Goal: Task Accomplishment & Management: Use online tool/utility

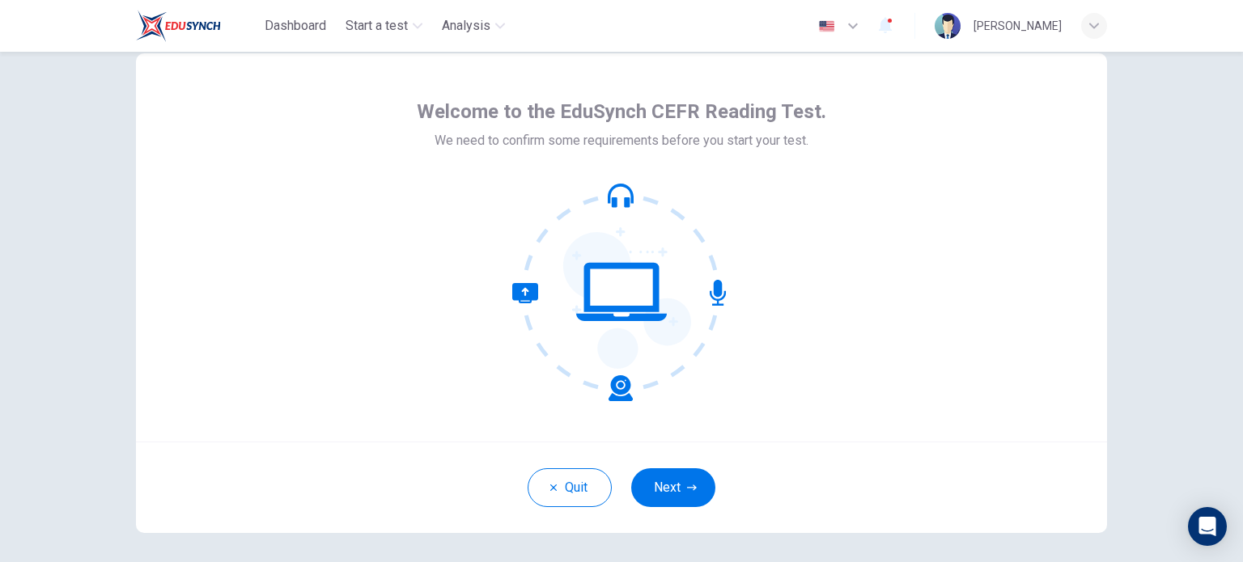
scroll to position [31, 0]
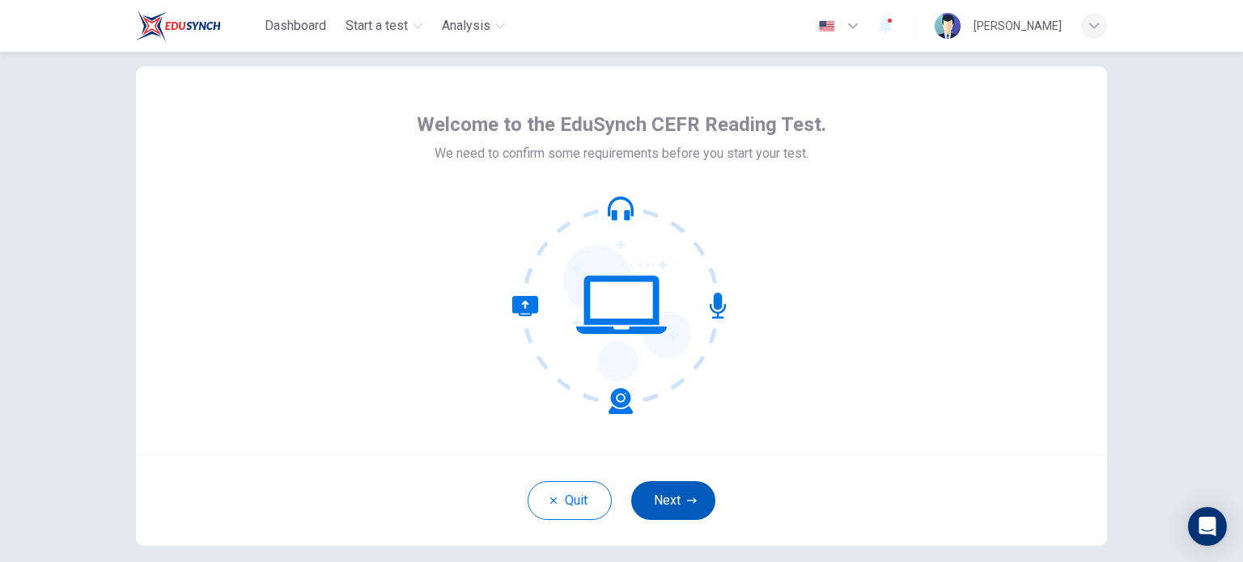
click at [689, 489] on button "Next" at bounding box center [673, 500] width 84 height 39
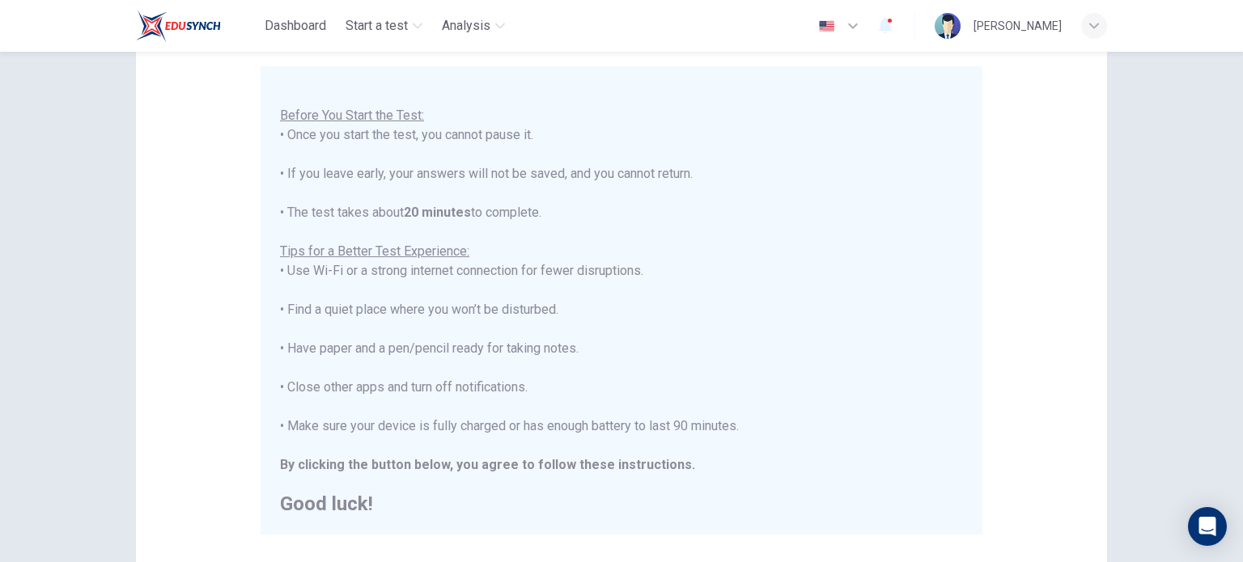
scroll to position [337, 0]
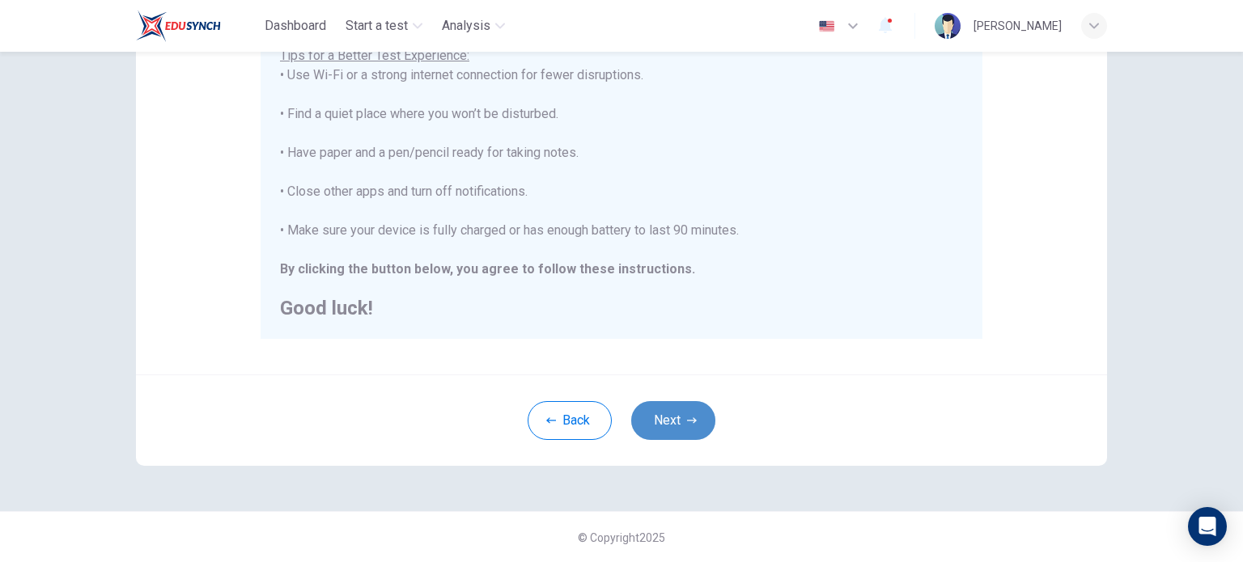
click at [675, 427] on button "Next" at bounding box center [673, 420] width 84 height 39
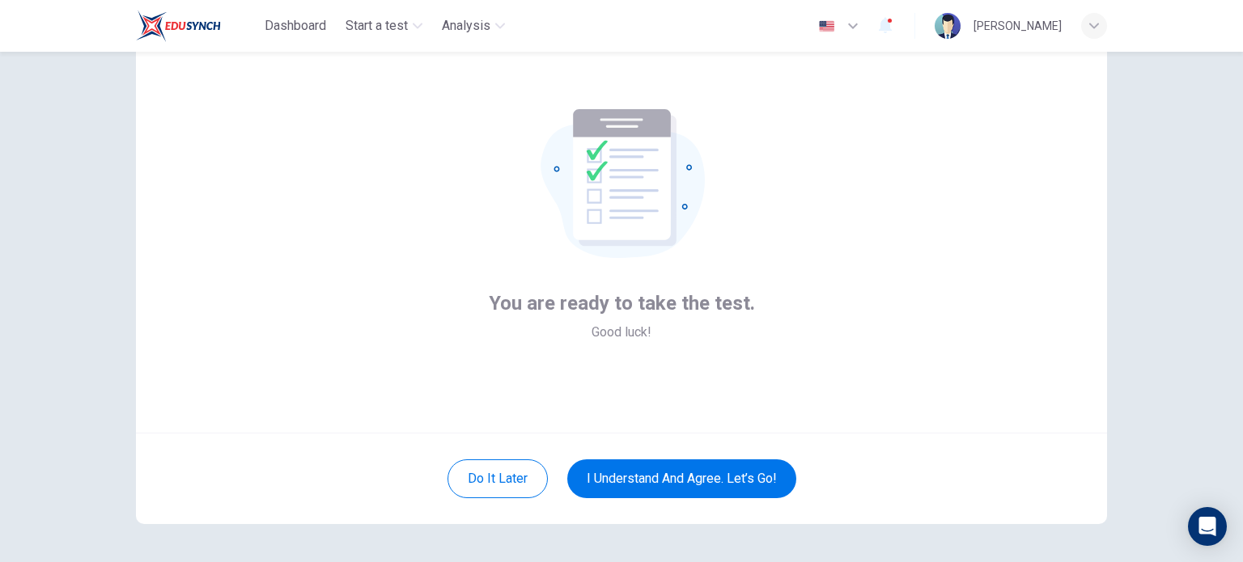
scroll to position [28, 0]
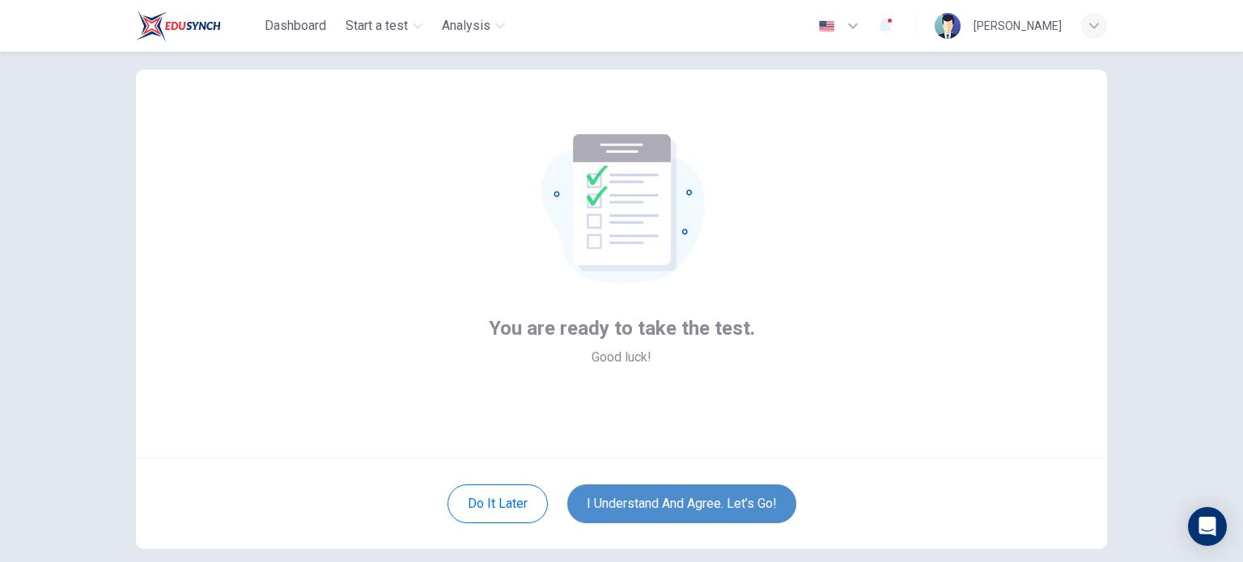
click at [715, 496] on button "I understand and agree. Let’s go!" at bounding box center [681, 504] width 229 height 39
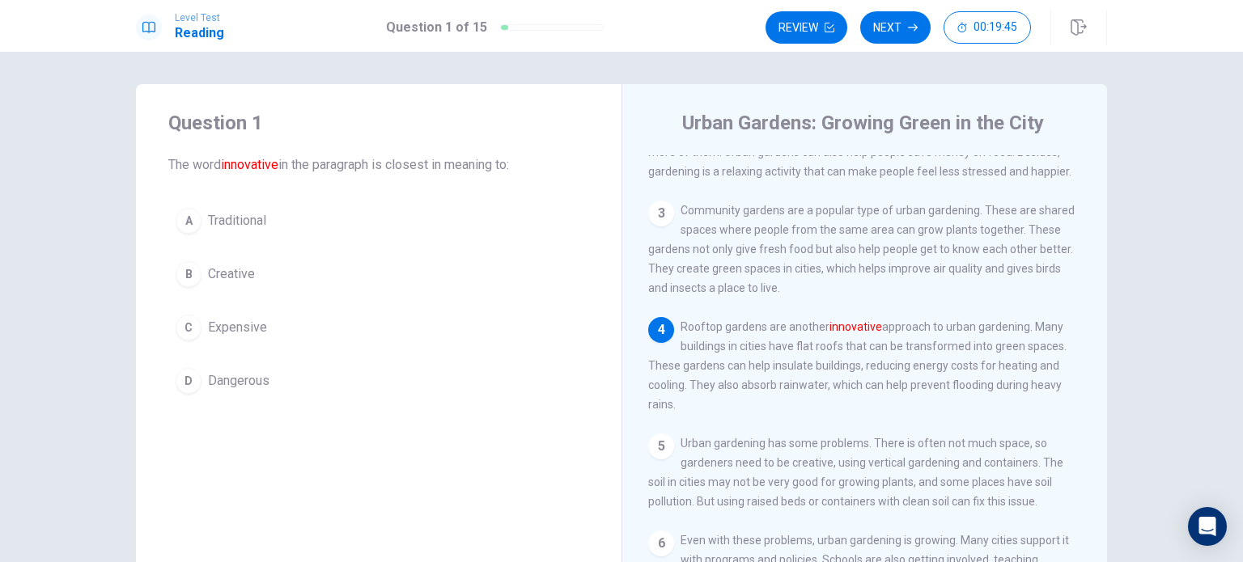
scroll to position [155, 0]
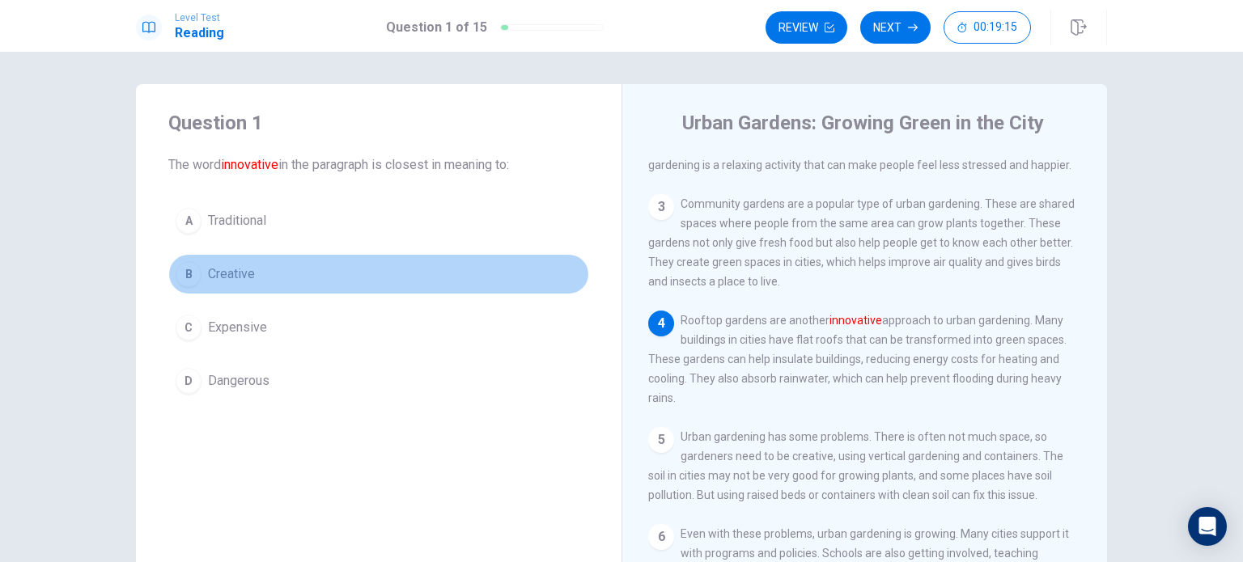
click at [183, 274] on div "B" at bounding box center [189, 274] width 26 height 26
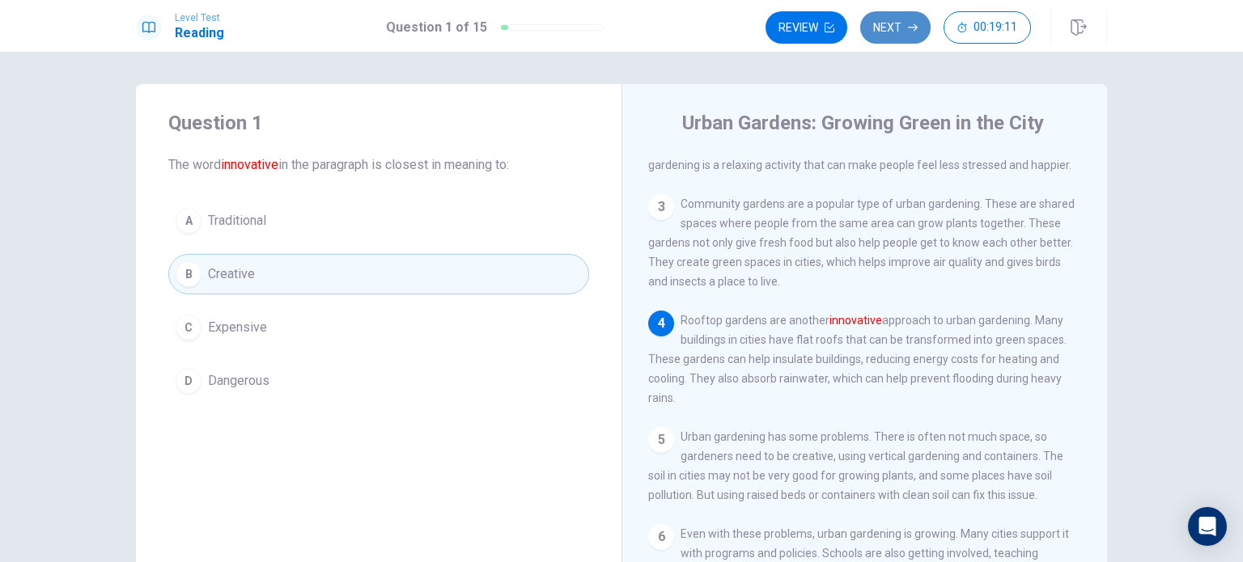
click at [896, 32] on button "Next" at bounding box center [895, 27] width 70 height 32
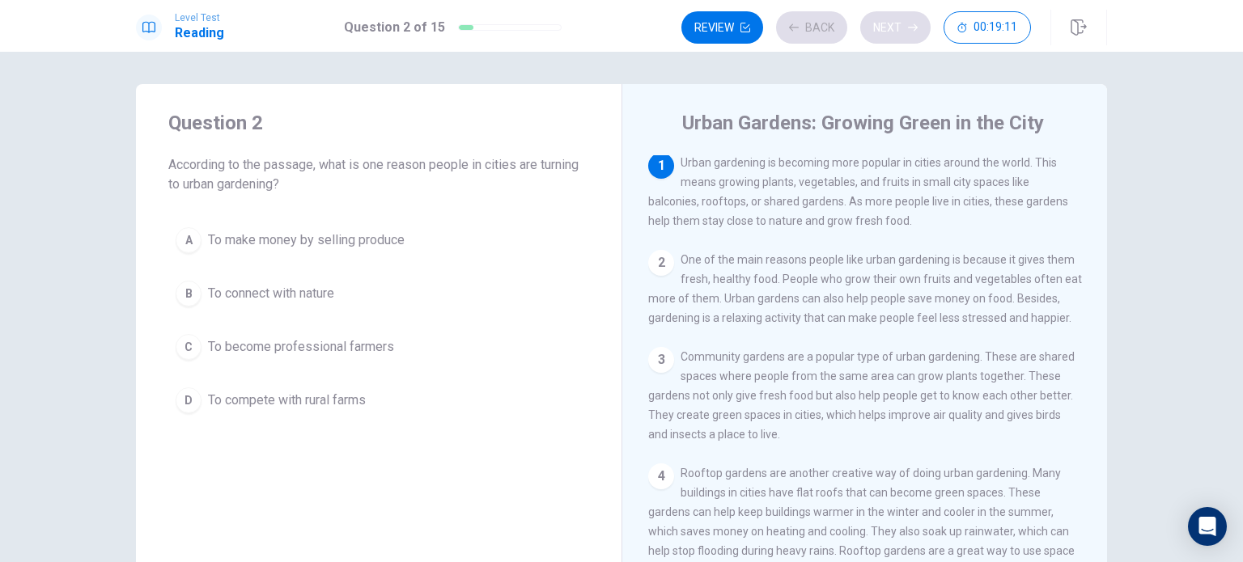
scroll to position [0, 0]
click at [186, 289] on div "B" at bounding box center [189, 294] width 26 height 26
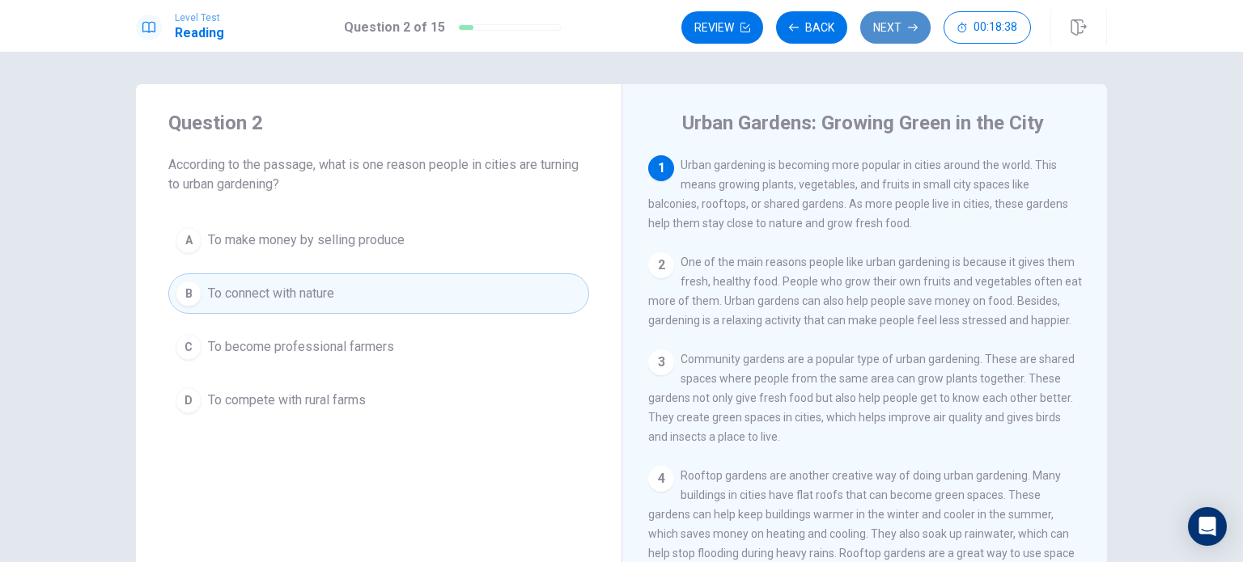
click at [899, 28] on button "Next" at bounding box center [895, 27] width 70 height 32
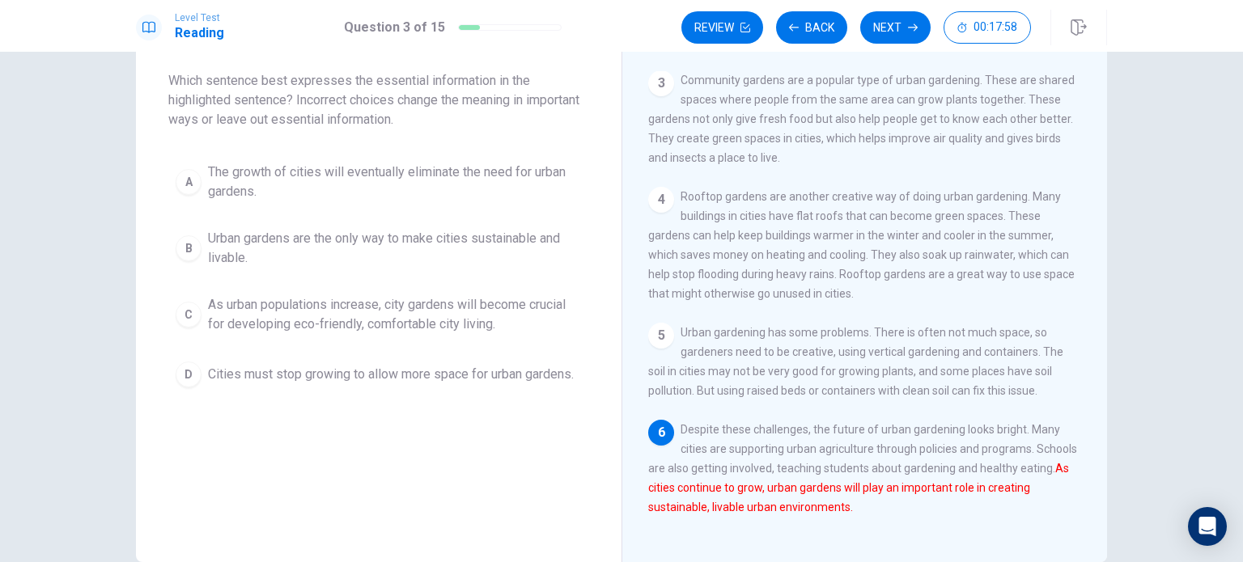
scroll to position [78, 0]
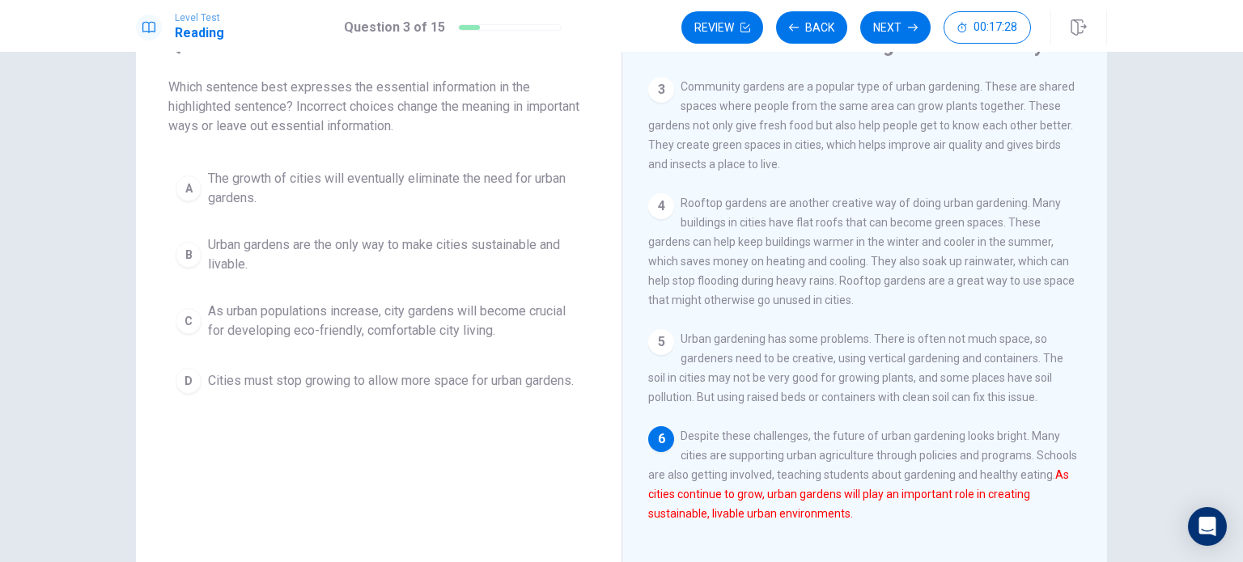
click at [185, 314] on div "C" at bounding box center [189, 321] width 26 height 26
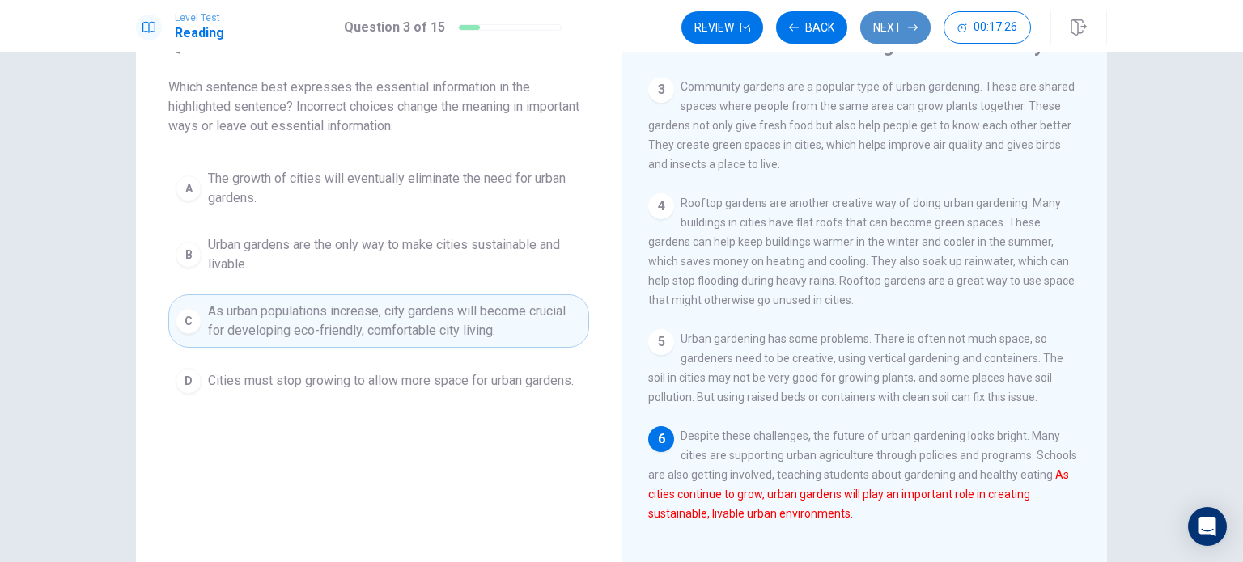
click at [895, 28] on button "Next" at bounding box center [895, 27] width 70 height 32
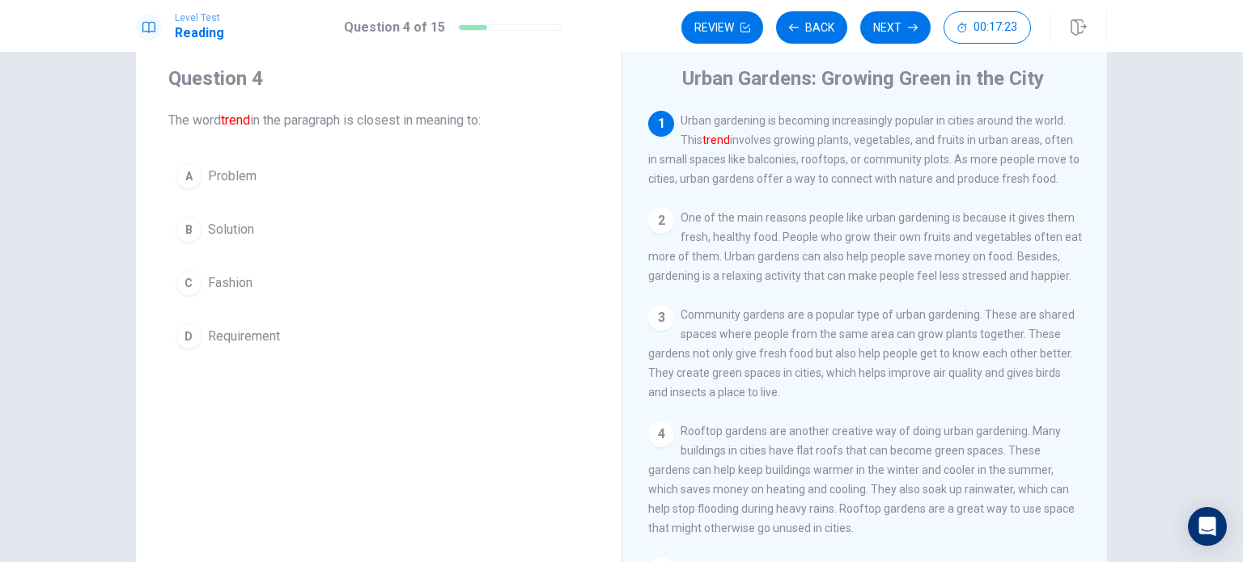
scroll to position [45, 0]
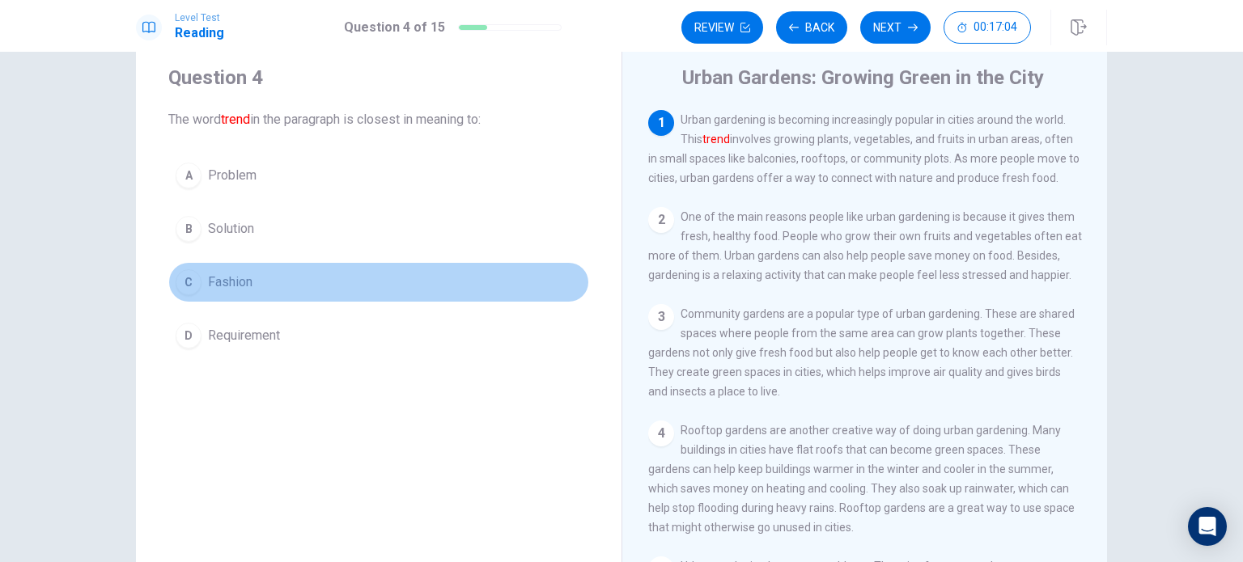
click at [182, 286] on div "C" at bounding box center [189, 282] width 26 height 26
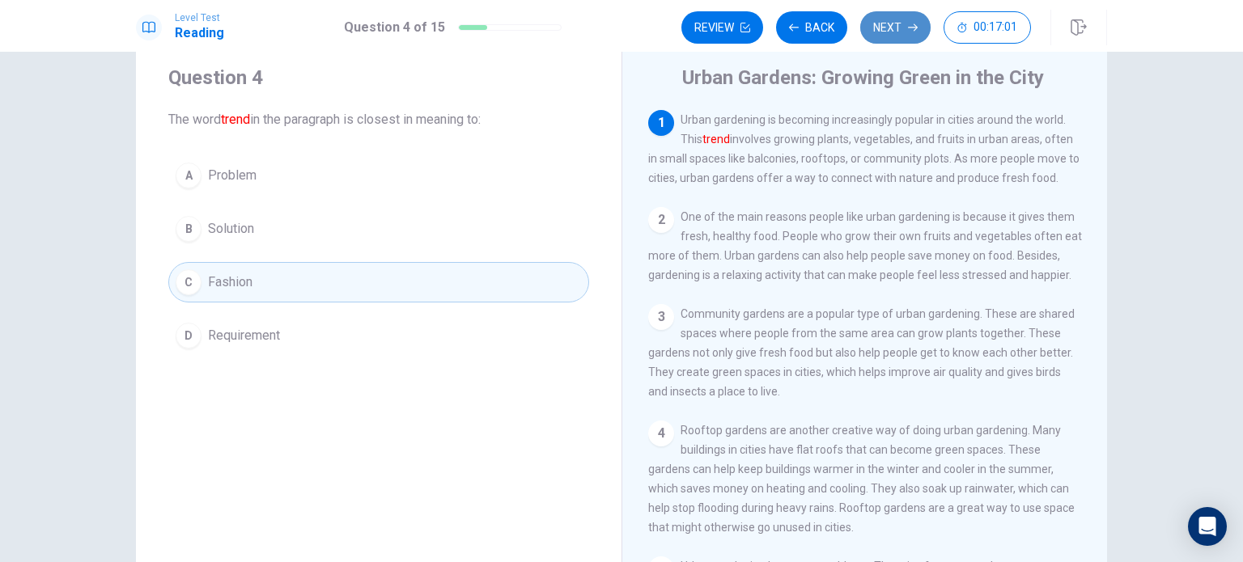
click at [881, 38] on button "Next" at bounding box center [895, 27] width 70 height 32
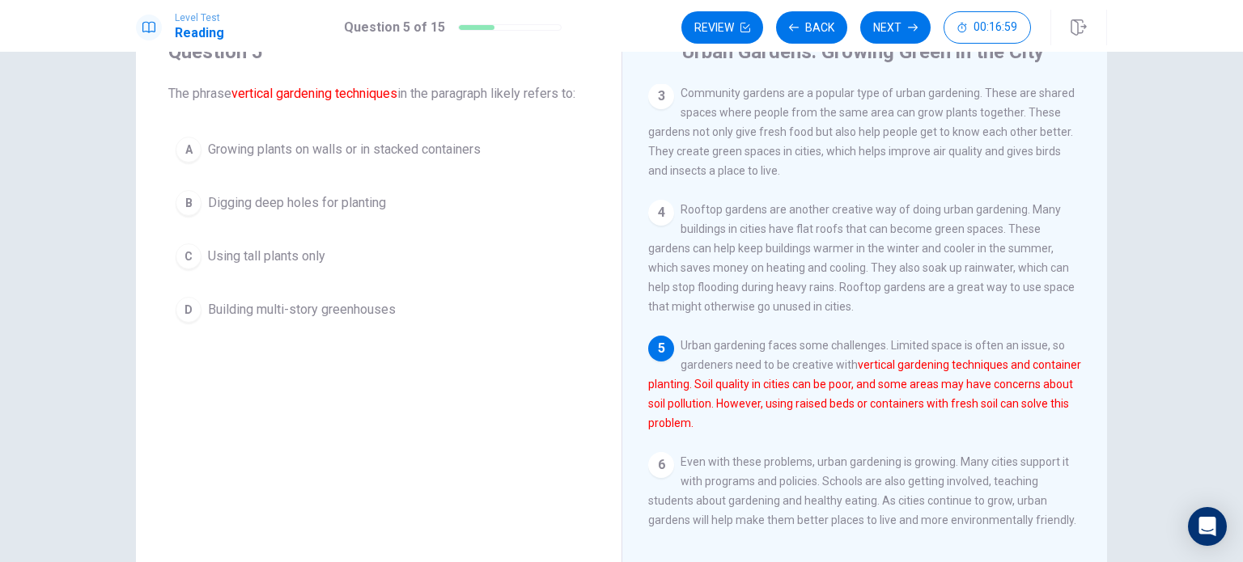
scroll to position [68, 0]
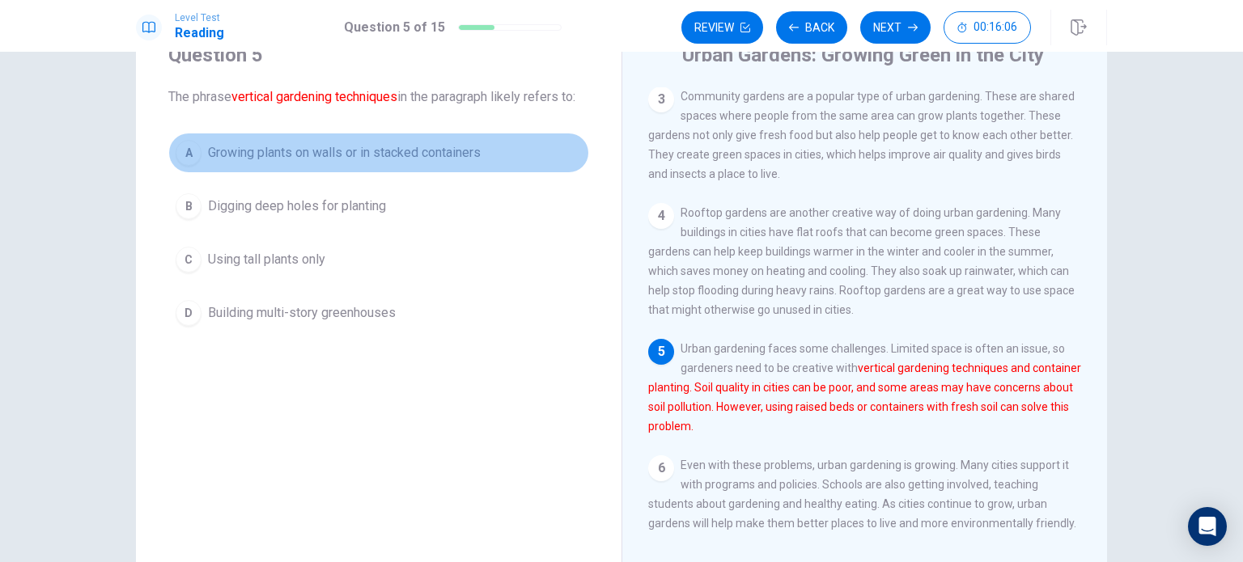
click at [187, 151] on div "A" at bounding box center [189, 153] width 26 height 26
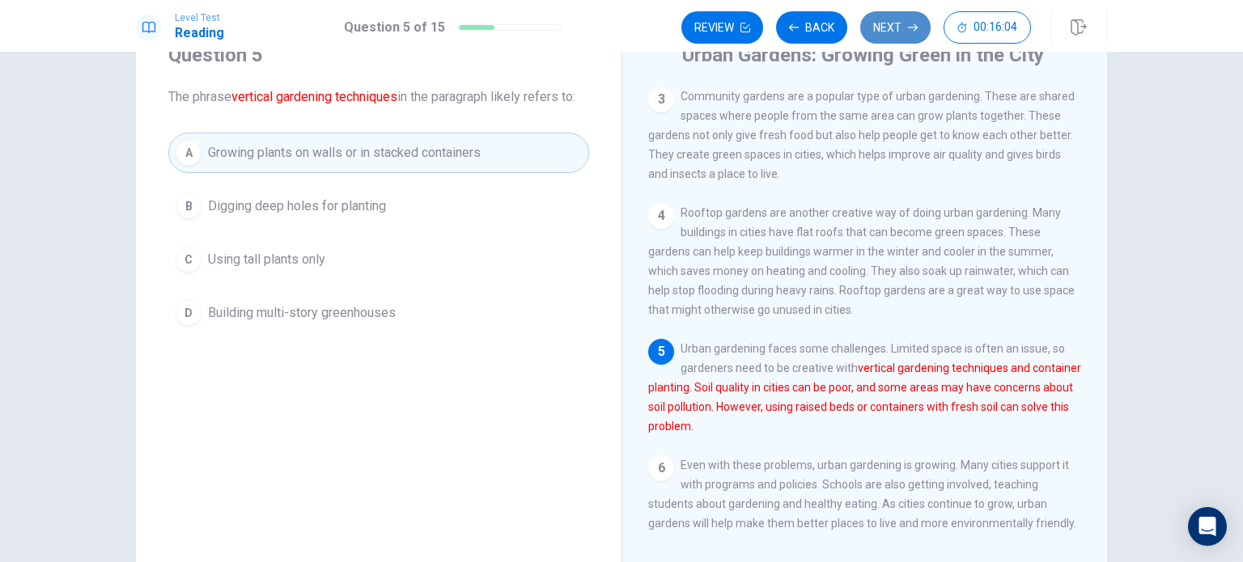
click at [909, 23] on icon "button" at bounding box center [913, 28] width 10 height 10
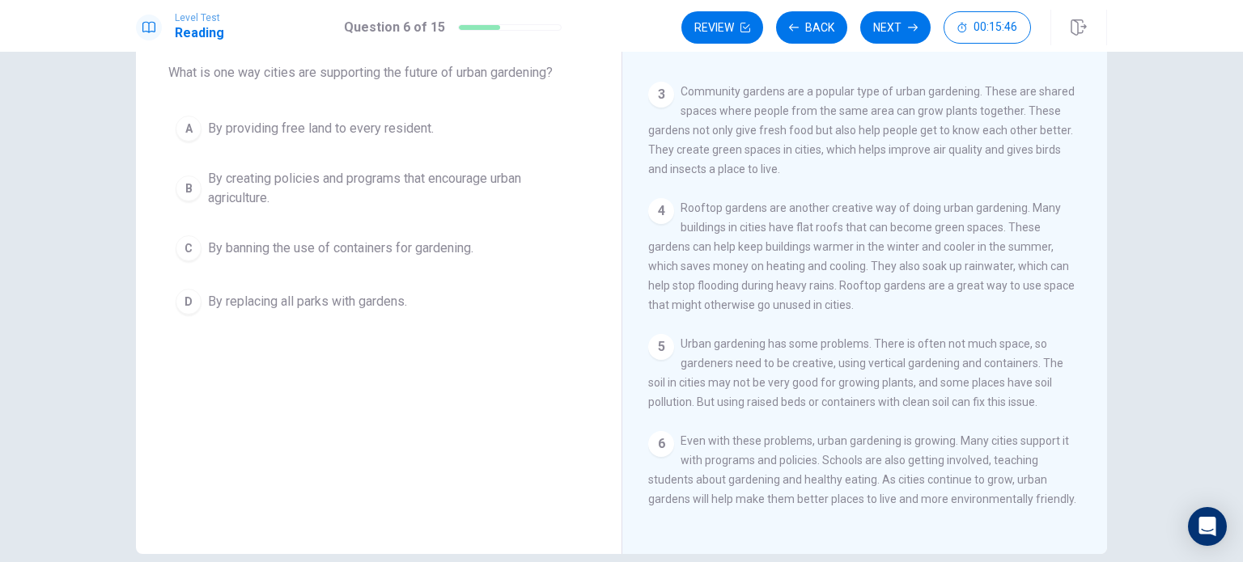
scroll to position [94, 0]
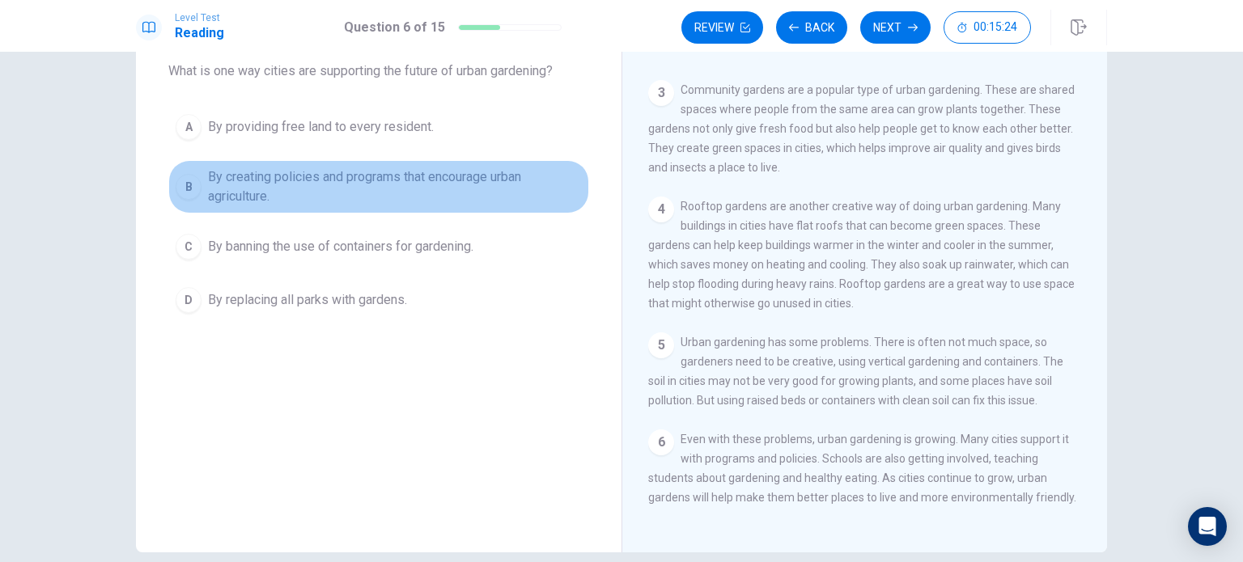
click at [186, 186] on div "B" at bounding box center [189, 187] width 26 height 26
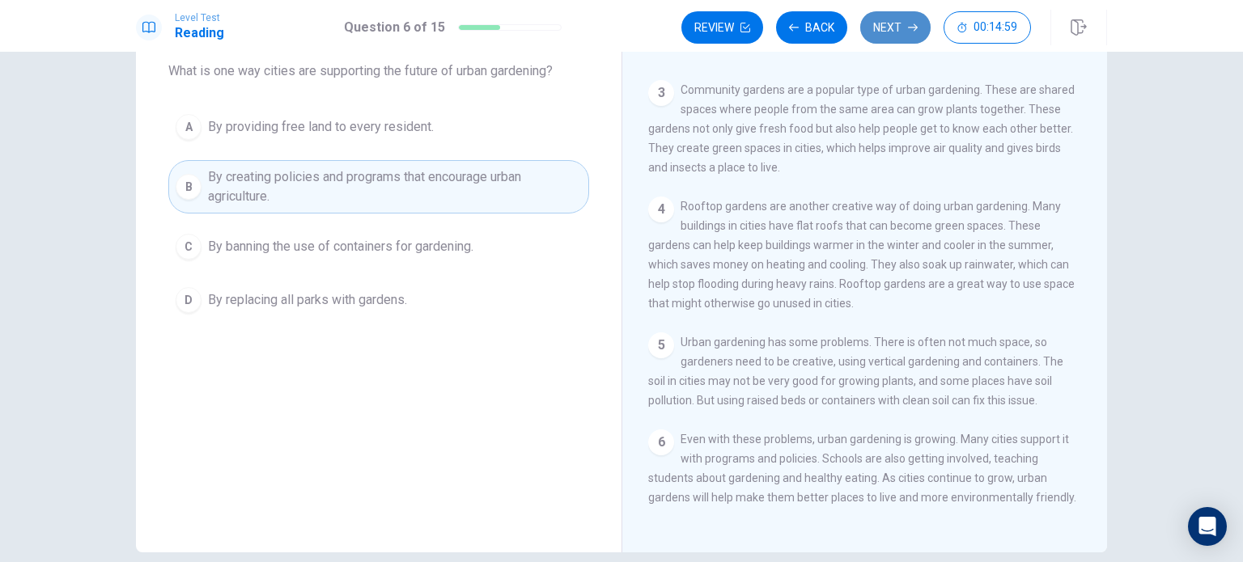
click at [908, 28] on icon "button" at bounding box center [913, 28] width 10 height 10
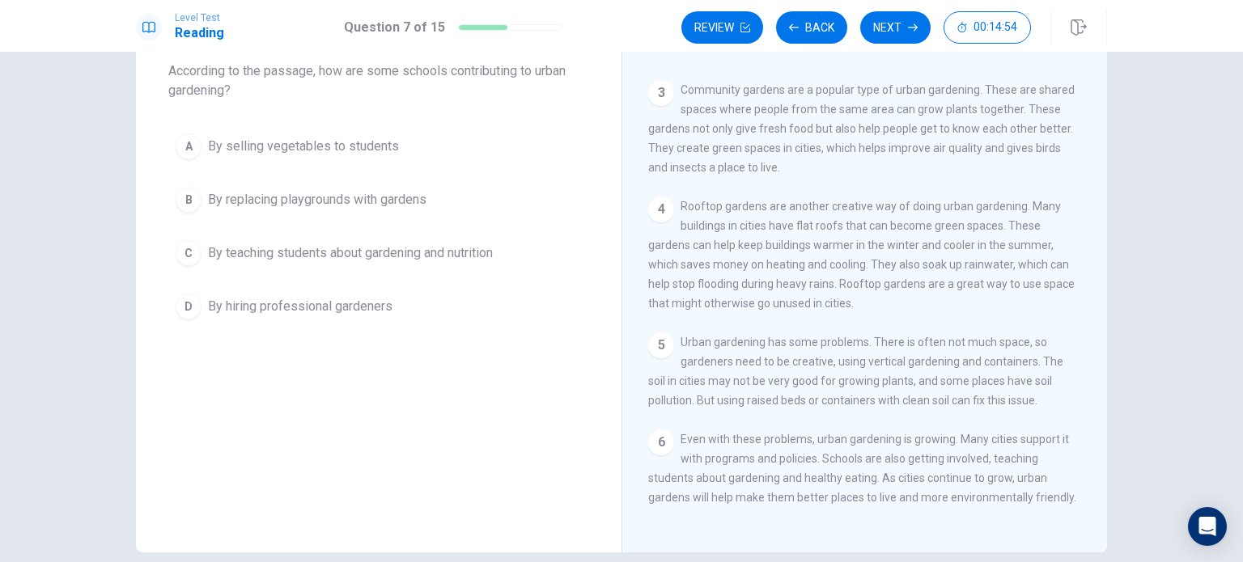
scroll to position [192, 0]
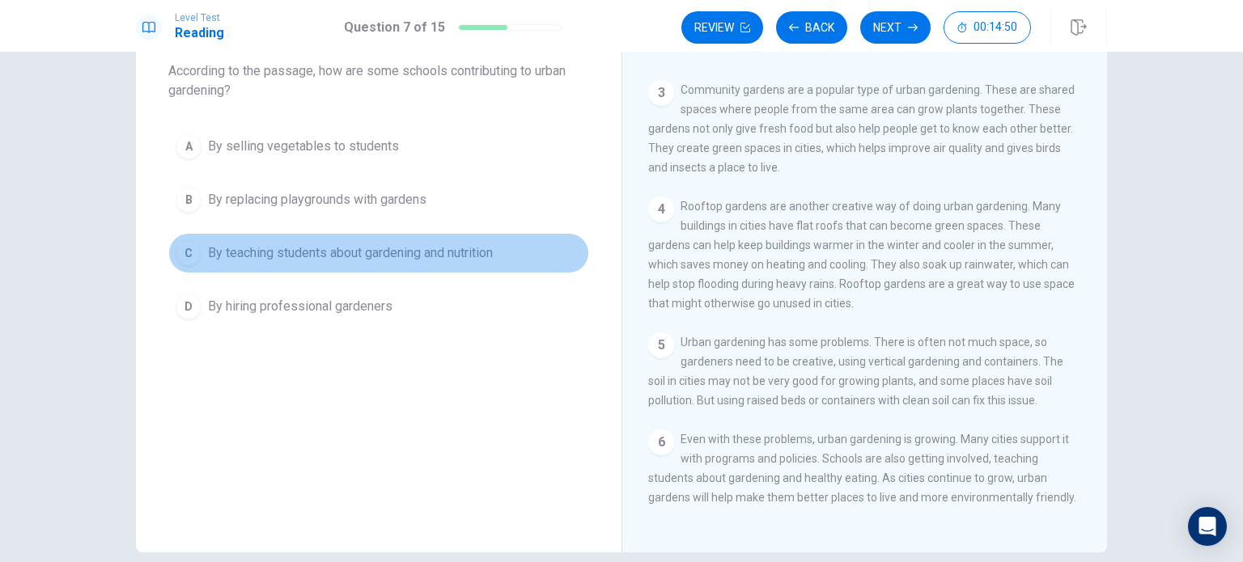
click at [183, 248] on div "C" at bounding box center [189, 253] width 26 height 26
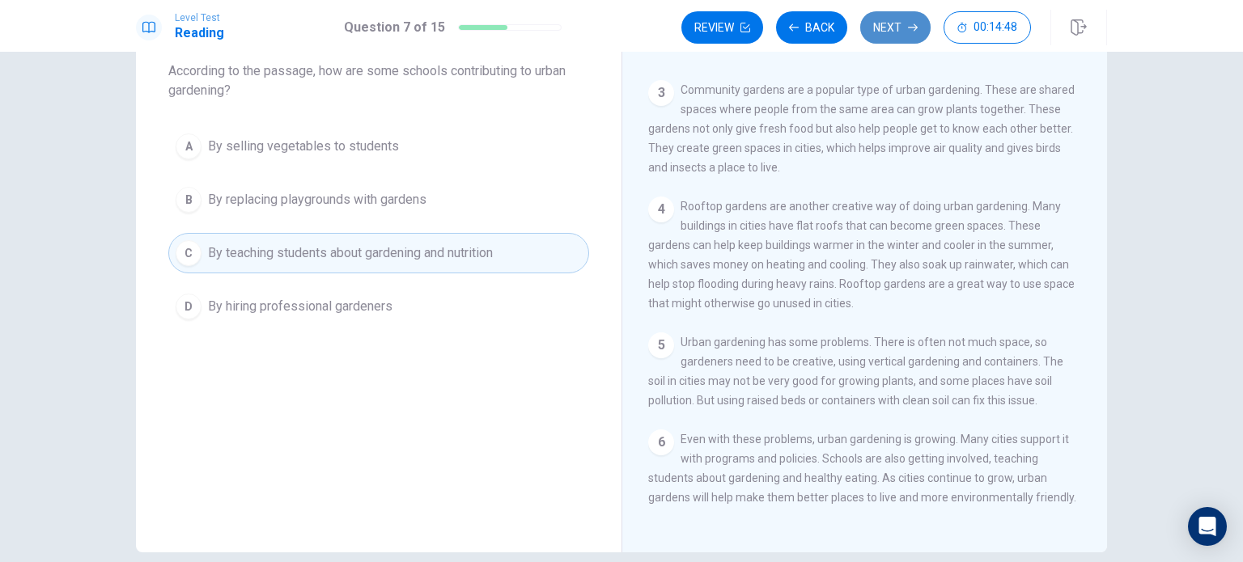
click at [907, 15] on button "Next" at bounding box center [895, 27] width 70 height 32
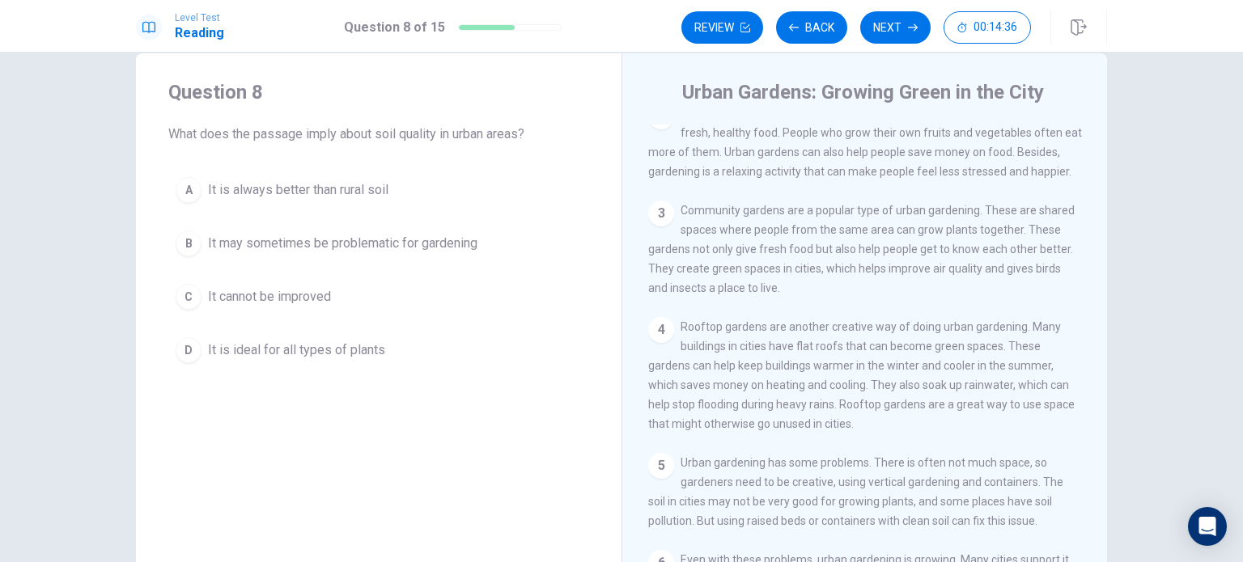
scroll to position [193, 0]
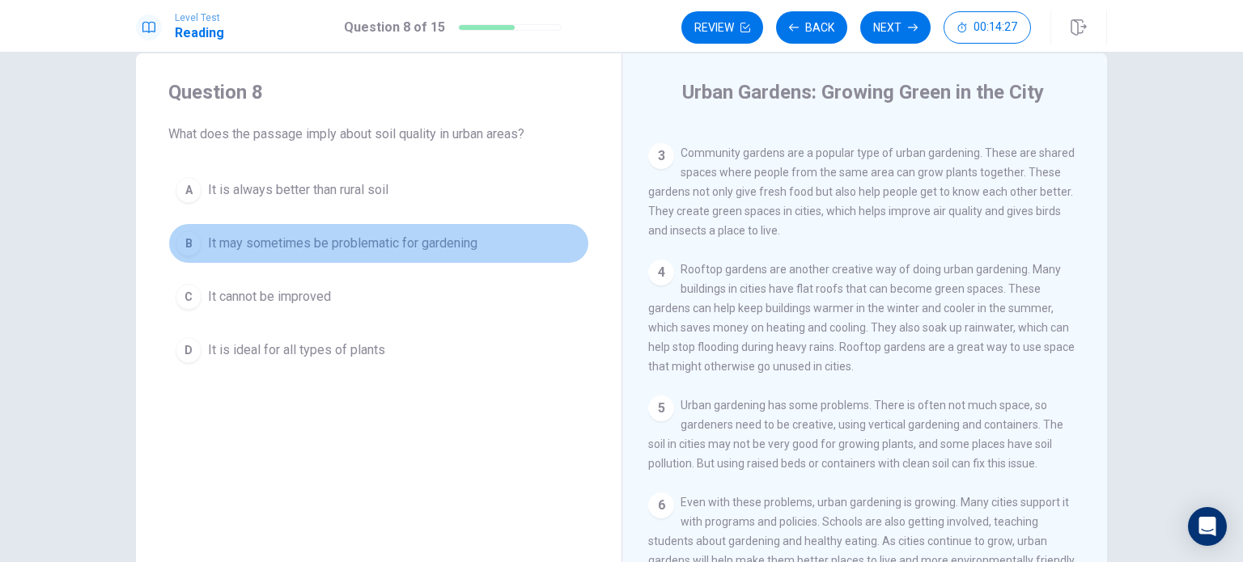
click at [198, 239] on button "B It may sometimes be problematic for gardening" at bounding box center [378, 243] width 421 height 40
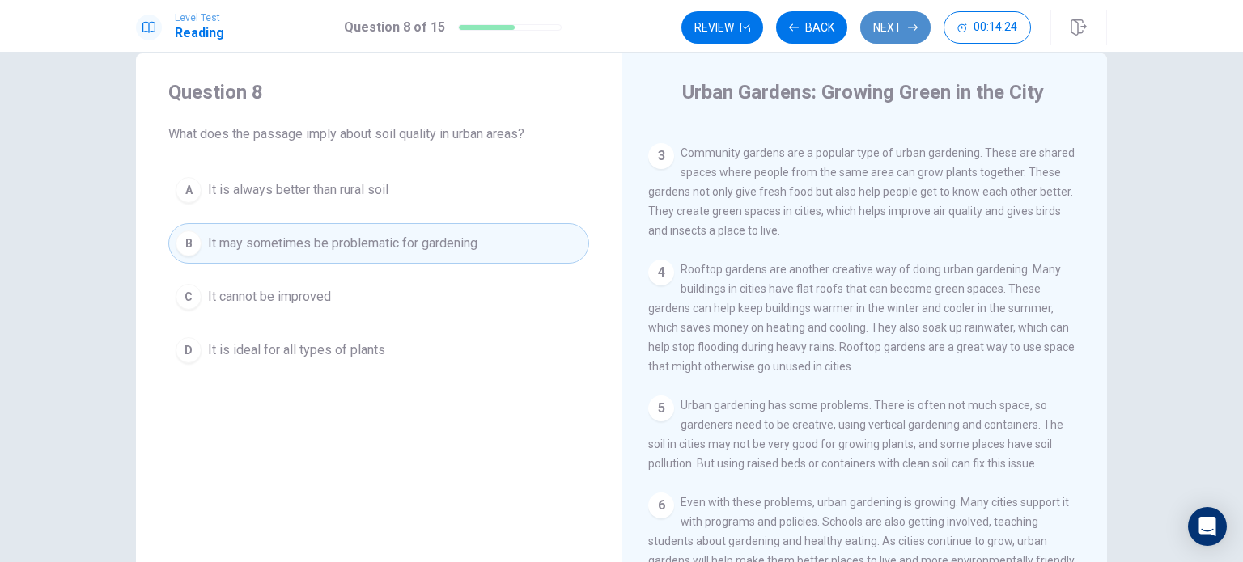
click at [899, 35] on button "Next" at bounding box center [895, 27] width 70 height 32
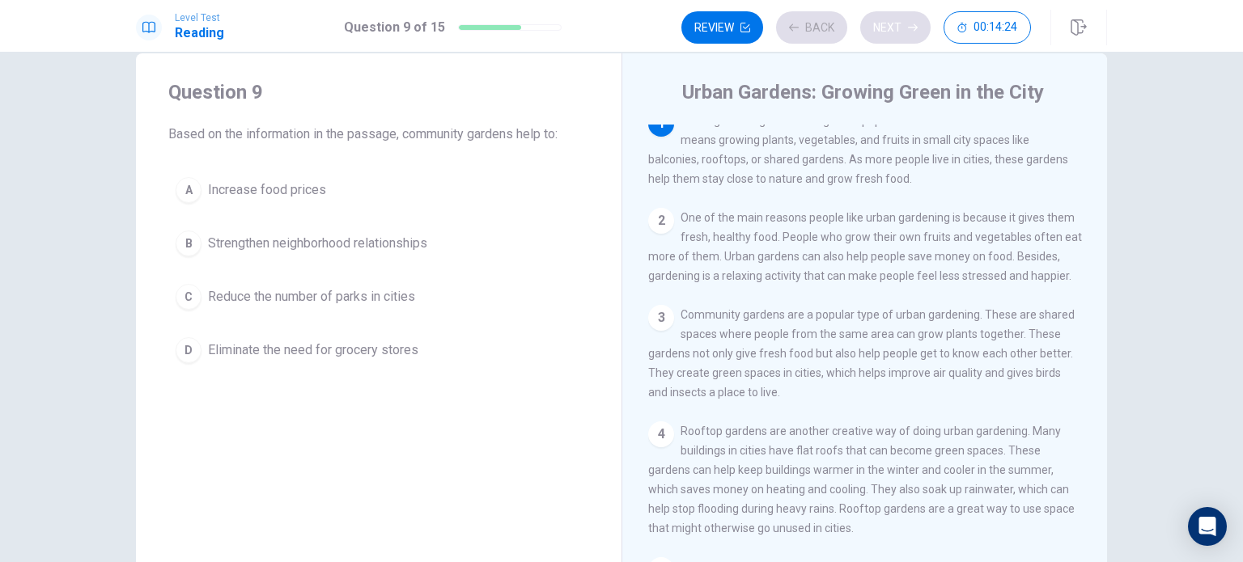
scroll to position [0, 0]
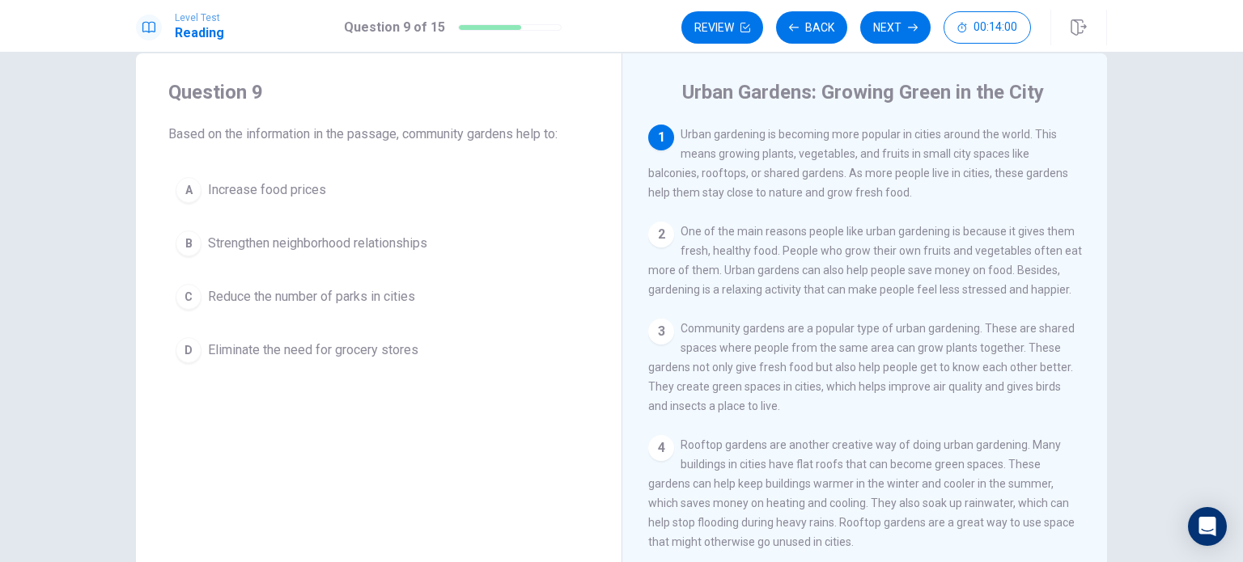
click at [668, 340] on div "3" at bounding box center [661, 332] width 26 height 26
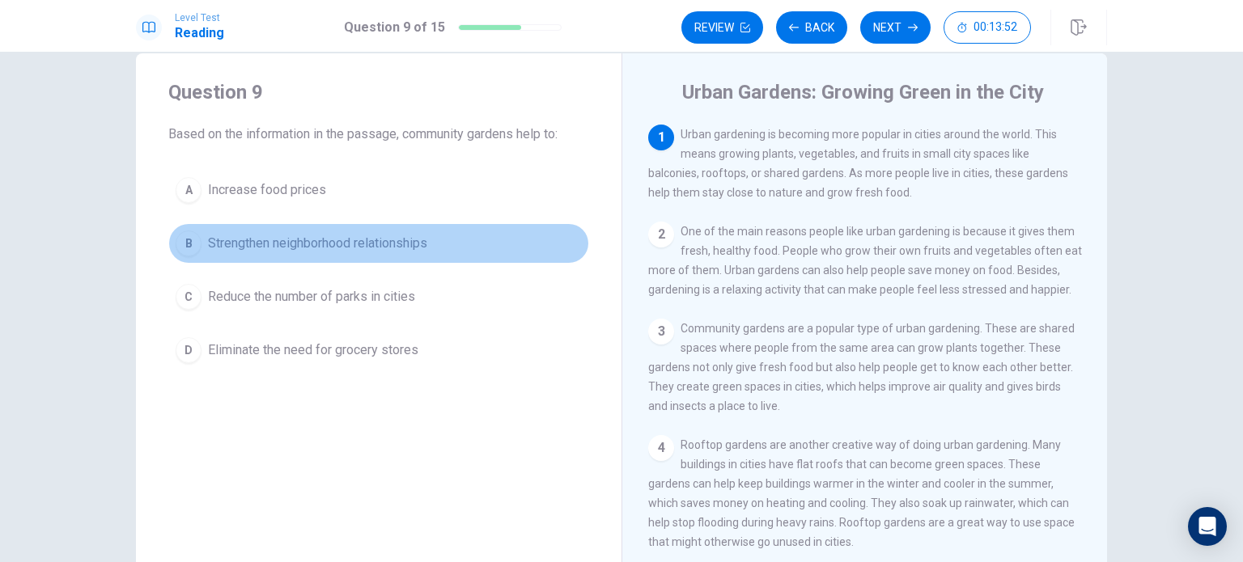
click at [194, 245] on div "B" at bounding box center [189, 244] width 26 height 26
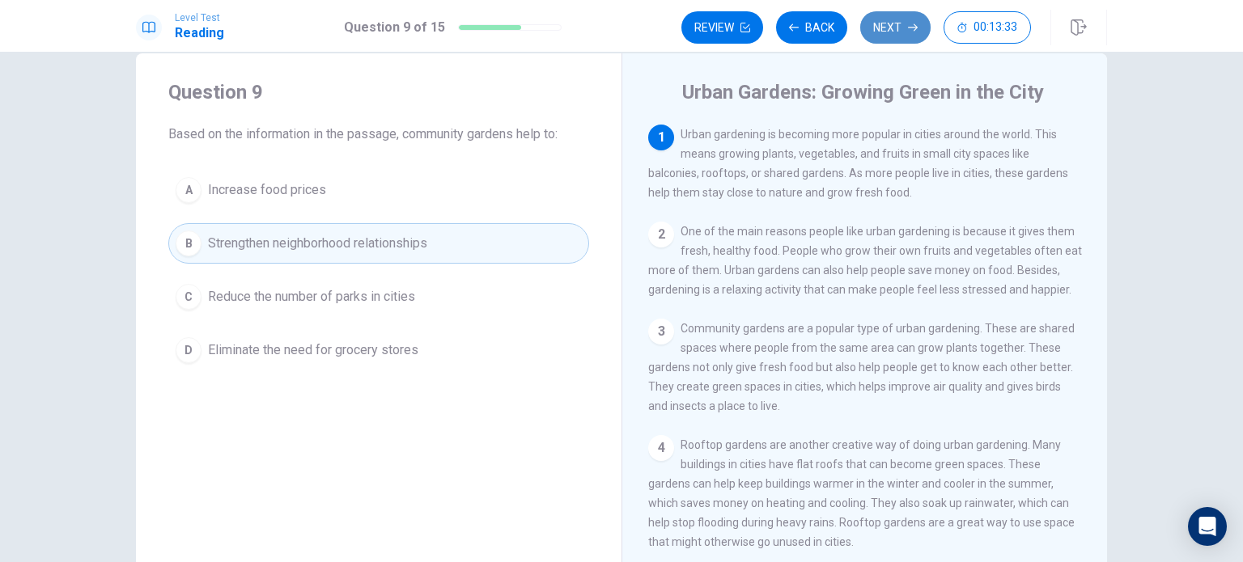
click at [899, 27] on button "Next" at bounding box center [895, 27] width 70 height 32
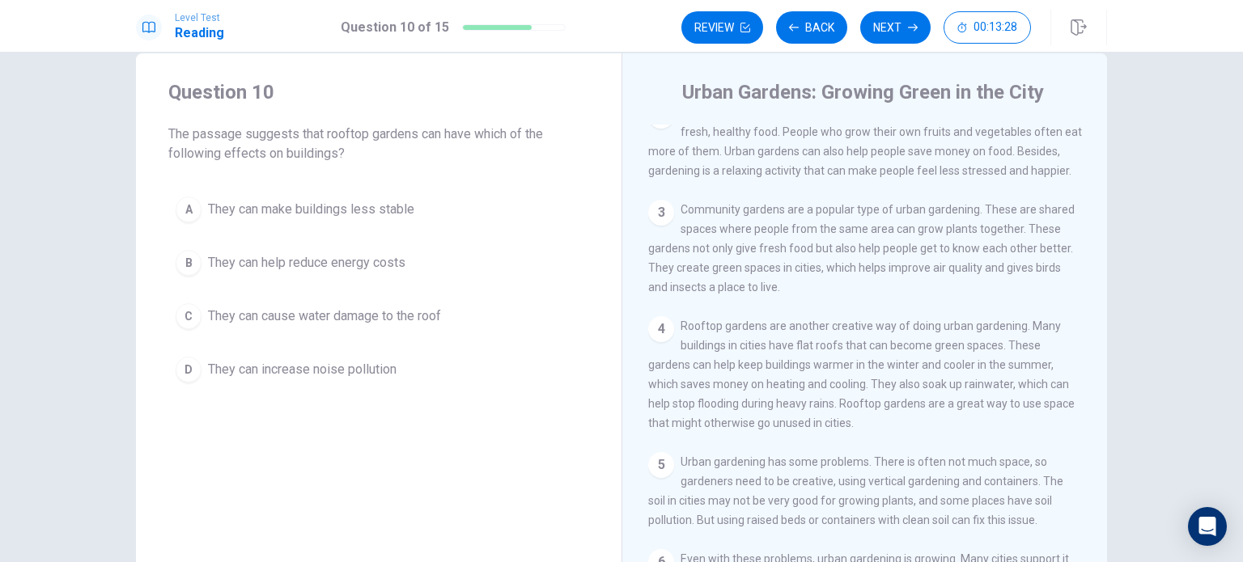
scroll to position [118, 0]
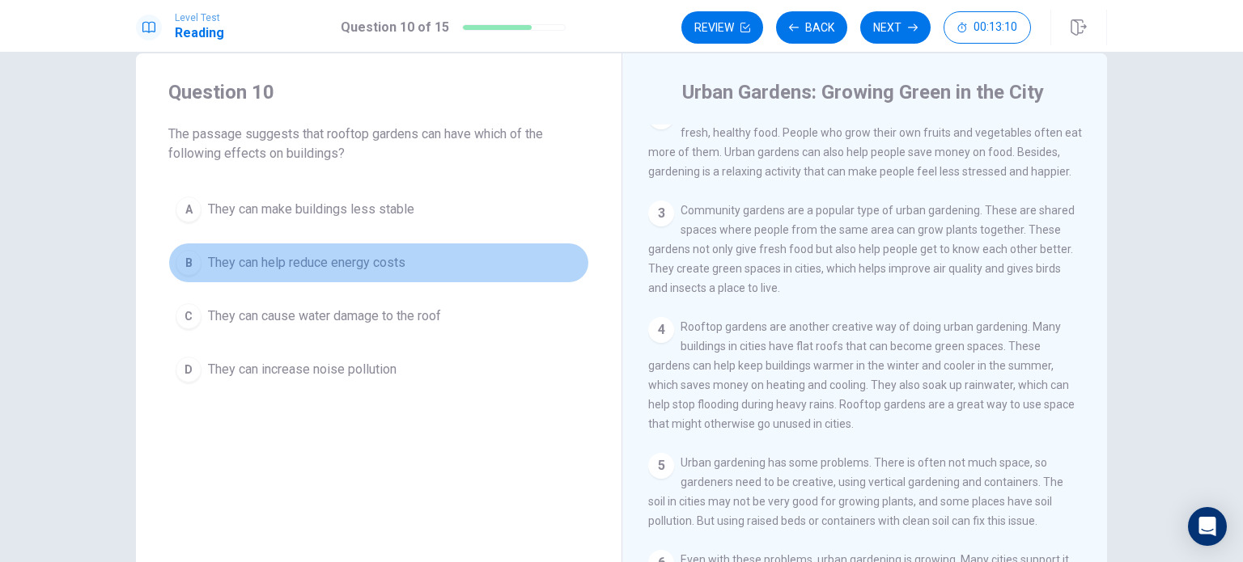
click at [197, 265] on button "B They can help reduce energy costs" at bounding box center [378, 263] width 421 height 40
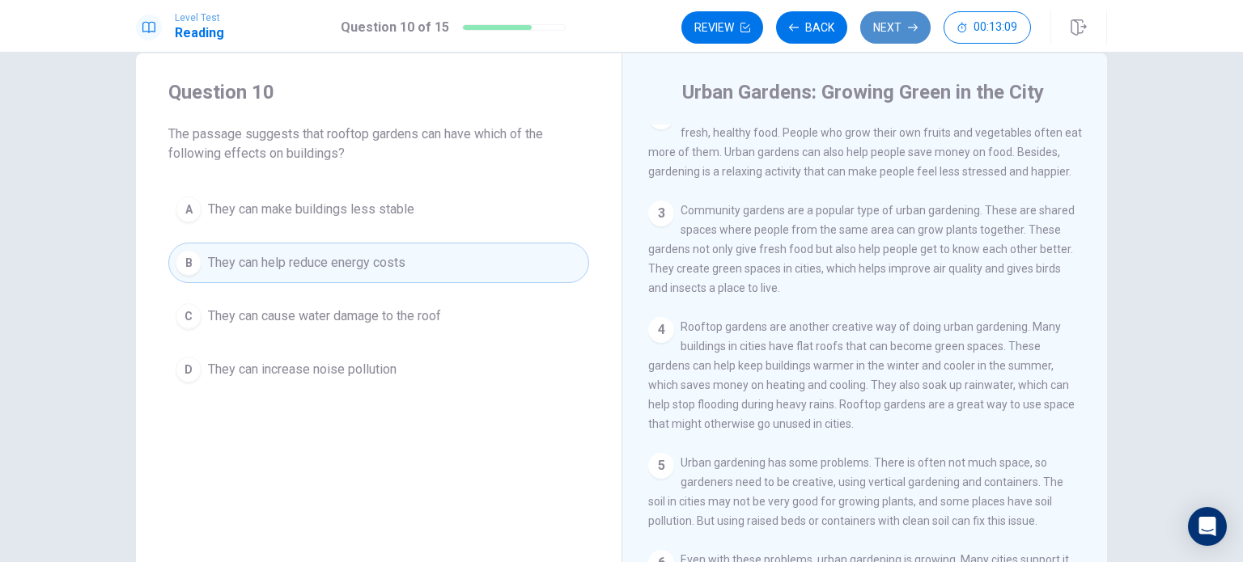
click at [895, 36] on button "Next" at bounding box center [895, 27] width 70 height 32
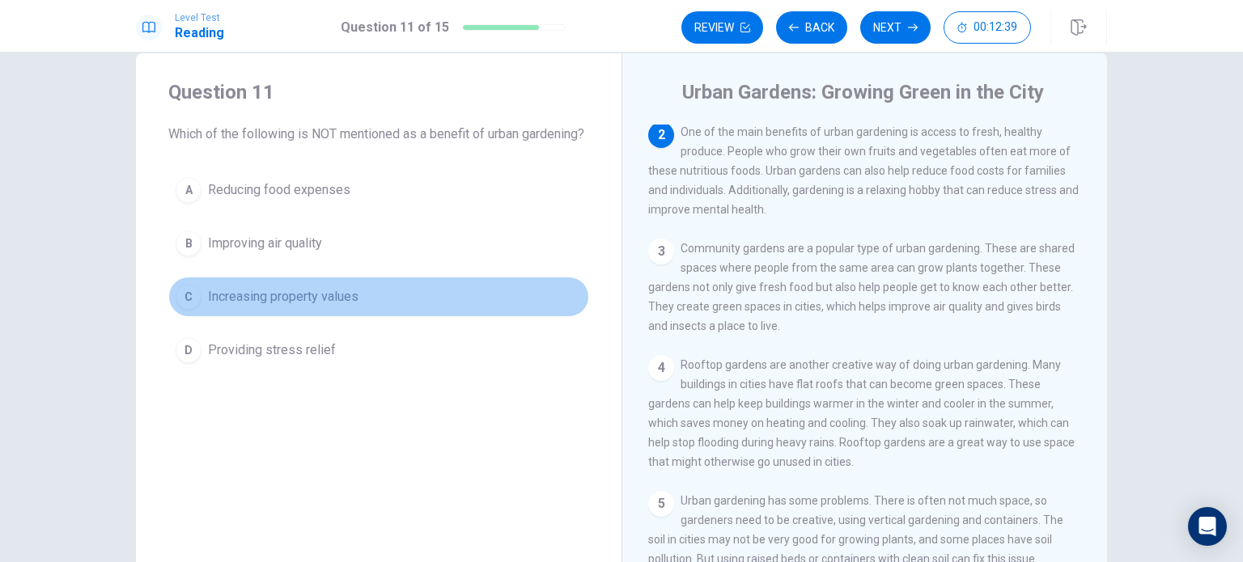
click at [182, 310] on div "C" at bounding box center [189, 297] width 26 height 26
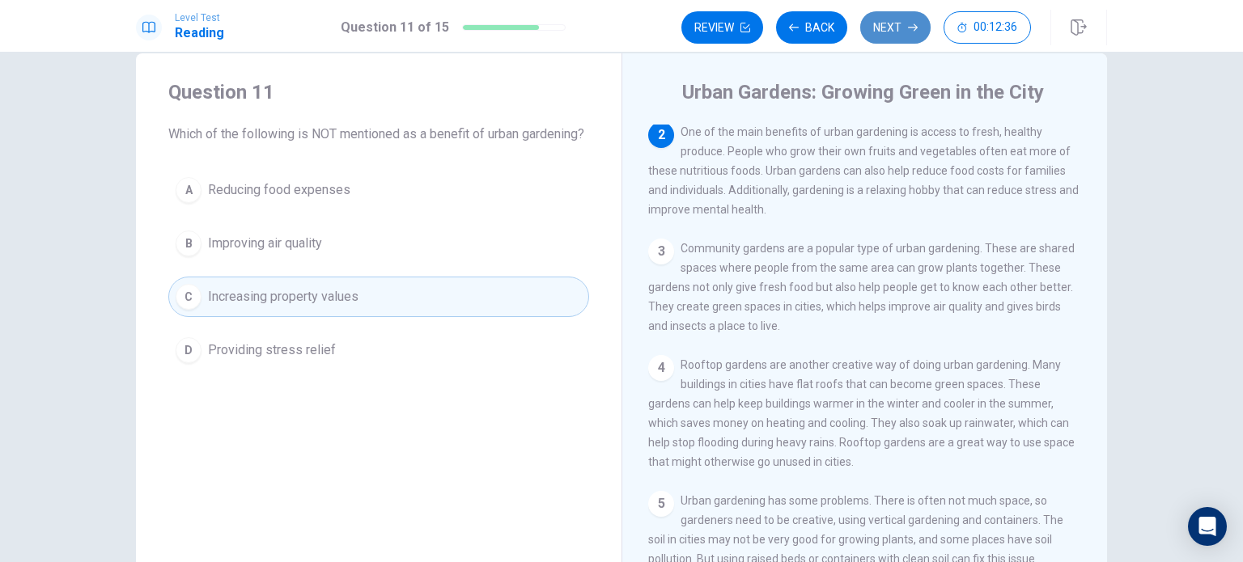
click at [906, 28] on button "Next" at bounding box center [895, 27] width 70 height 32
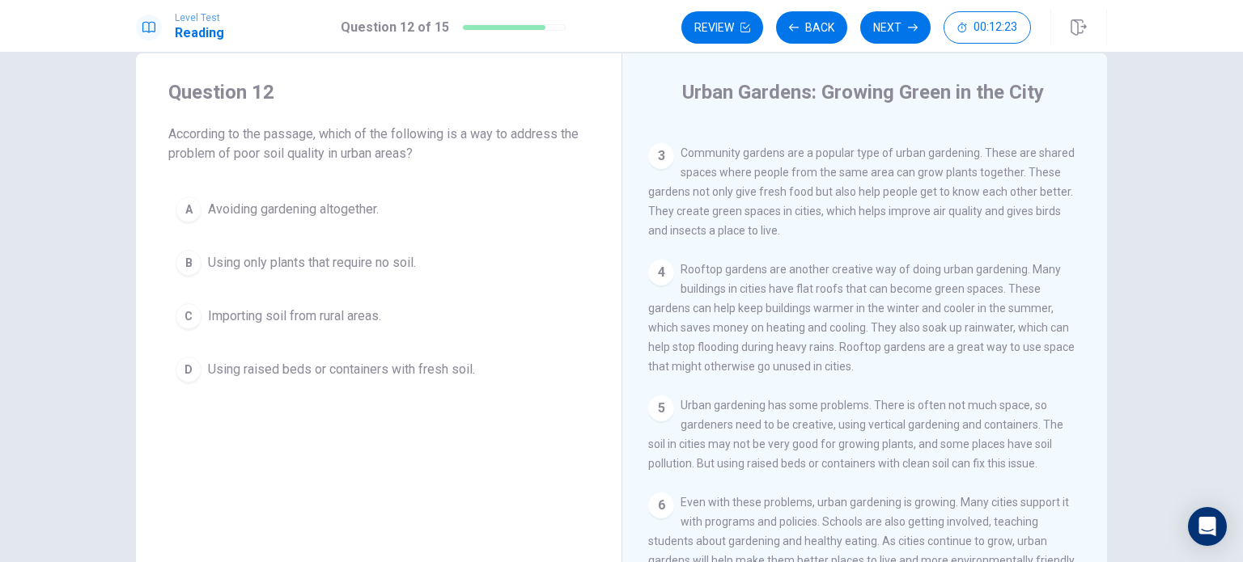
scroll to position [192, 0]
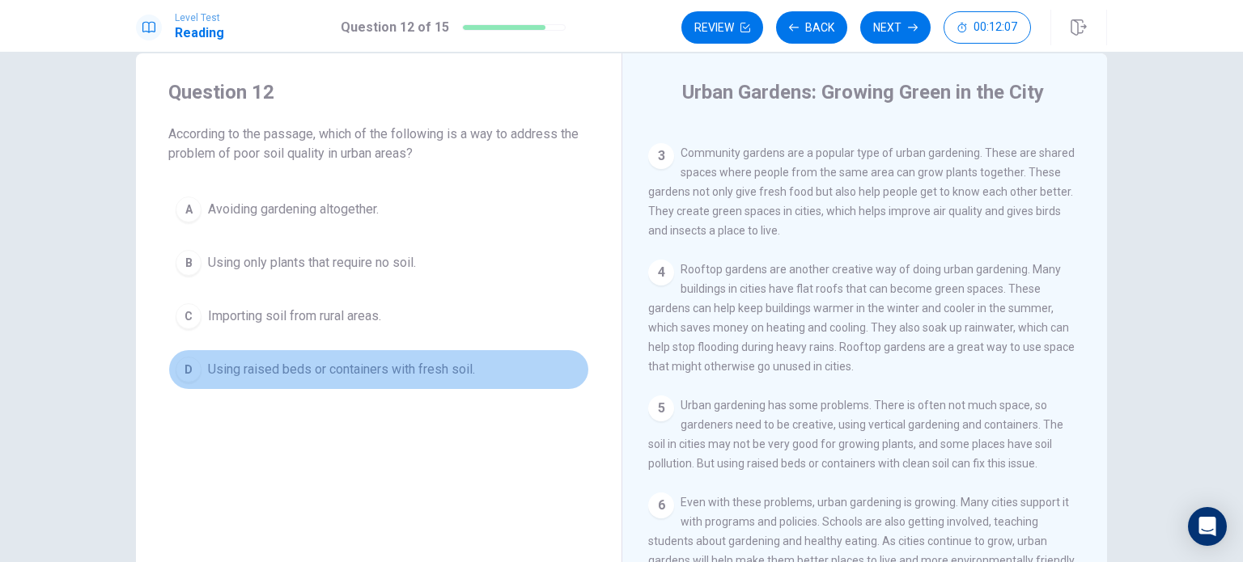
click at [184, 369] on div "D" at bounding box center [189, 370] width 26 height 26
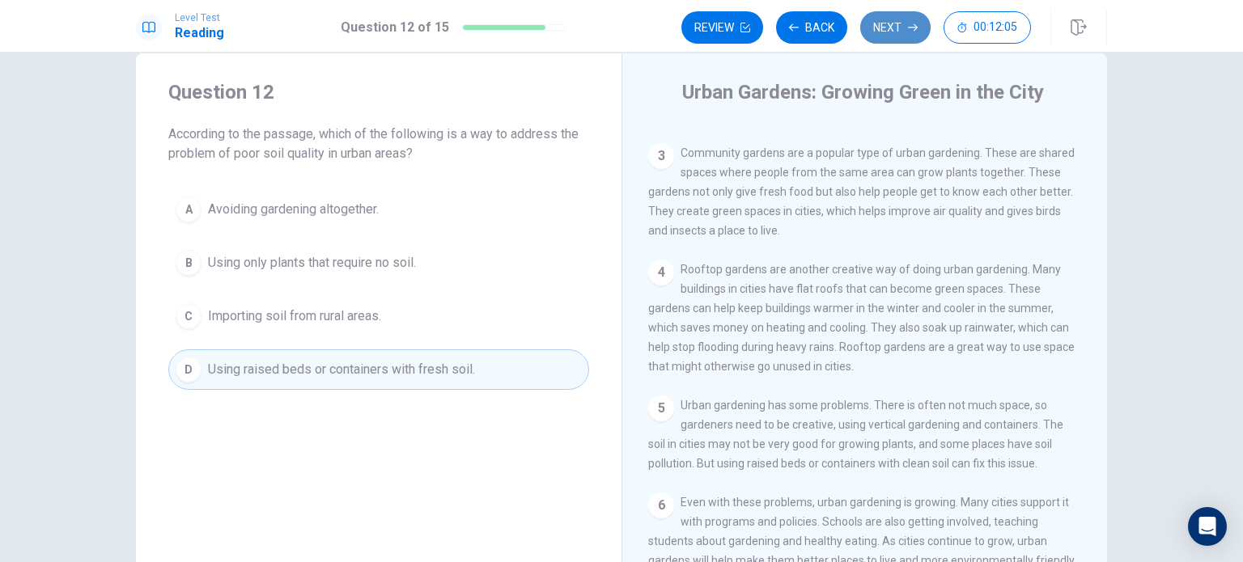
click at [894, 28] on button "Next" at bounding box center [895, 27] width 70 height 32
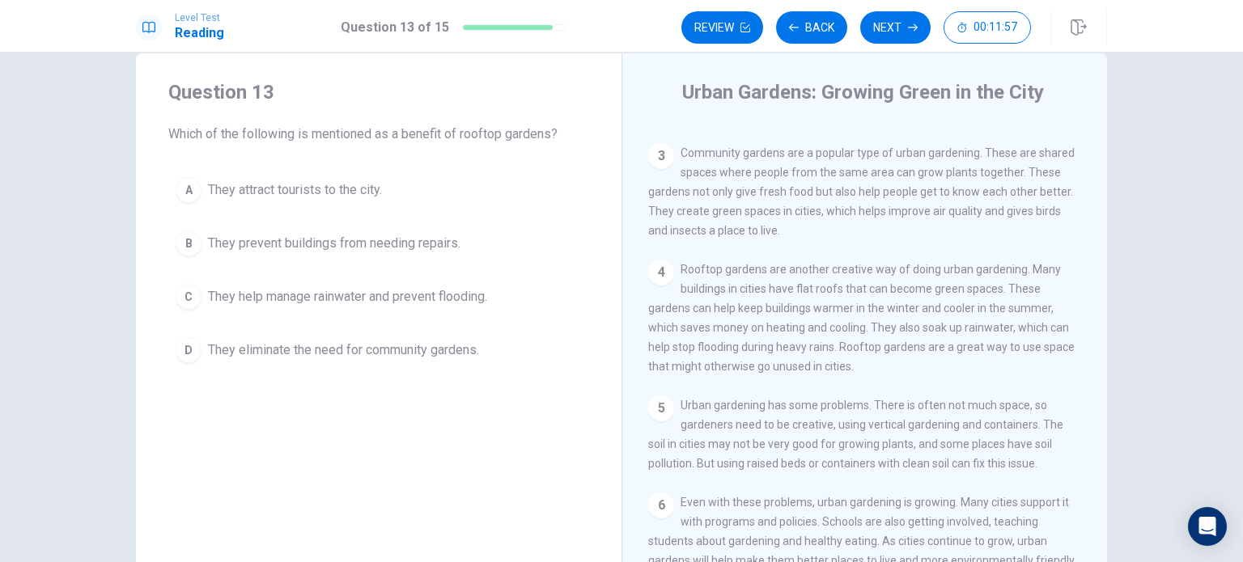
scroll to position [193, 0]
click at [180, 300] on div "C" at bounding box center [189, 297] width 26 height 26
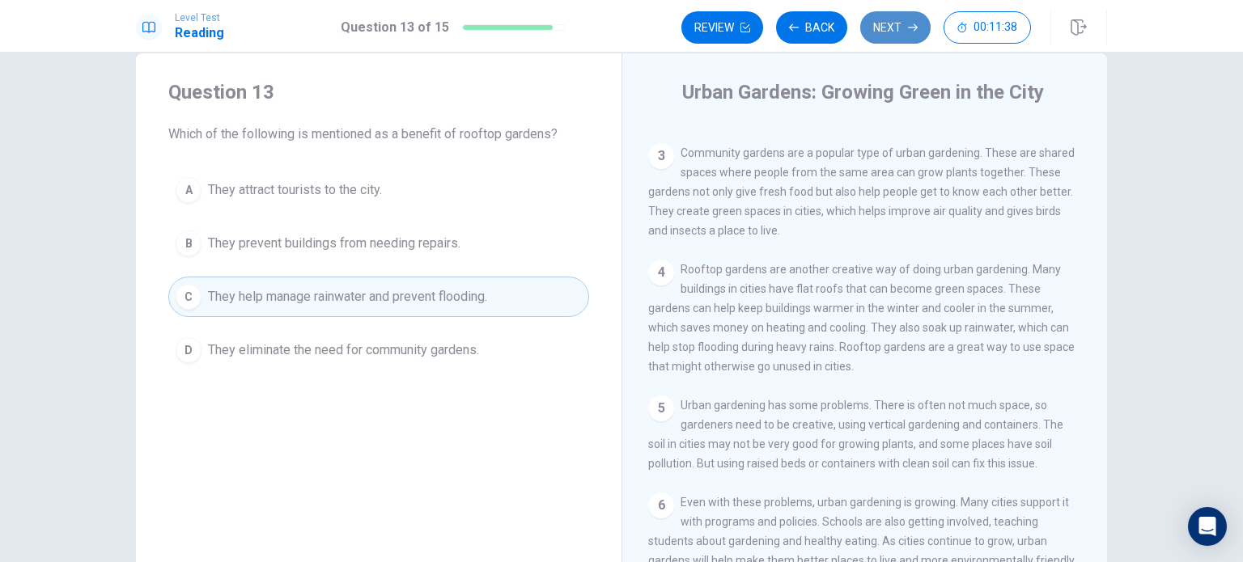
click at [877, 33] on button "Next" at bounding box center [895, 27] width 70 height 32
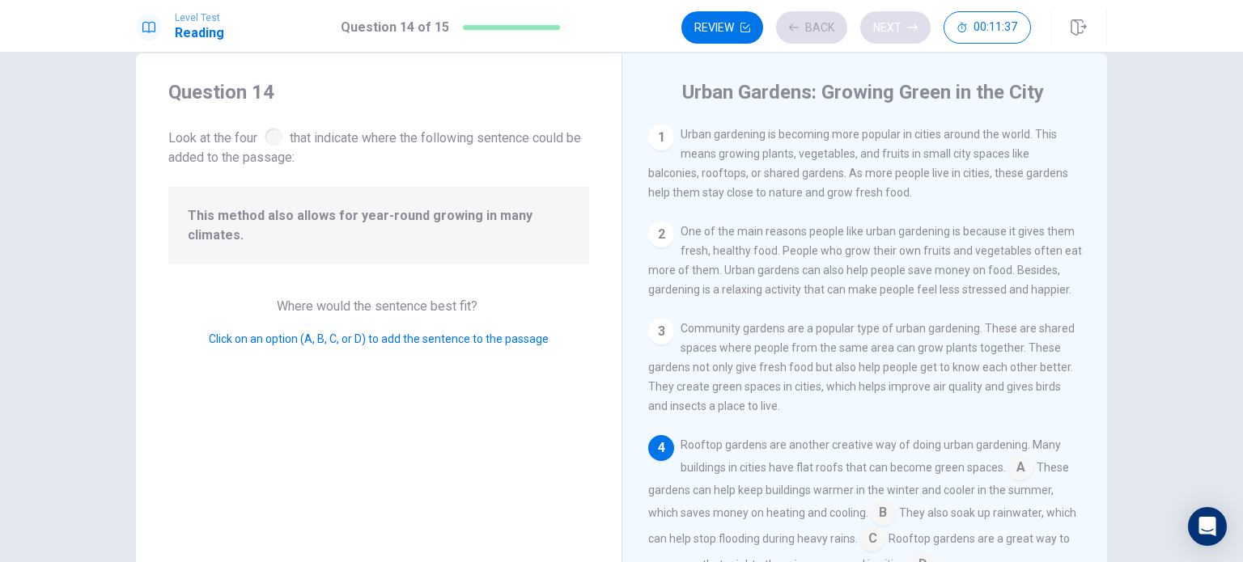
scroll to position [158, 0]
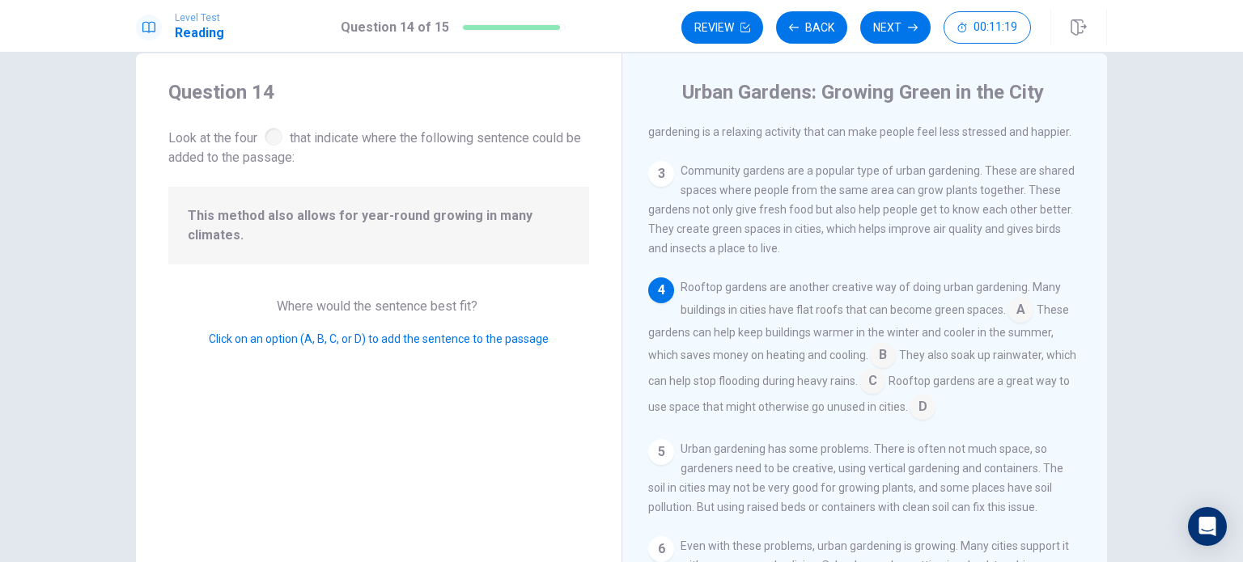
click at [935, 420] on input at bounding box center [922, 409] width 26 height 26
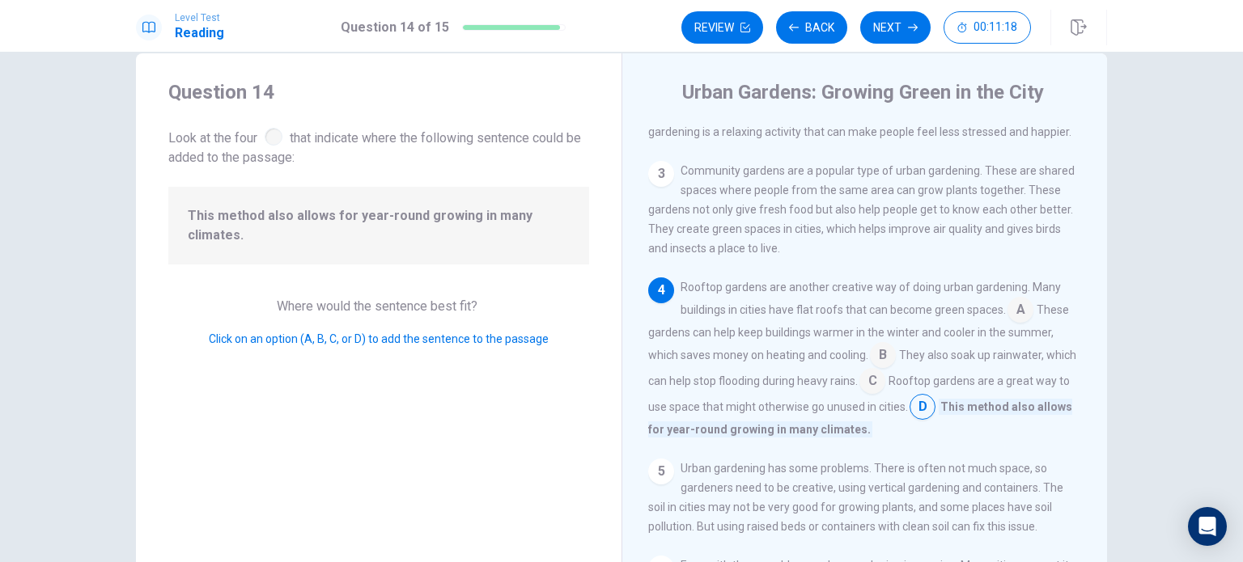
click at [885, 396] on input at bounding box center [872, 383] width 26 height 26
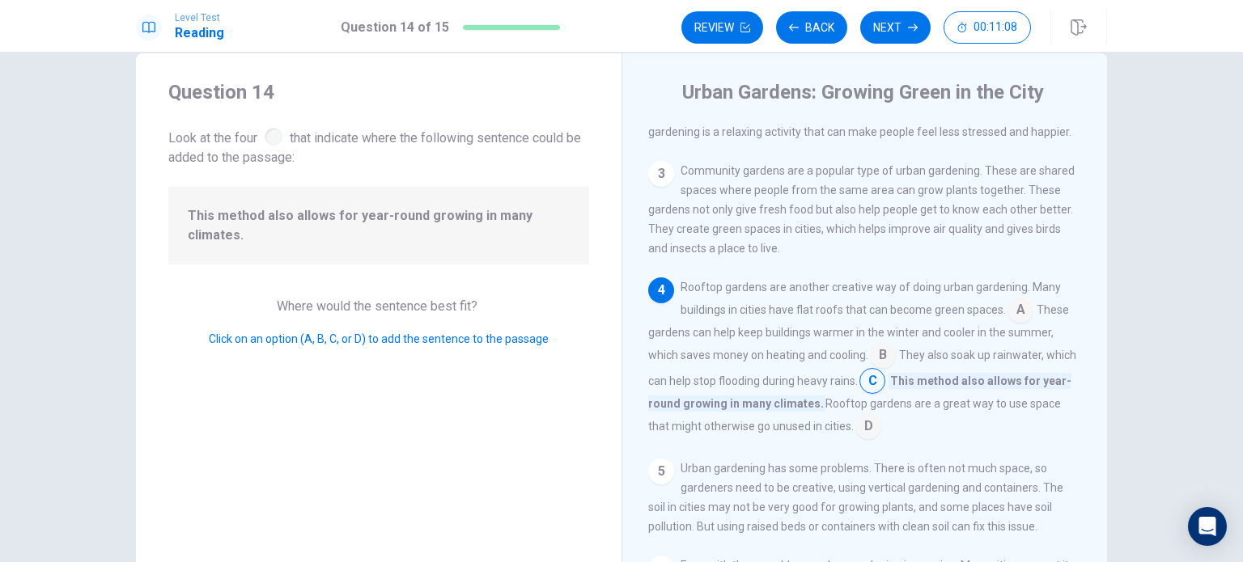
click at [881, 435] on input at bounding box center [868, 428] width 26 height 26
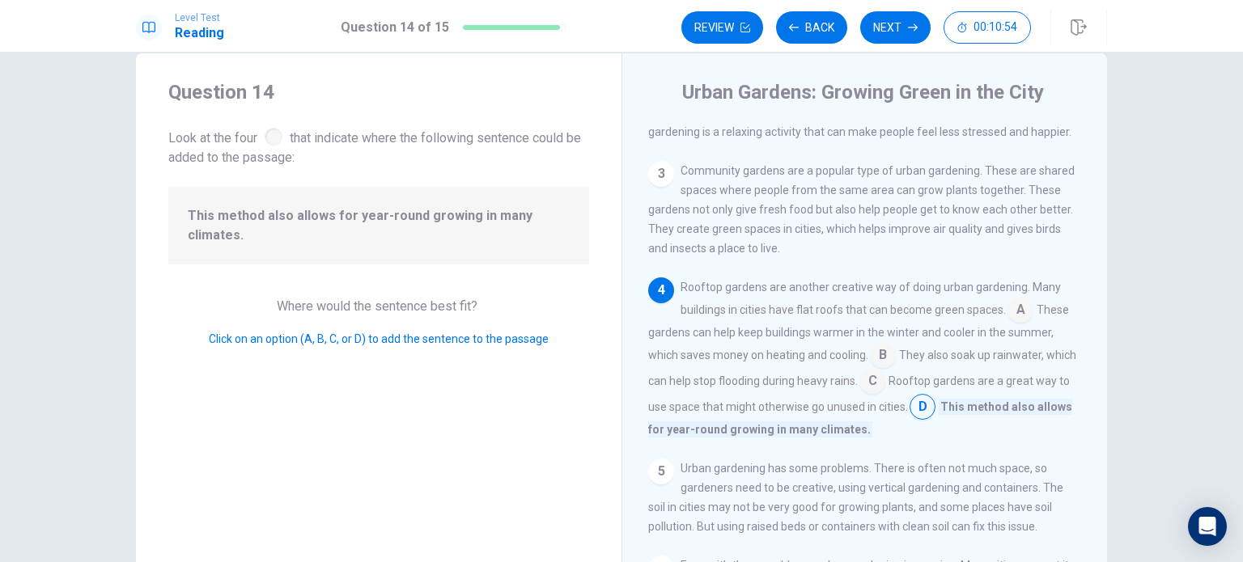
click at [885, 395] on input at bounding box center [872, 383] width 26 height 26
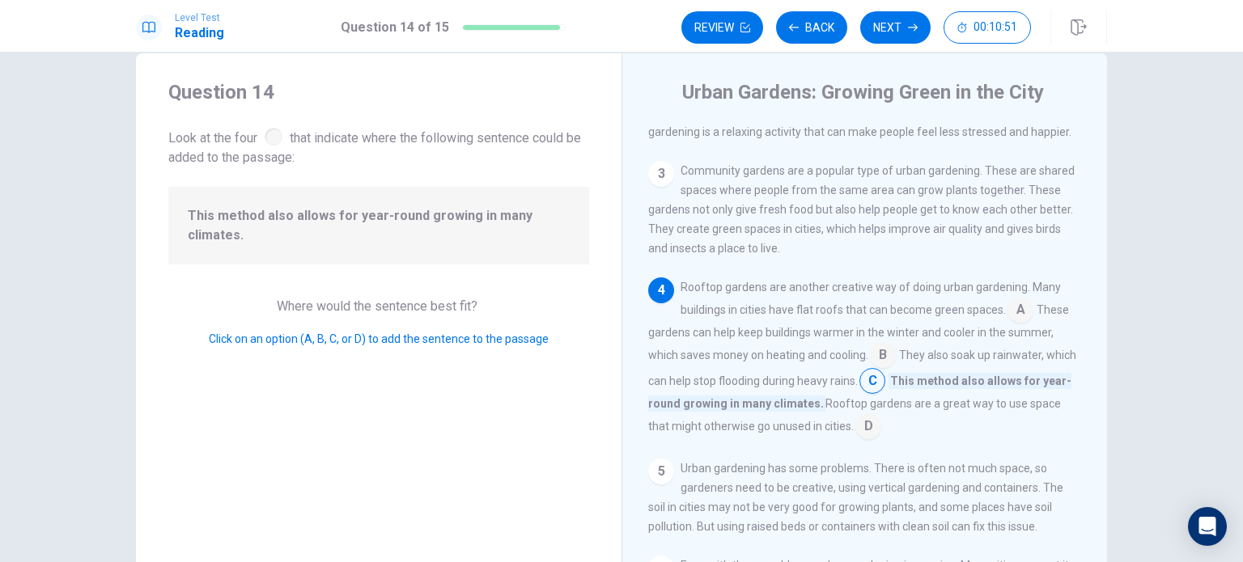
click at [875, 361] on input at bounding box center [883, 357] width 26 height 26
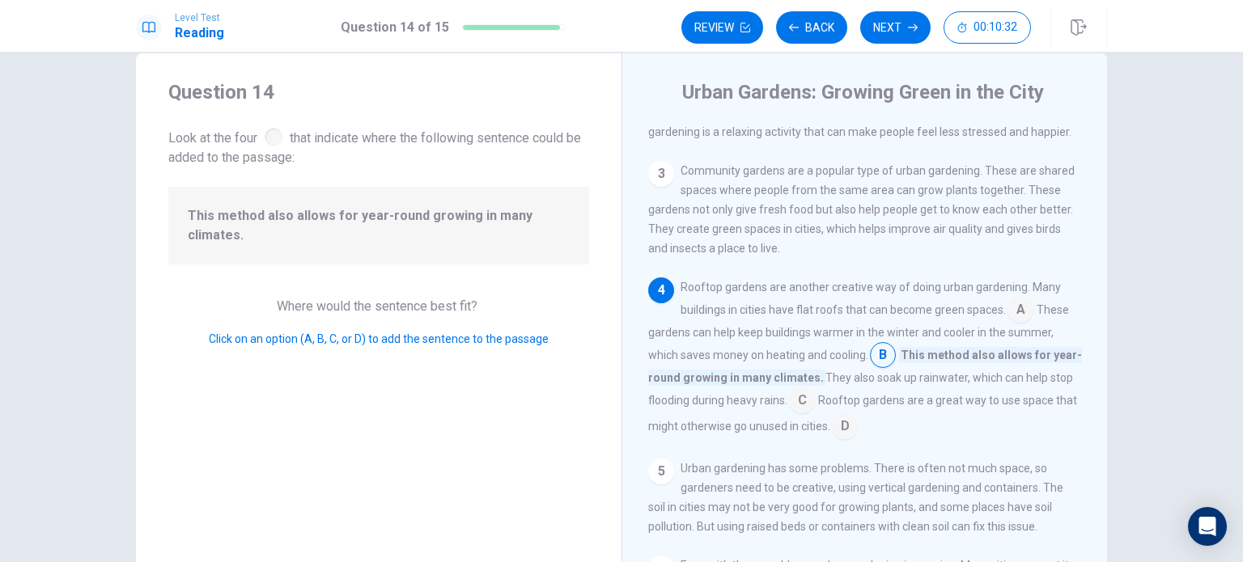
click at [1014, 314] on input at bounding box center [1020, 312] width 26 height 26
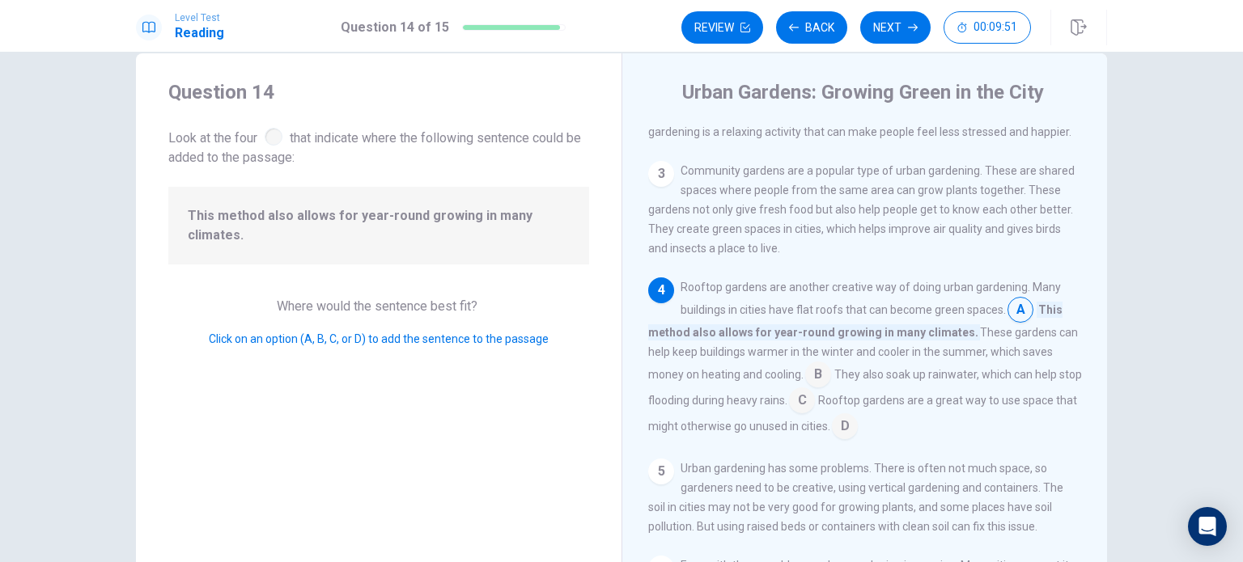
click at [812, 381] on input at bounding box center [818, 376] width 26 height 26
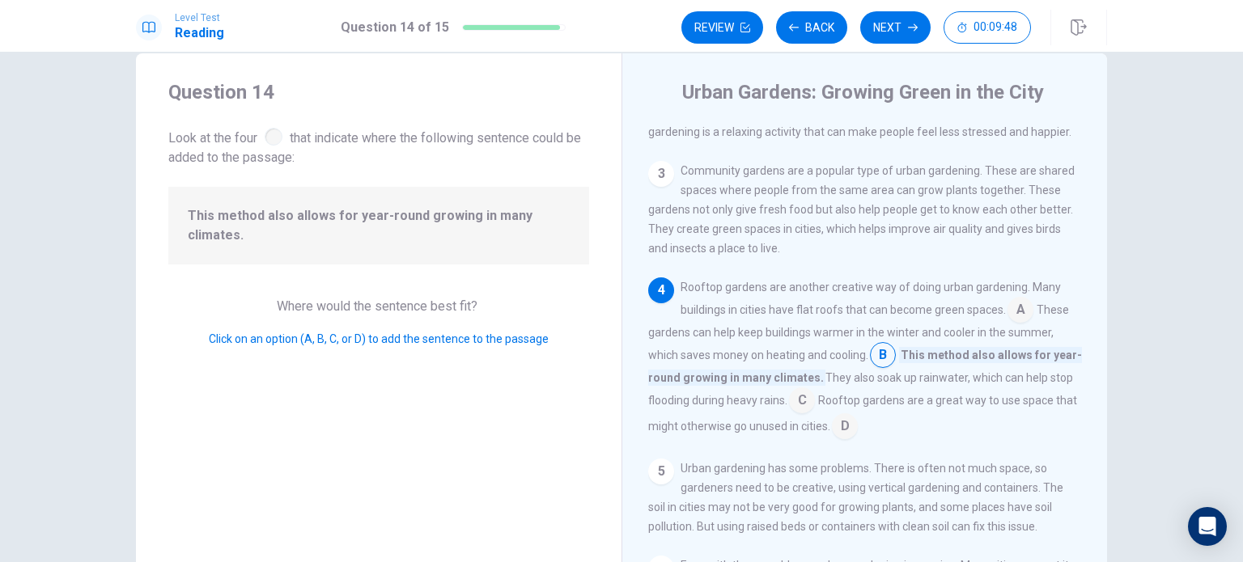
click at [802, 405] on input at bounding box center [802, 402] width 26 height 26
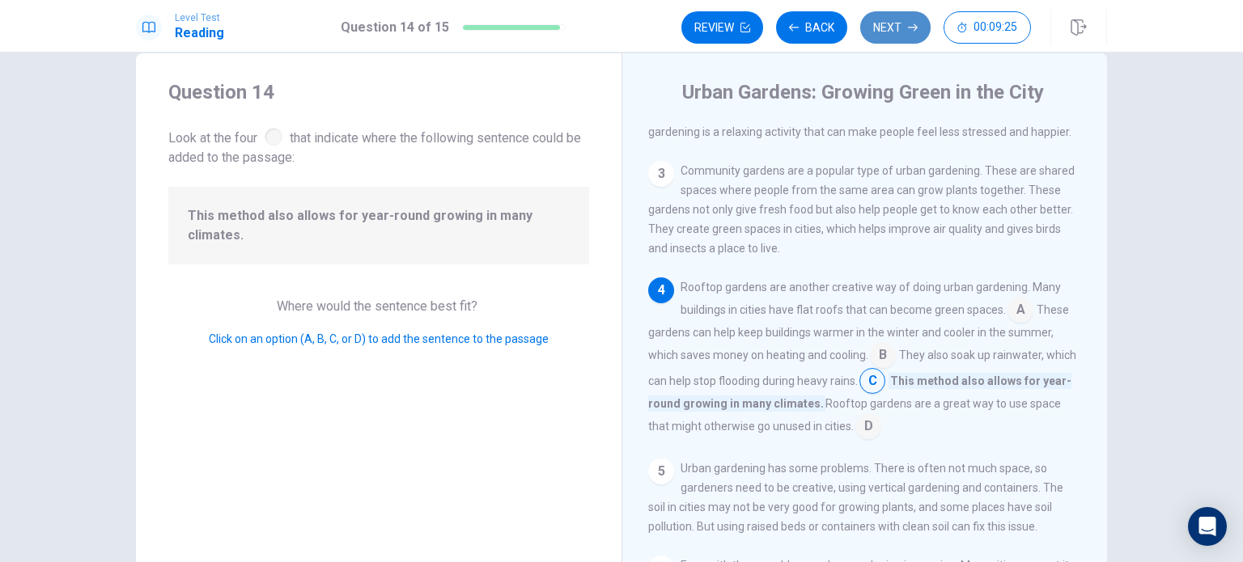
click at [900, 26] on button "Next" at bounding box center [895, 27] width 70 height 32
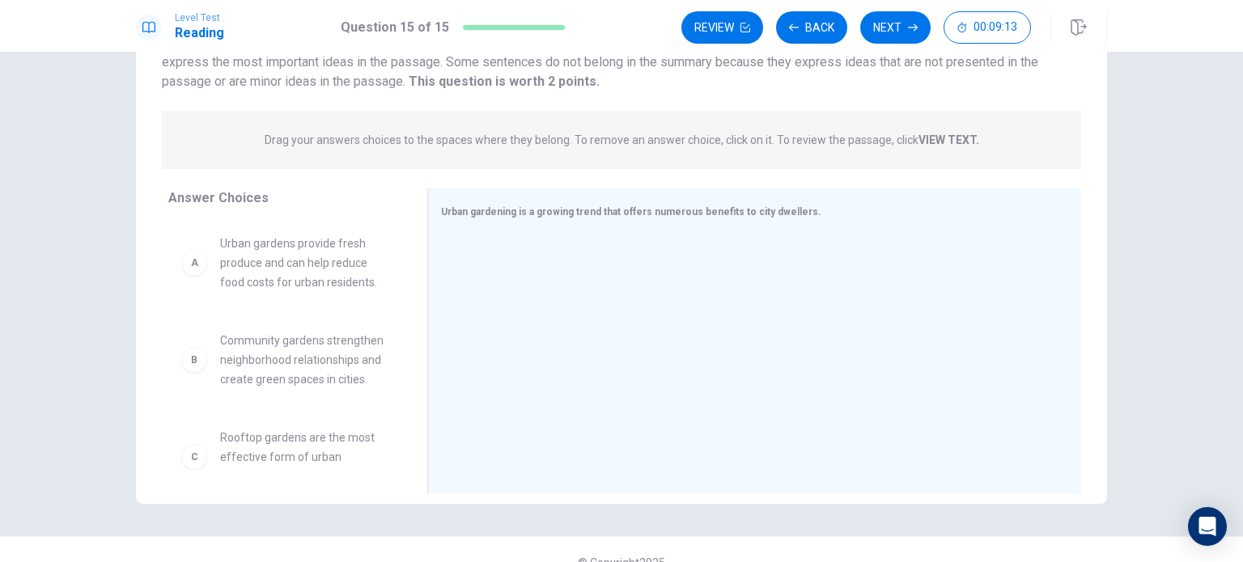
scroll to position [0, 0]
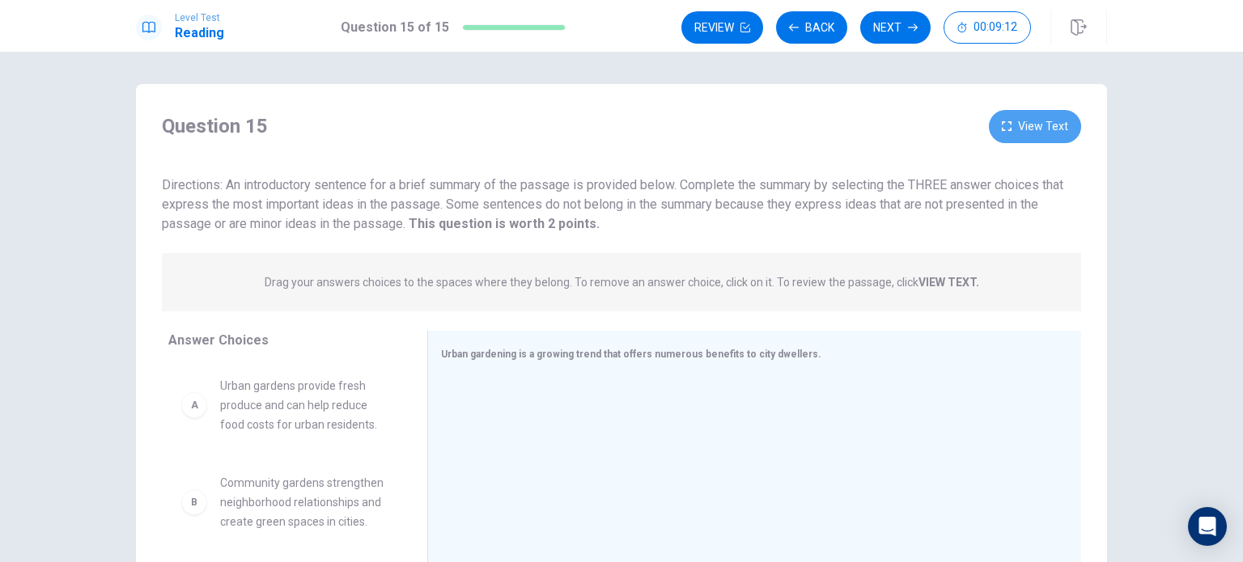
click at [1016, 141] on button "View Text" at bounding box center [1035, 126] width 92 height 33
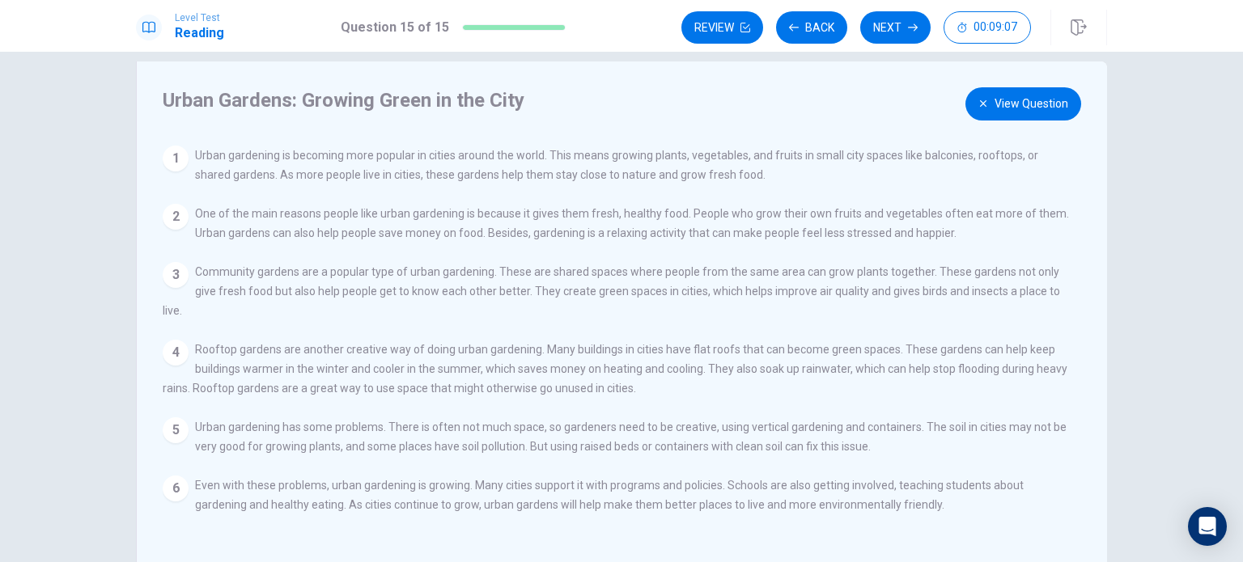
scroll to position [23, 0]
click at [1008, 111] on button "View Question" at bounding box center [1023, 103] width 116 height 33
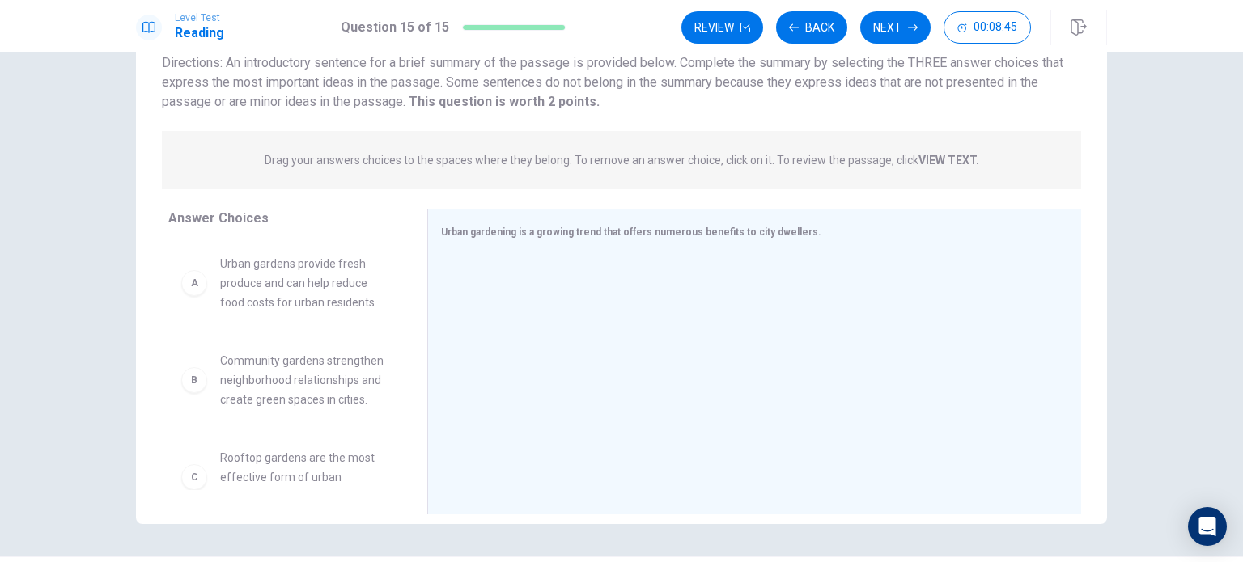
scroll to position [0, 0]
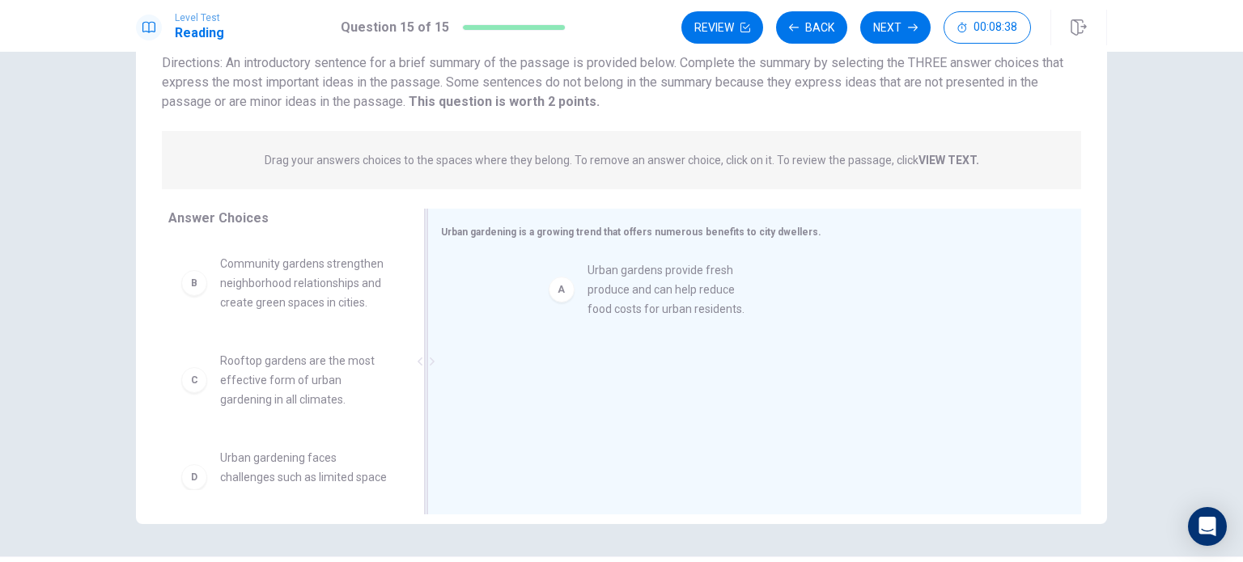
drag, startPoint x: 245, startPoint y: 290, endPoint x: 621, endPoint y: 298, distance: 376.3
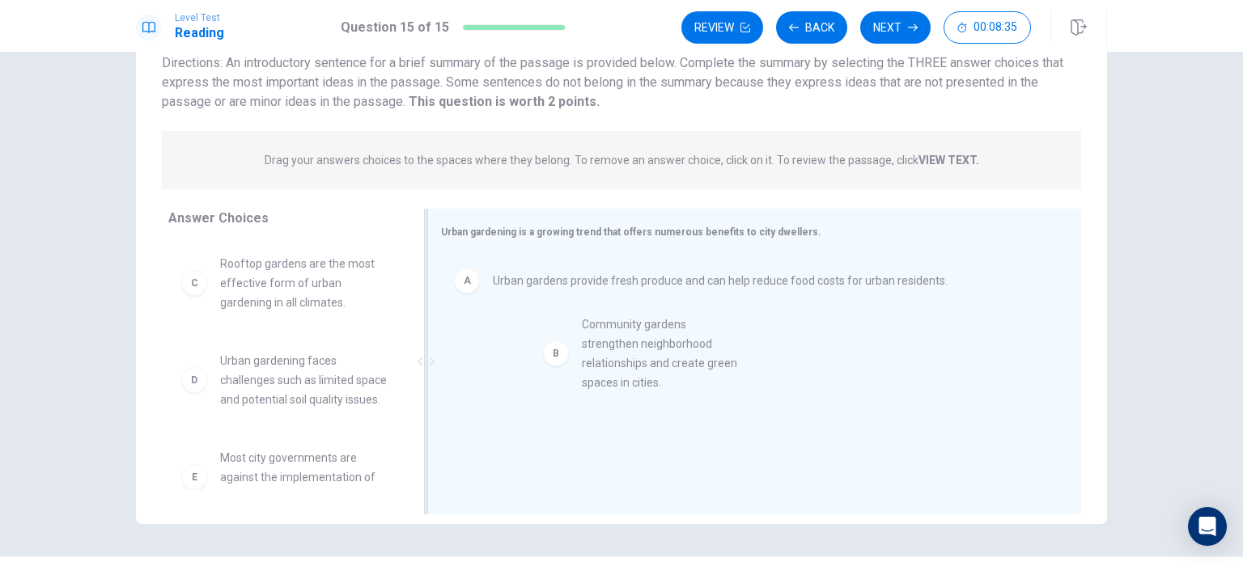
drag, startPoint x: 249, startPoint y: 306, endPoint x: 612, endPoint y: 361, distance: 366.6
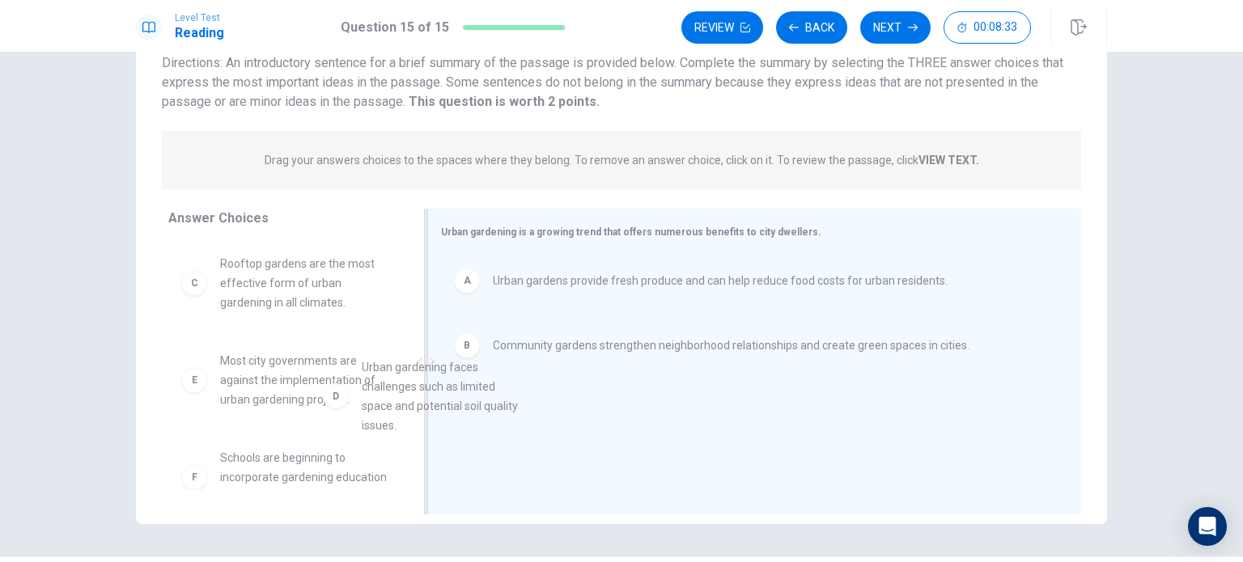
drag, startPoint x: 269, startPoint y: 404, endPoint x: 568, endPoint y: 433, distance: 300.8
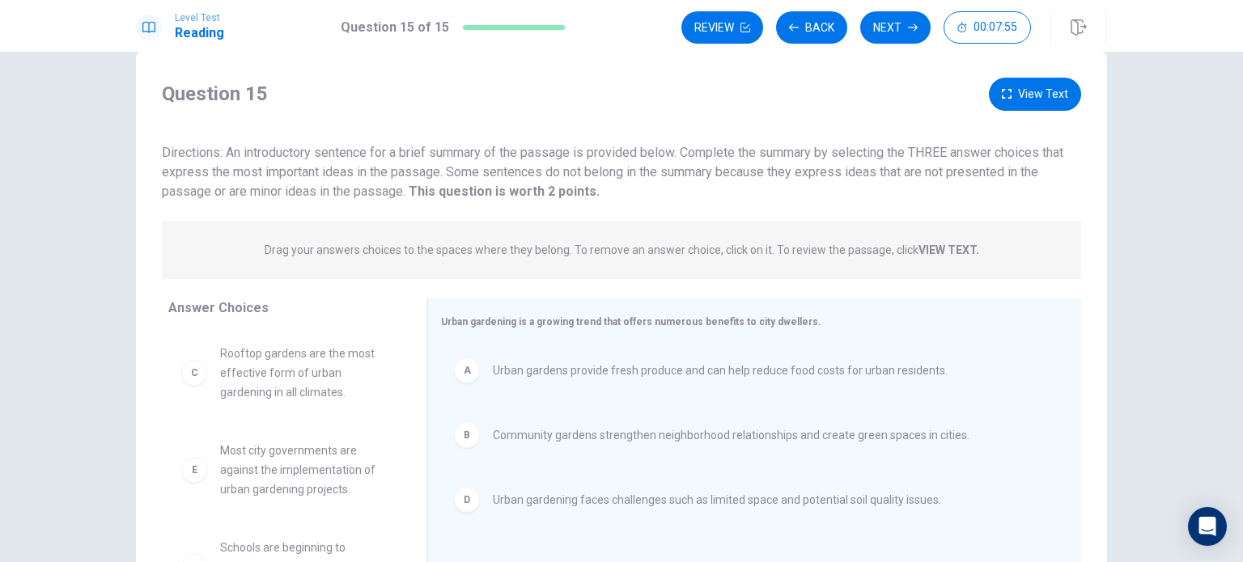
scroll to position [135, 0]
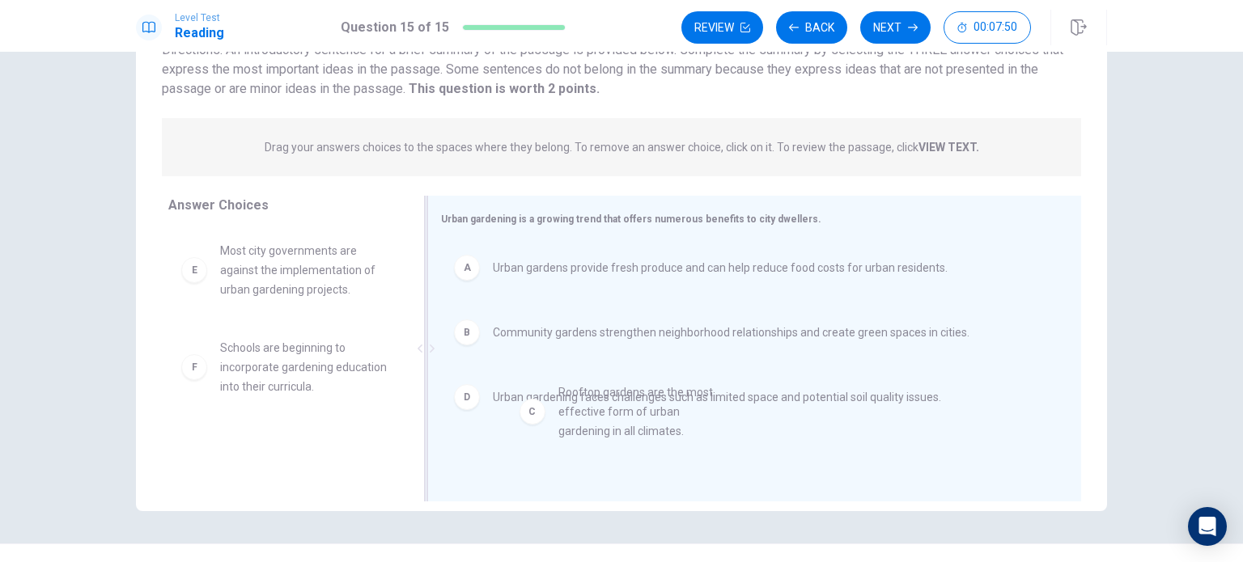
drag, startPoint x: 239, startPoint y: 271, endPoint x: 585, endPoint y: 417, distance: 375.6
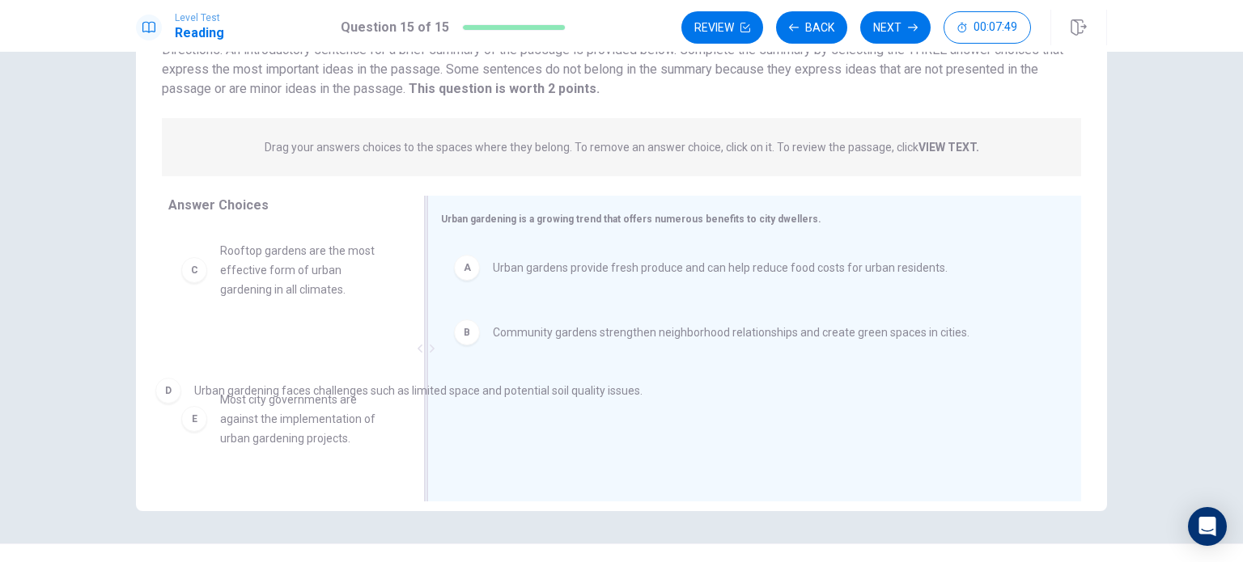
drag, startPoint x: 523, startPoint y: 405, endPoint x: 194, endPoint y: 398, distance: 329.3
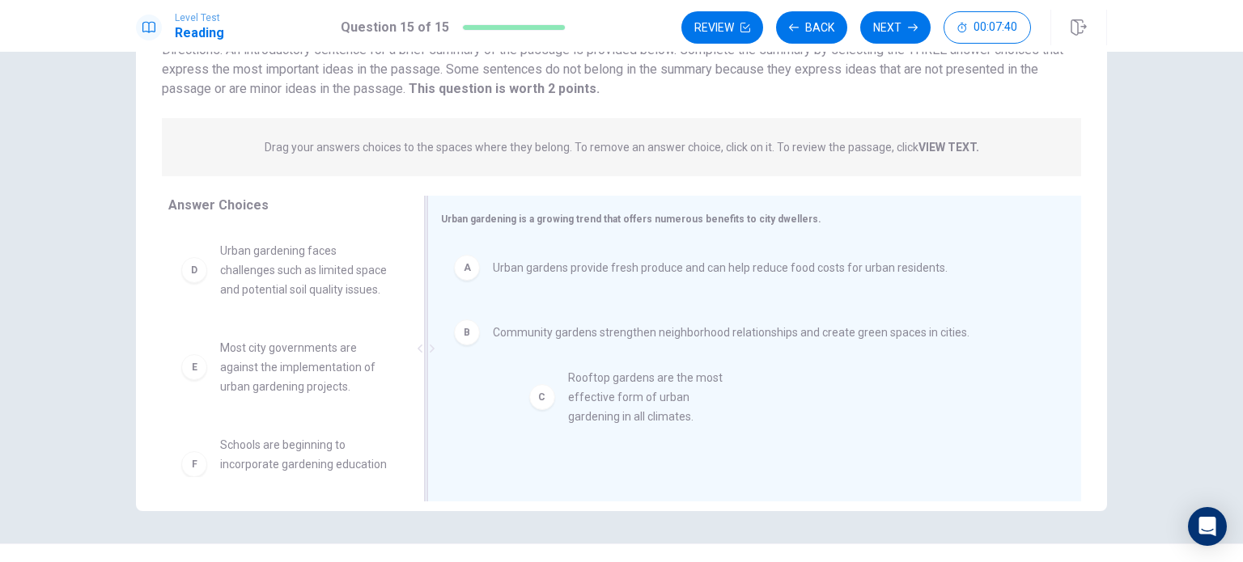
drag, startPoint x: 304, startPoint y: 289, endPoint x: 663, endPoint y: 419, distance: 381.3
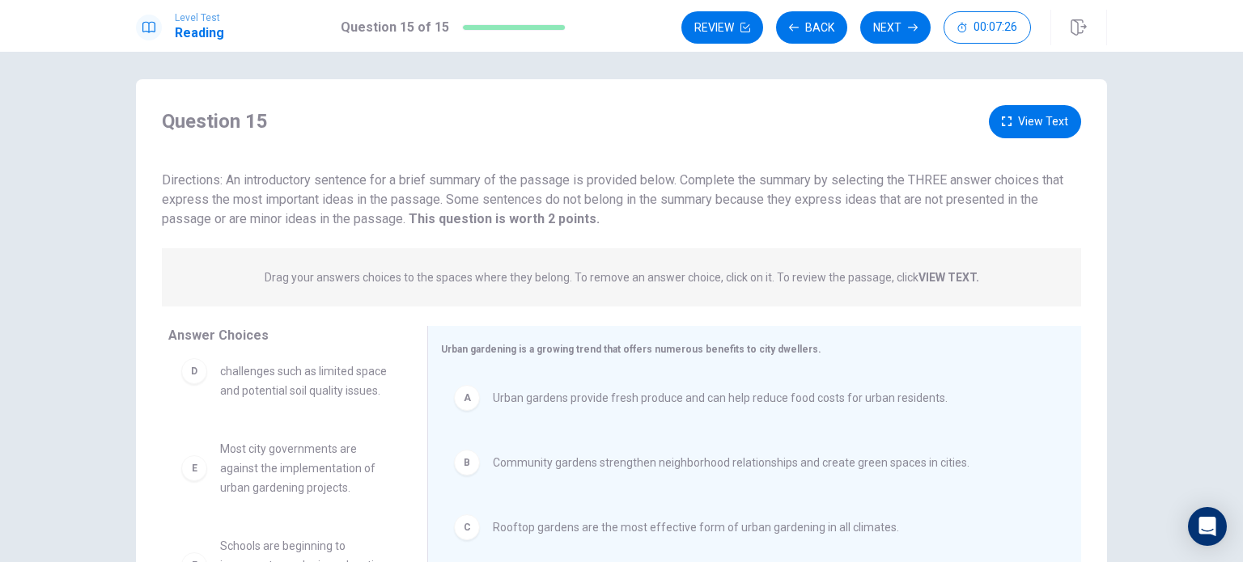
scroll to position [0, 0]
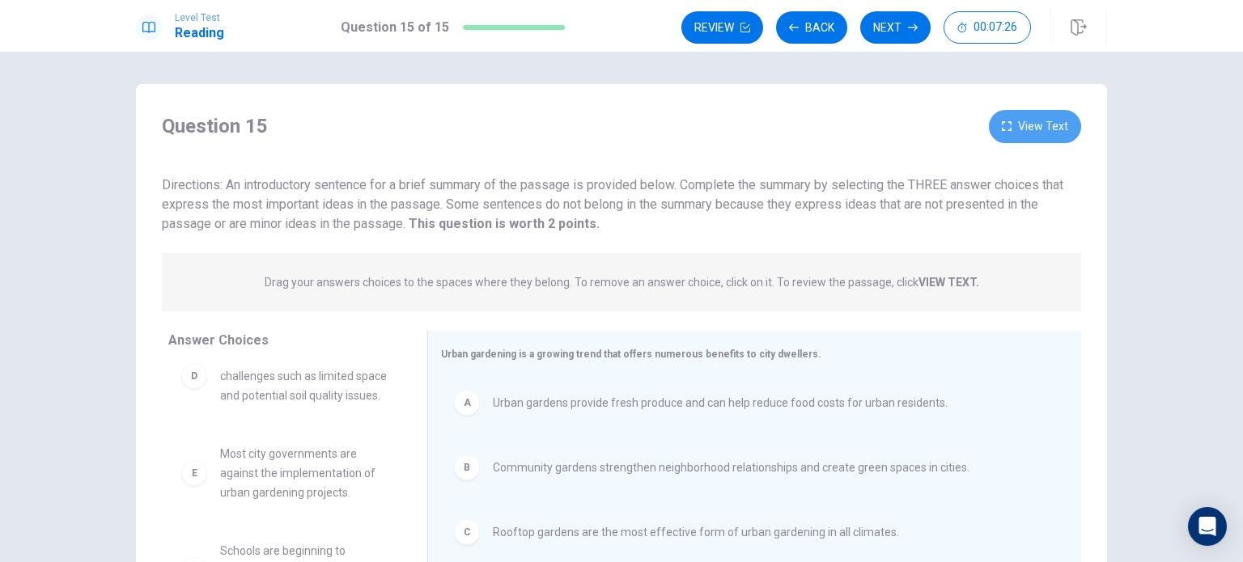
click at [1040, 117] on button "View Text" at bounding box center [1035, 126] width 92 height 33
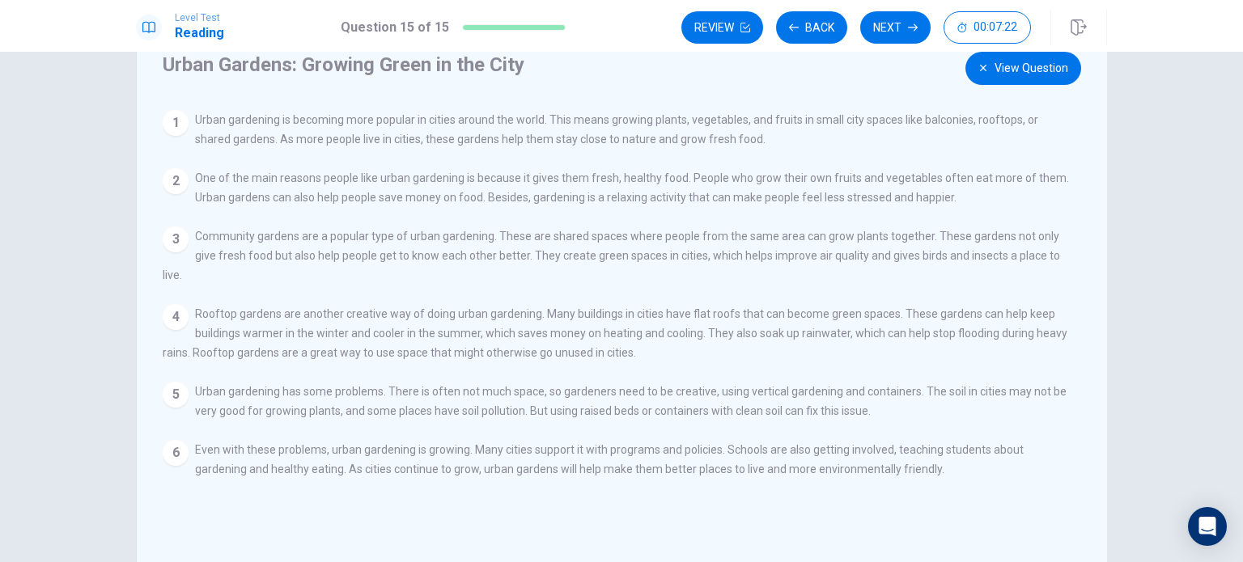
scroll to position [55, 0]
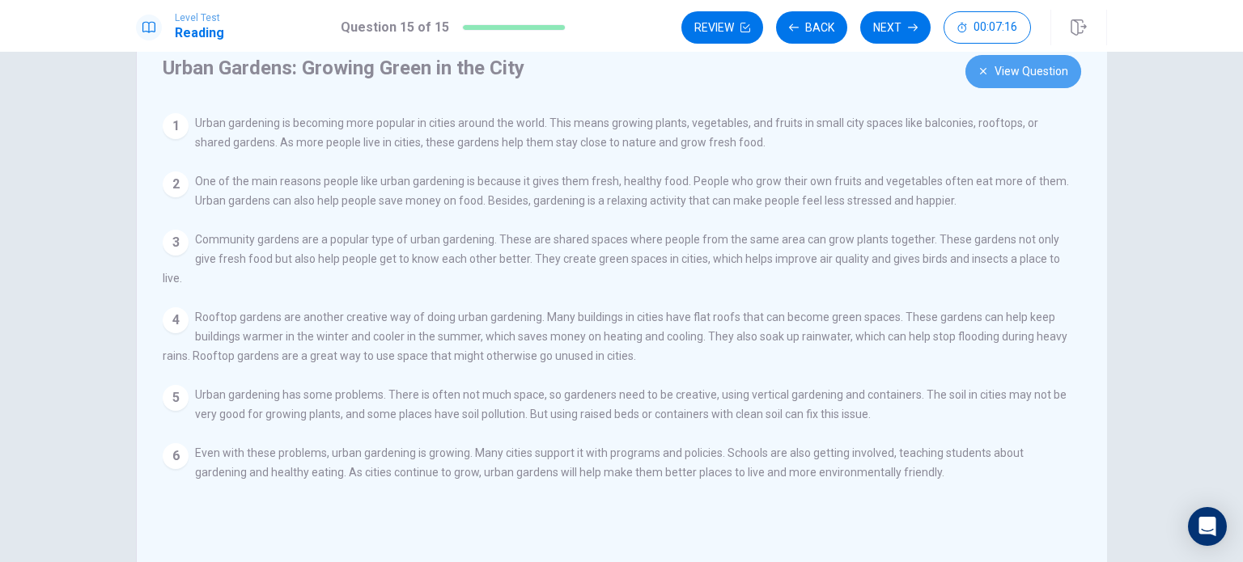
click at [993, 78] on button "View Question" at bounding box center [1023, 71] width 116 height 33
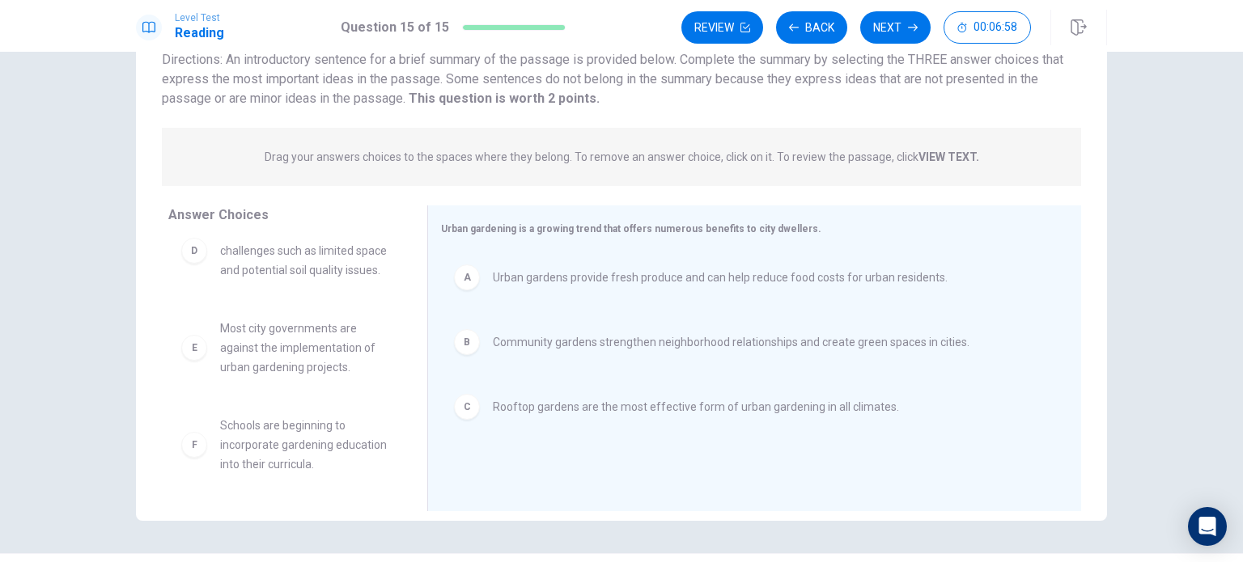
scroll to position [0, 0]
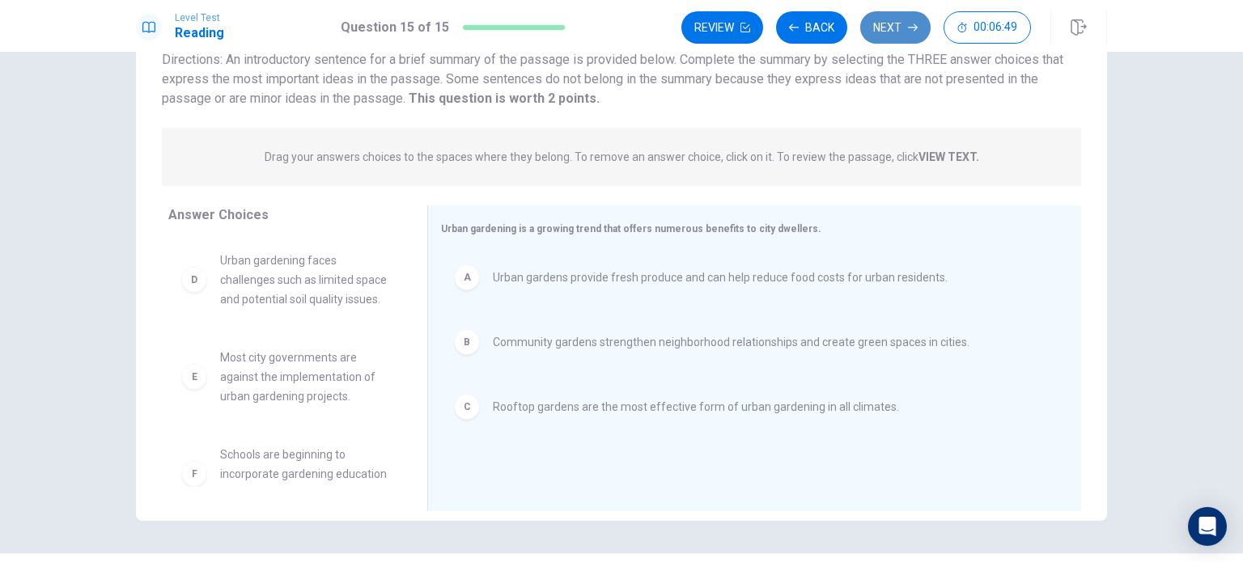
click at [909, 25] on icon "button" at bounding box center [913, 28] width 10 height 10
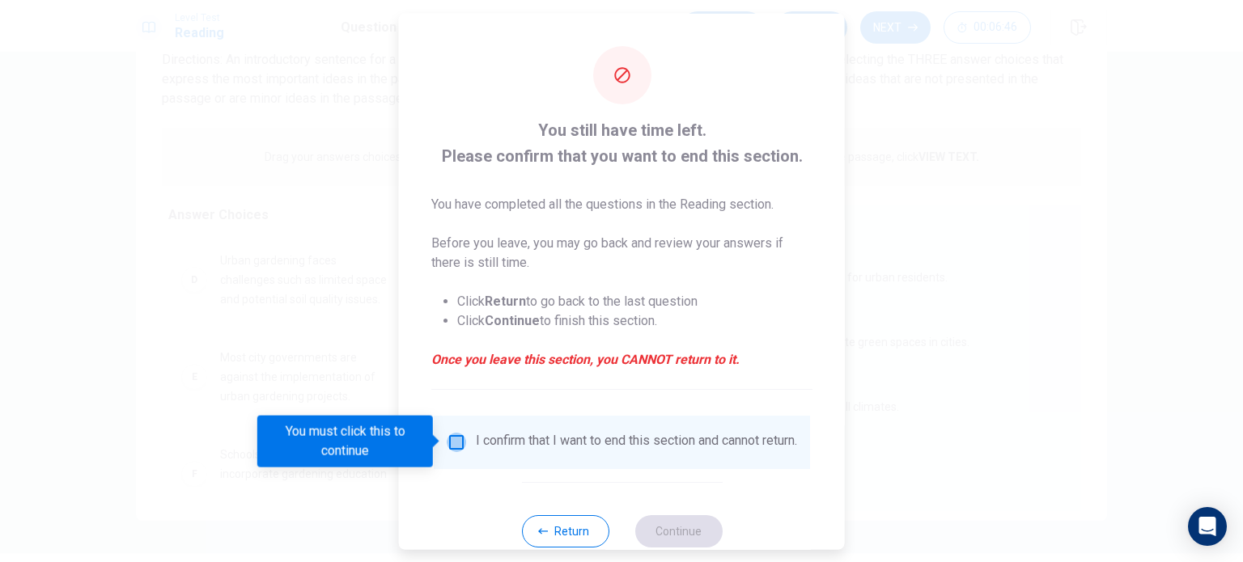
click at [455, 438] on input "You must click this to continue" at bounding box center [456, 441] width 19 height 19
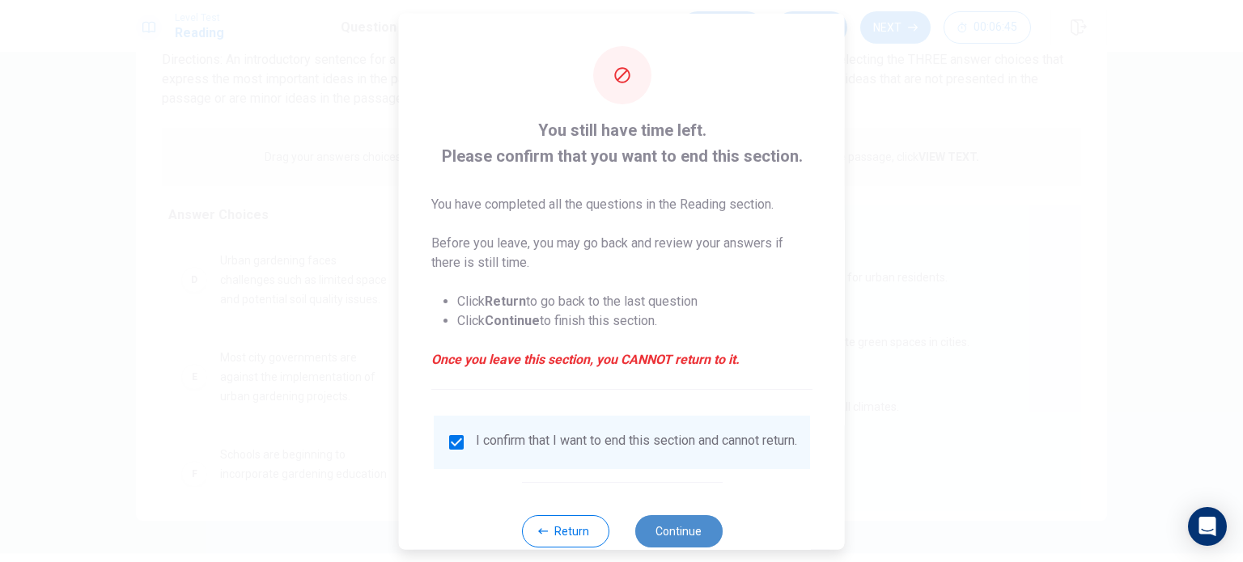
click at [679, 532] on button "Continue" at bounding box center [677, 531] width 87 height 32
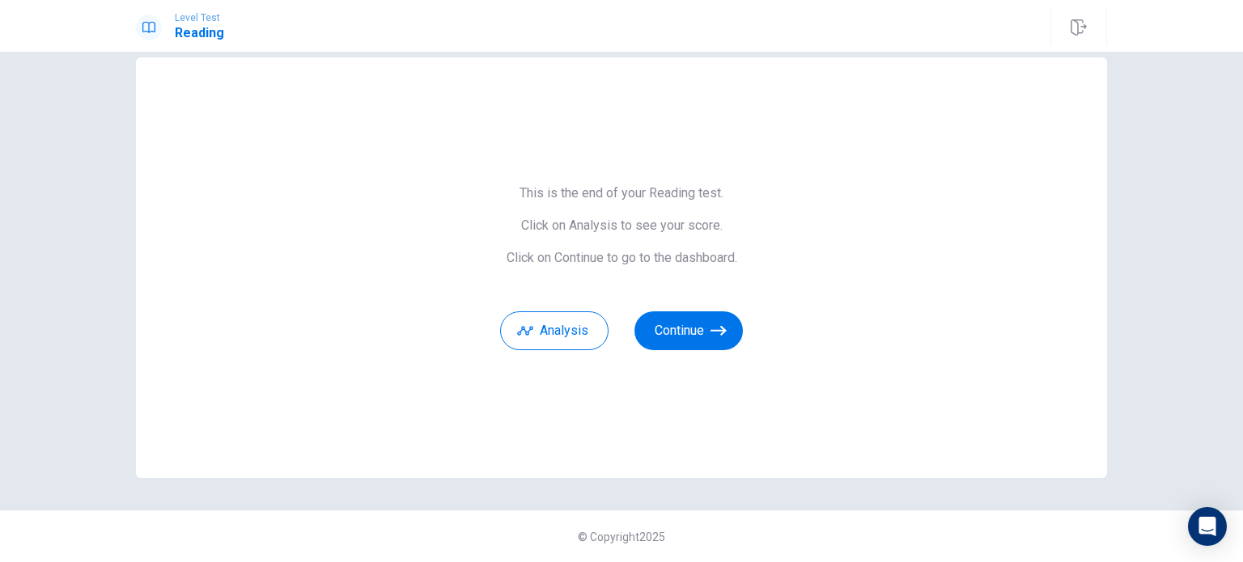
scroll to position [26, 0]
click at [537, 329] on button "Analysis" at bounding box center [554, 331] width 108 height 39
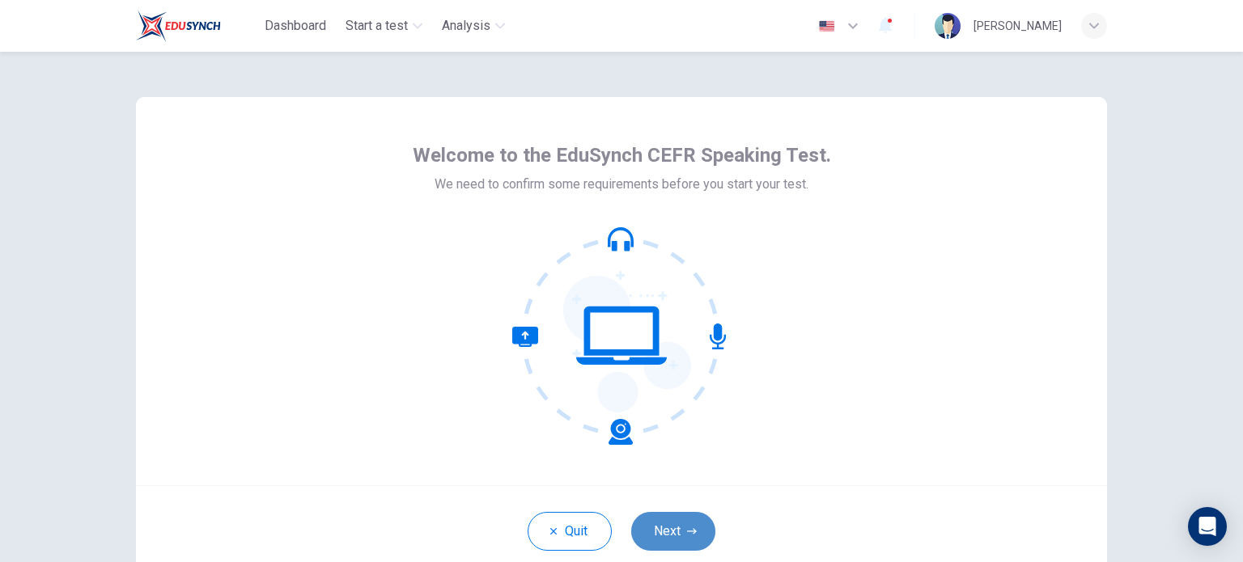
click at [680, 529] on button "Next" at bounding box center [673, 531] width 84 height 39
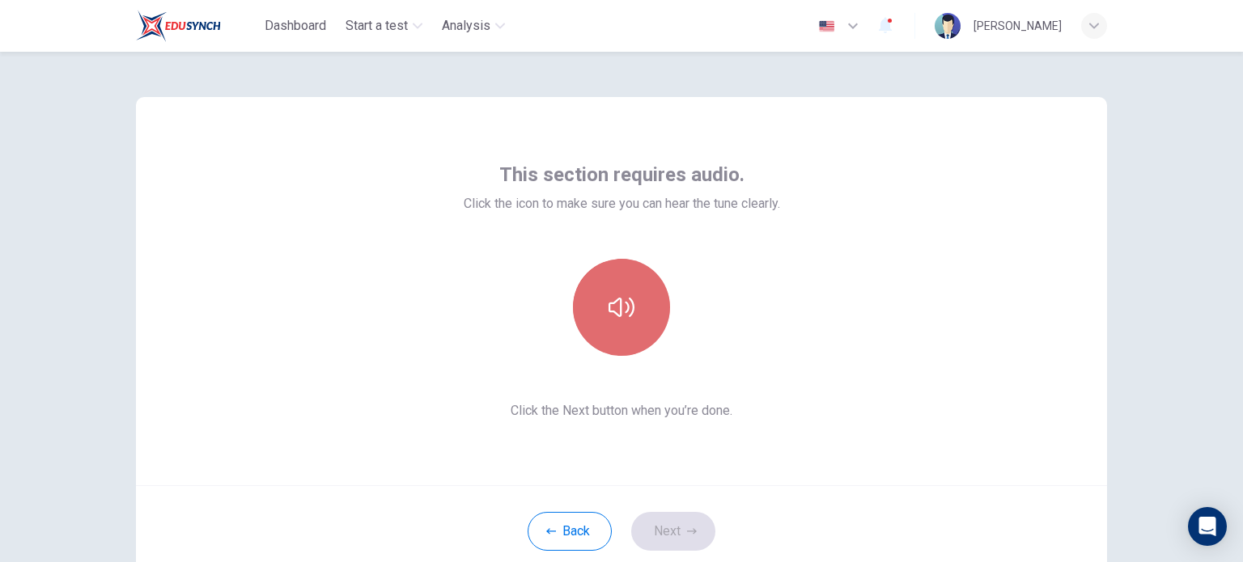
click at [628, 316] on icon "button" at bounding box center [621, 307] width 26 height 26
click at [633, 316] on button "button" at bounding box center [621, 307] width 97 height 97
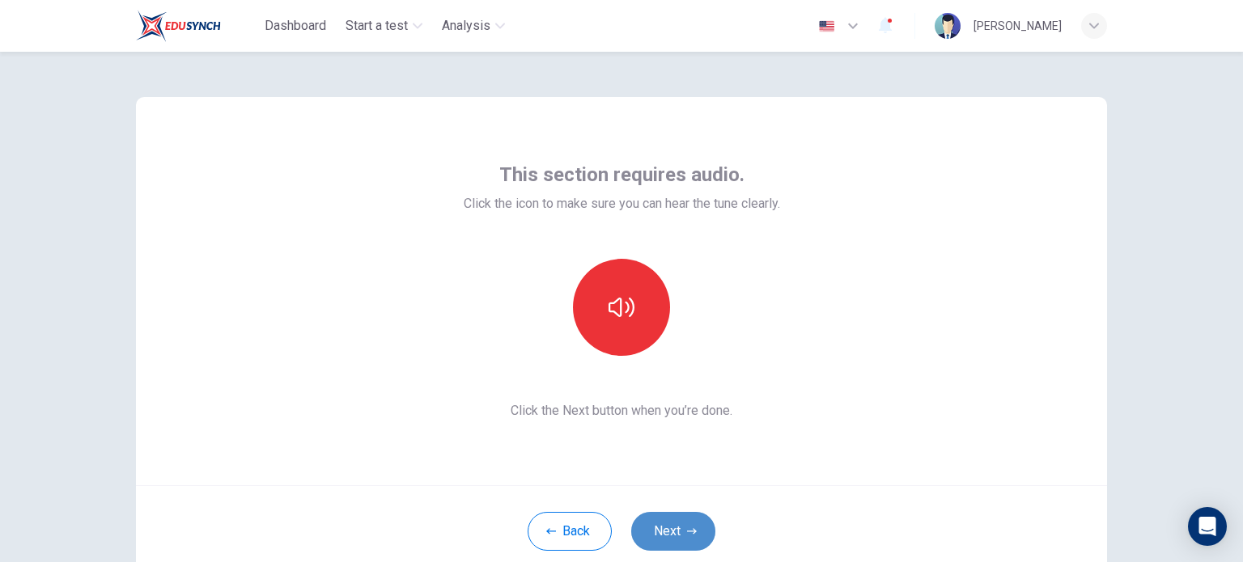
click at [687, 531] on icon "button" at bounding box center [692, 531] width 10 height 6
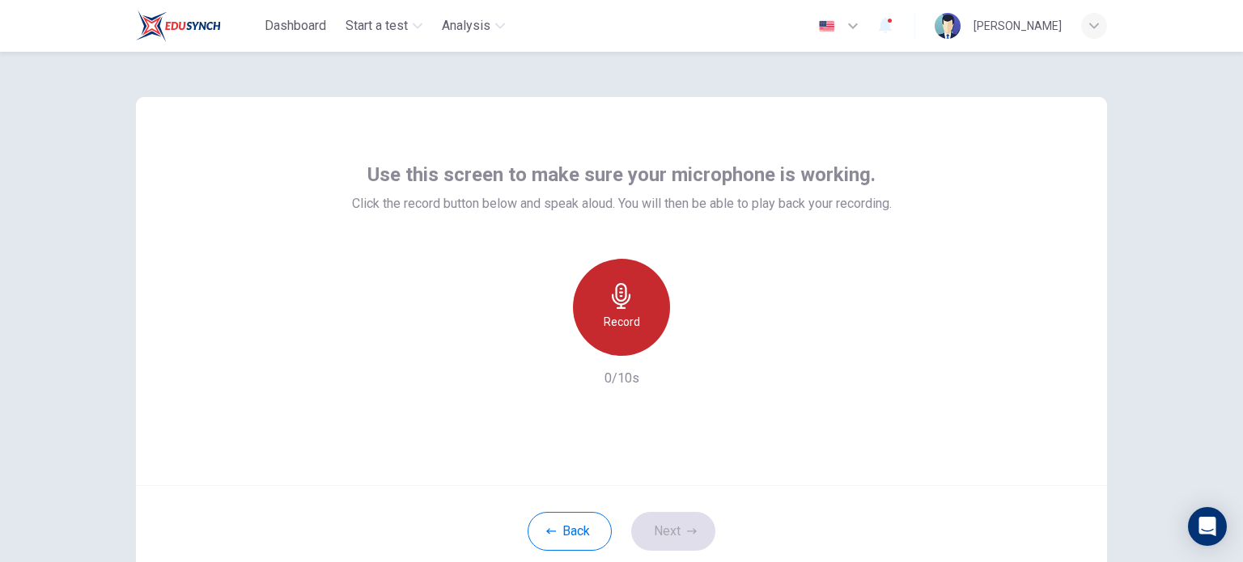
click at [625, 313] on h6 "Record" at bounding box center [622, 321] width 36 height 19
click at [625, 313] on h6 "Stop" at bounding box center [621, 321] width 24 height 19
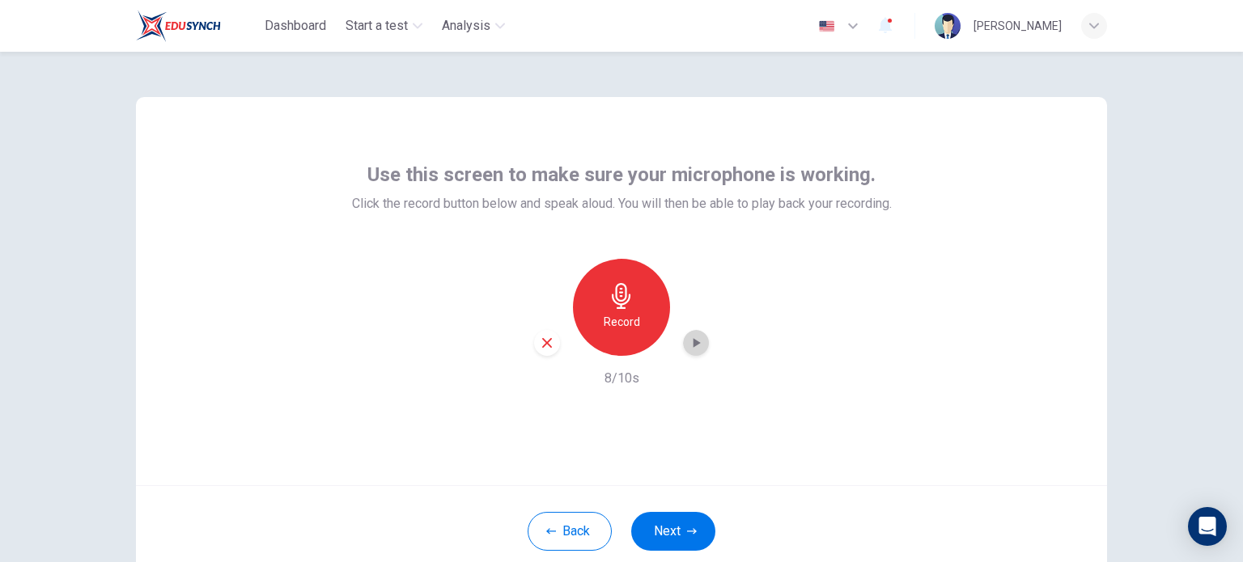
click at [693, 343] on icon "button" at bounding box center [696, 343] width 7 height 10
click at [608, 309] on div "Record" at bounding box center [621, 307] width 97 height 97
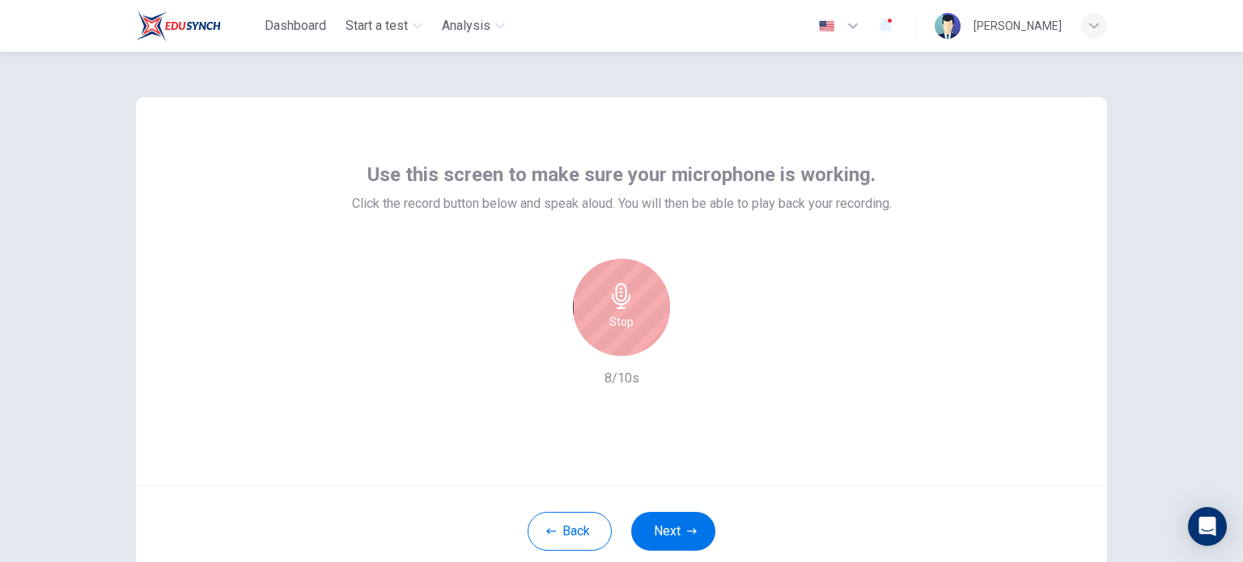
click at [783, 242] on div "Use this screen to make sure your microphone is working. Click the record butto…" at bounding box center [622, 275] width 540 height 227
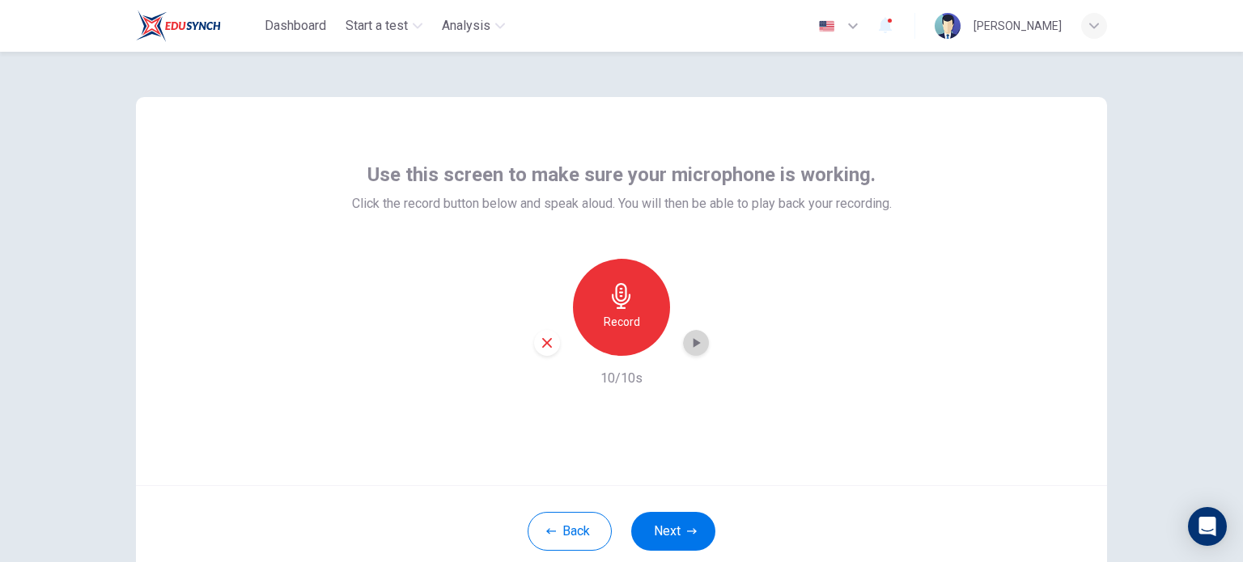
click at [688, 341] on icon "button" at bounding box center [696, 343] width 16 height 16
click at [625, 313] on h6 "Record" at bounding box center [622, 321] width 36 height 19
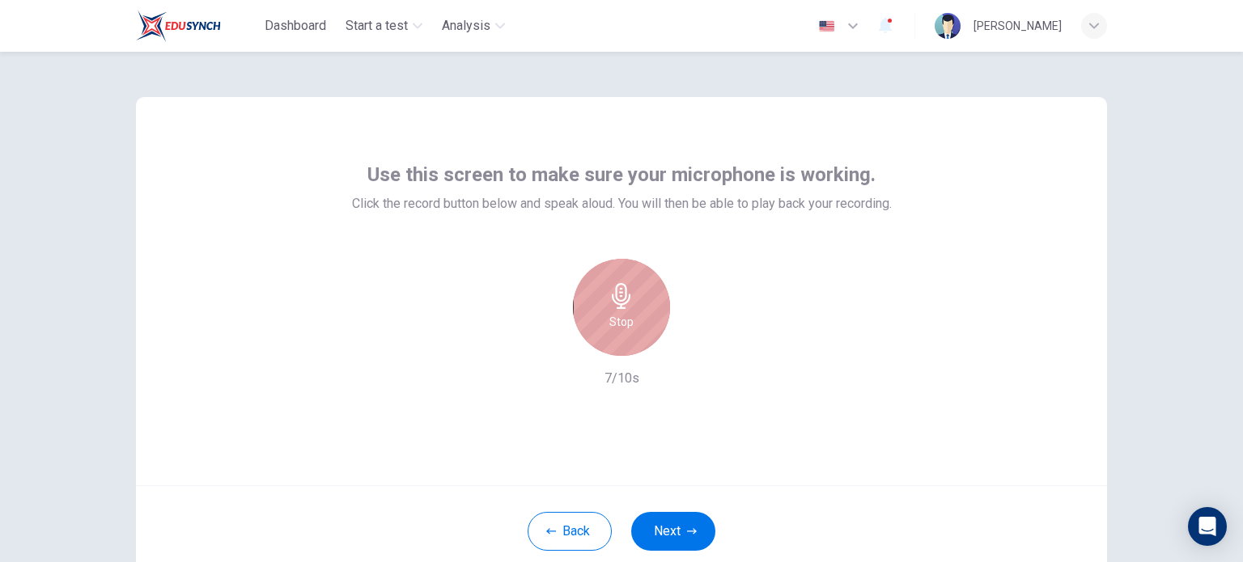
click at [625, 313] on h6 "Stop" at bounding box center [621, 321] width 24 height 19
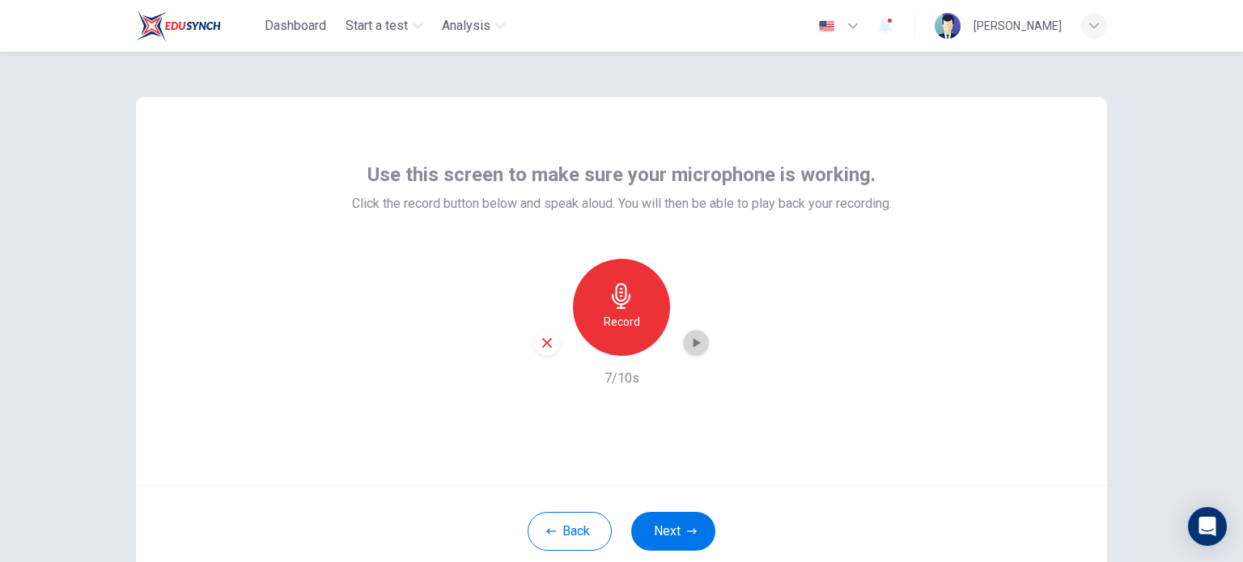
click at [686, 333] on div "button" at bounding box center [696, 343] width 26 height 26
click at [542, 345] on icon "button" at bounding box center [547, 343] width 10 height 10
click at [612, 307] on icon "button" at bounding box center [621, 296] width 26 height 26
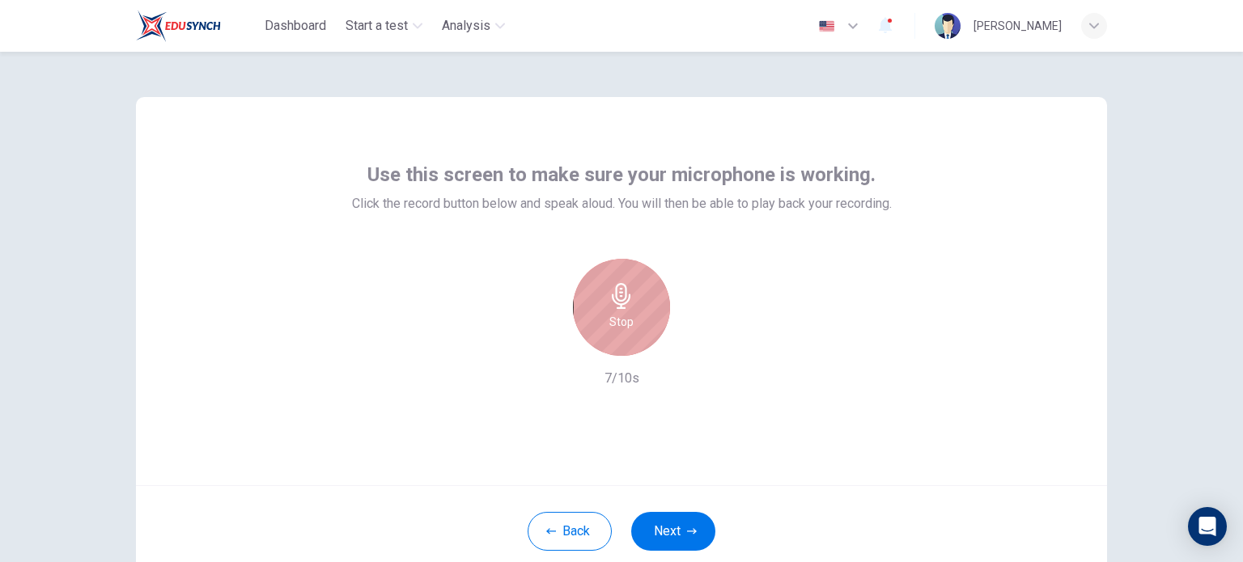
click at [612, 307] on icon "button" at bounding box center [621, 296] width 26 height 26
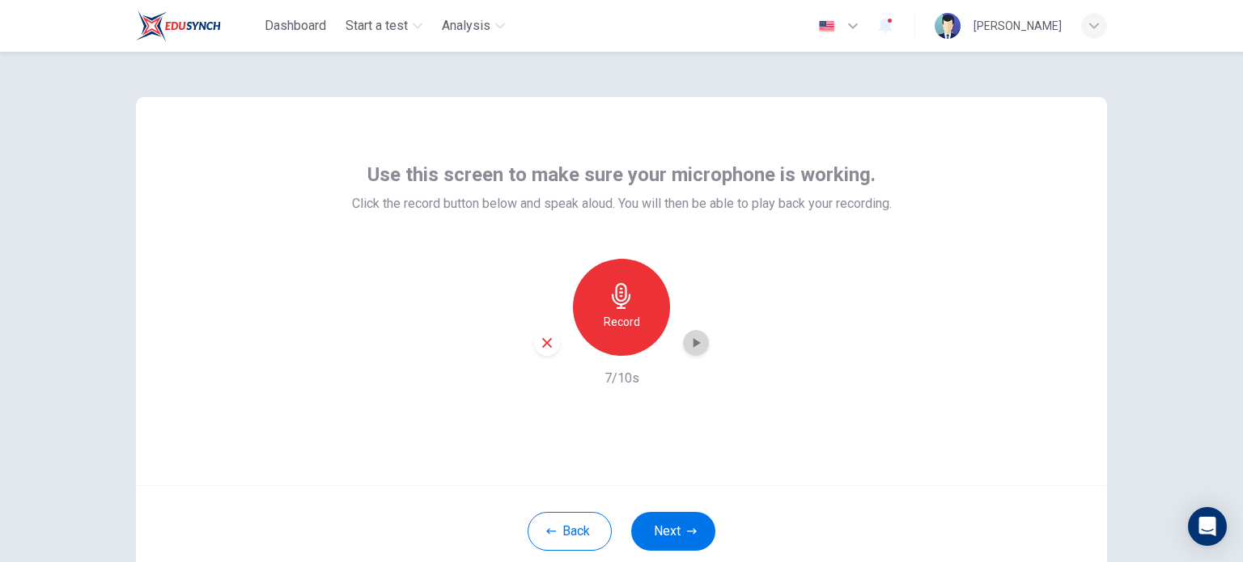
click at [688, 341] on icon "button" at bounding box center [696, 343] width 16 height 16
click at [542, 343] on icon "button" at bounding box center [547, 343] width 10 height 10
click at [638, 317] on div "Record" at bounding box center [621, 307] width 97 height 97
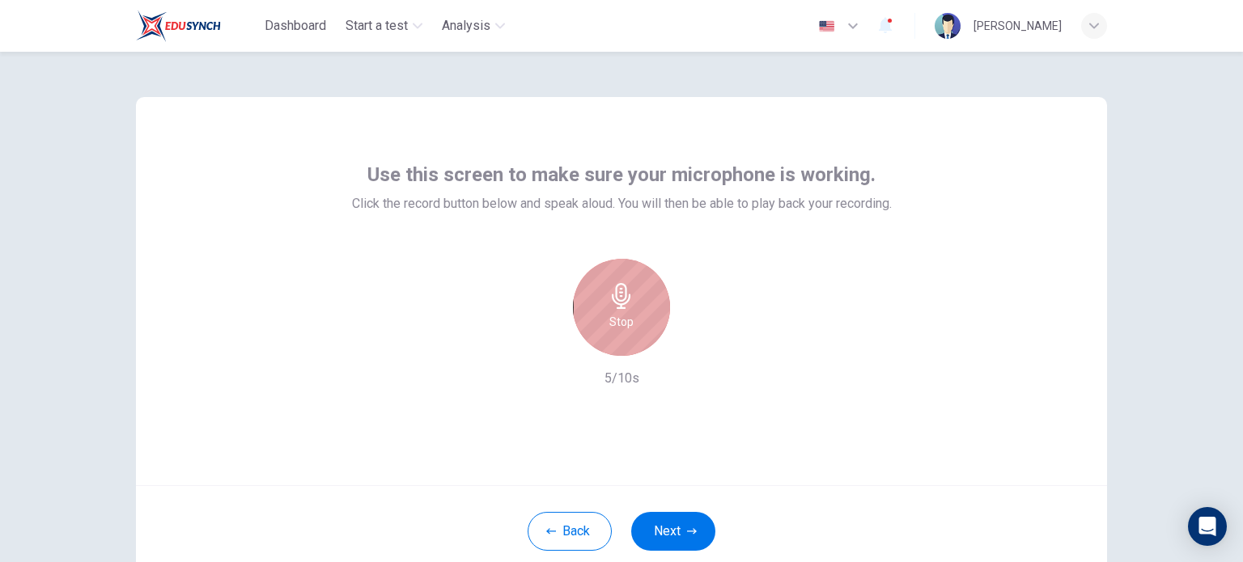
click at [638, 317] on div "Stop" at bounding box center [621, 307] width 97 height 97
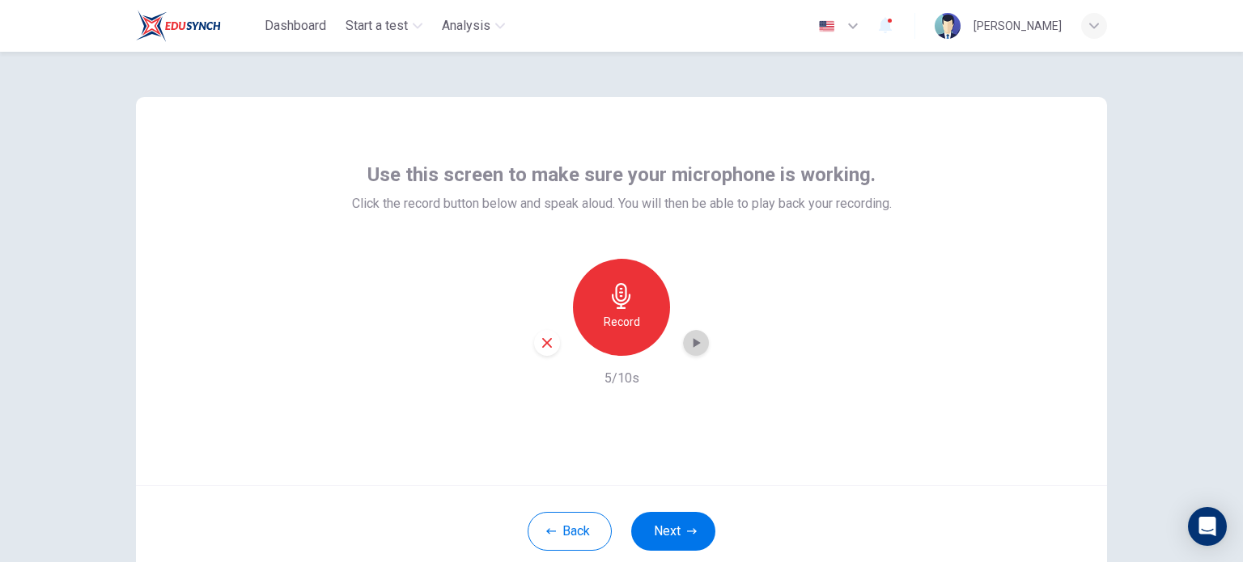
click at [688, 339] on icon "button" at bounding box center [696, 343] width 16 height 16
click at [696, 531] on button "Next" at bounding box center [673, 531] width 84 height 39
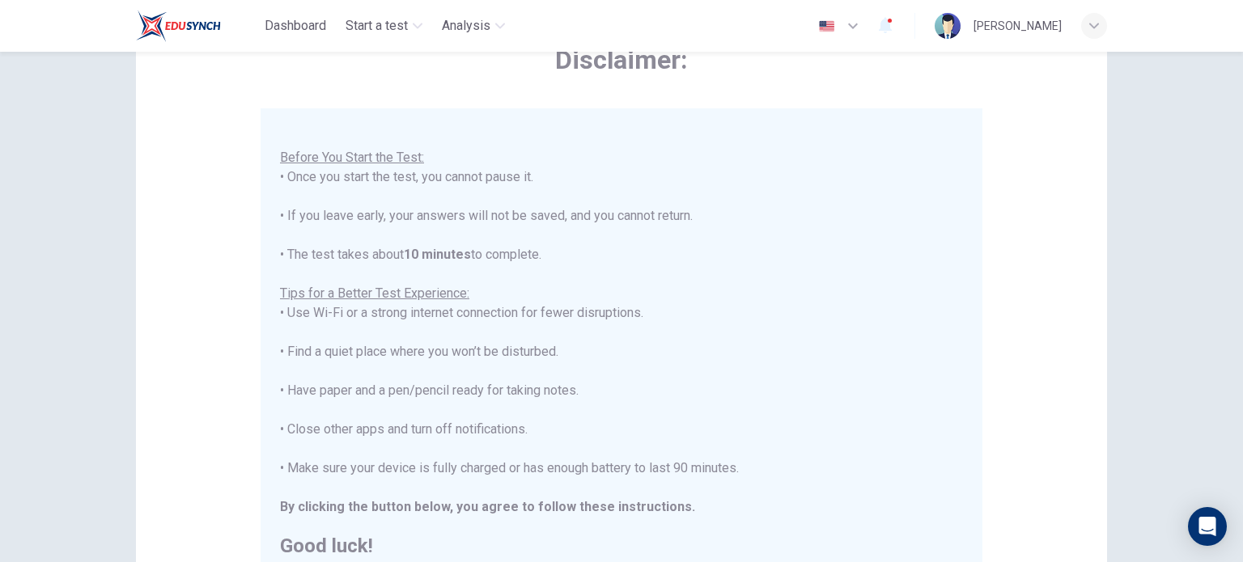
scroll to position [245, 0]
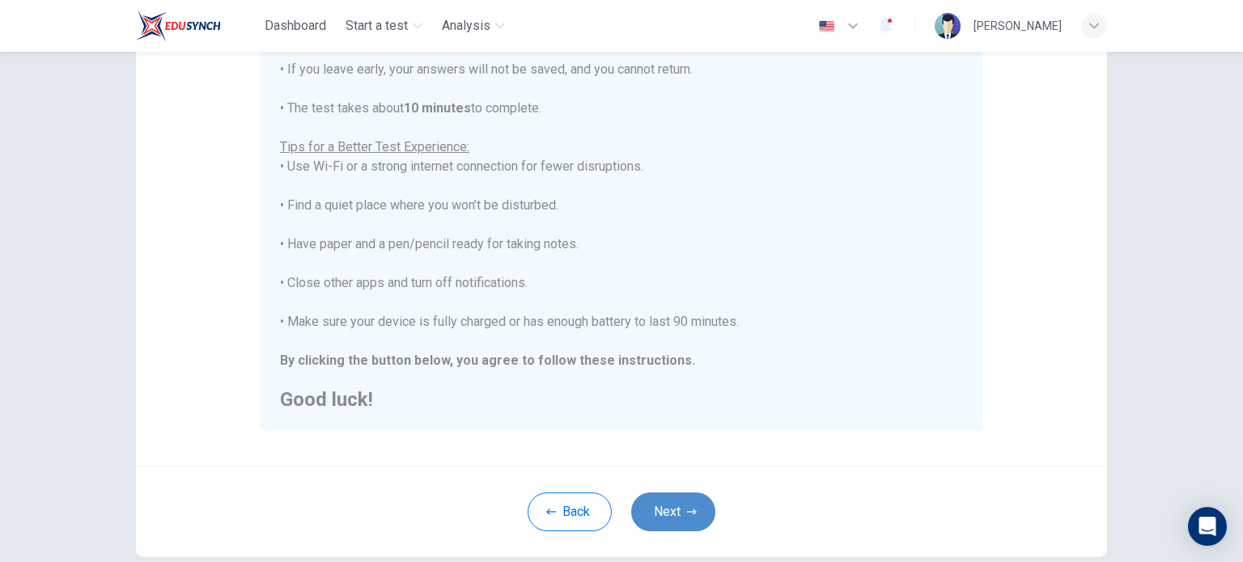
click at [682, 517] on button "Next" at bounding box center [673, 512] width 84 height 39
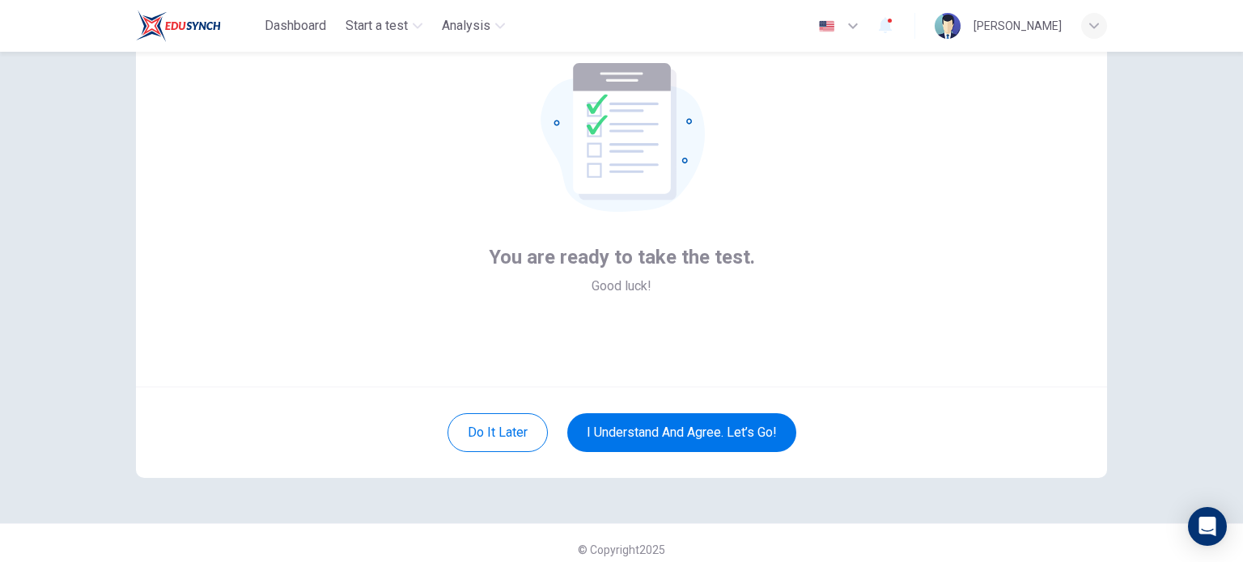
scroll to position [98, 0]
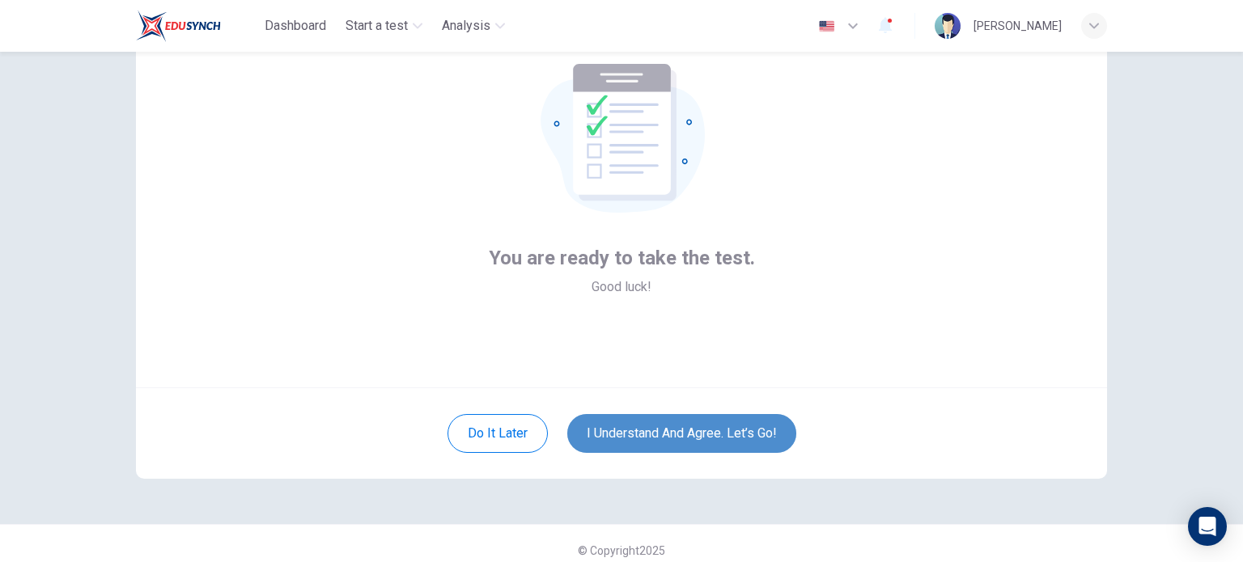
click at [721, 437] on button "I understand and agree. Let’s go!" at bounding box center [681, 433] width 229 height 39
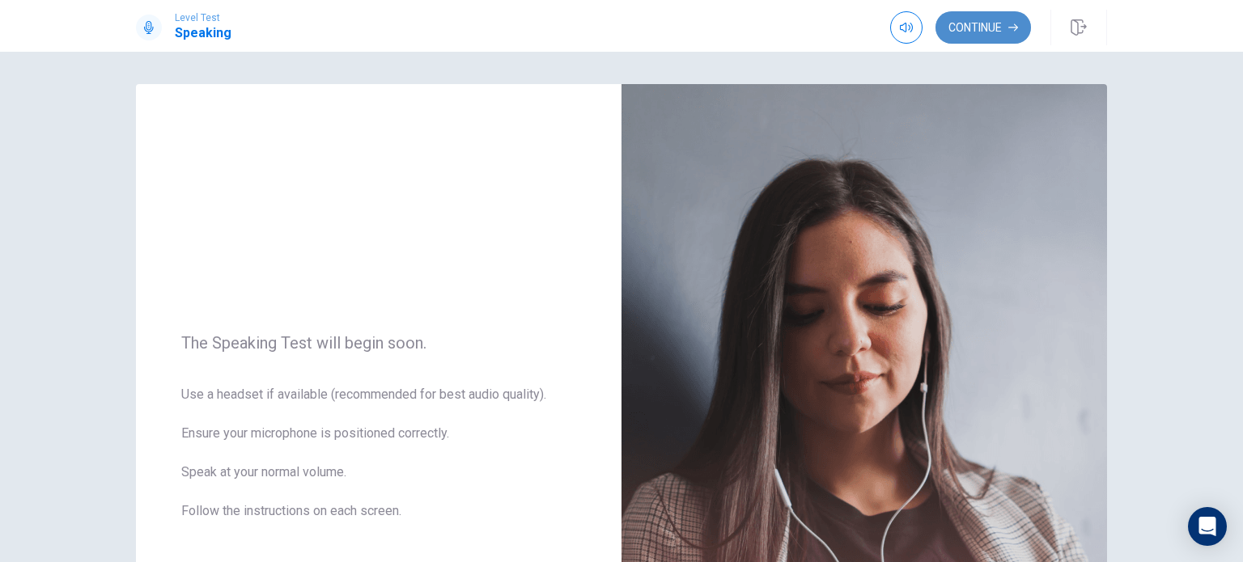
click at [982, 38] on button "Continue" at bounding box center [982, 27] width 95 height 32
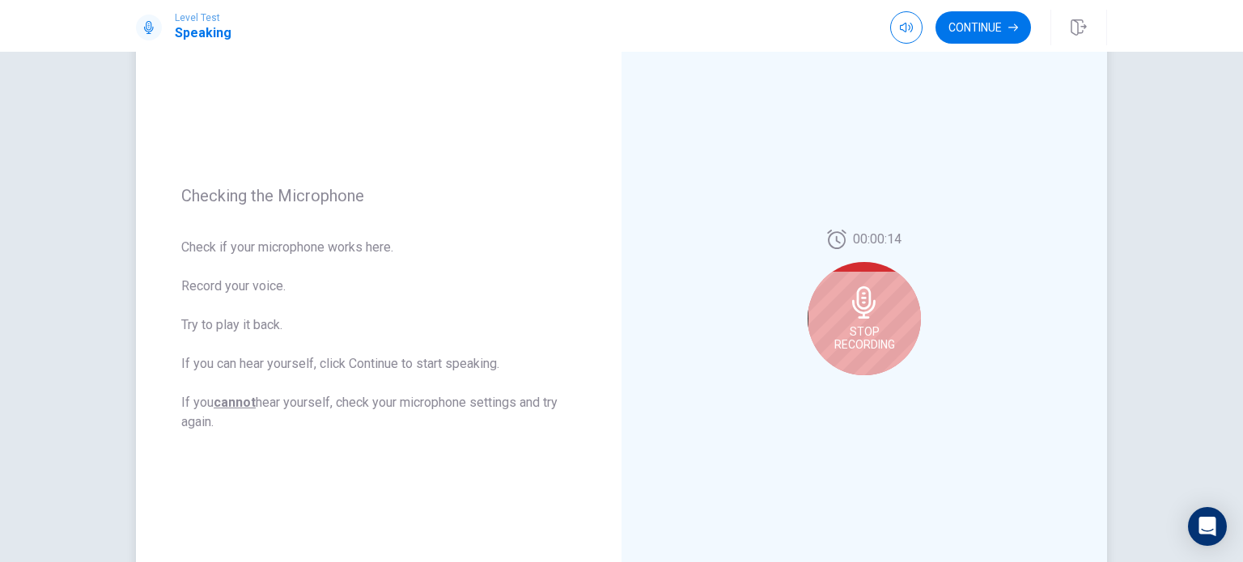
scroll to position [126, 0]
click at [831, 313] on div "Stop Recording" at bounding box center [863, 320] width 113 height 113
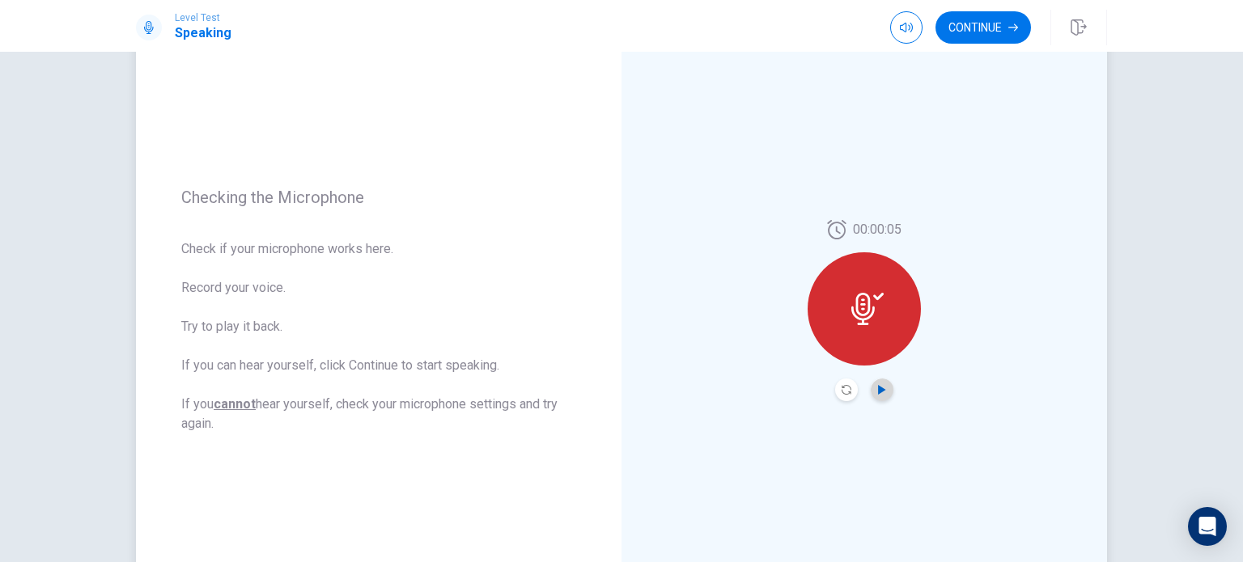
click at [880, 387] on icon "Play Audio" at bounding box center [882, 390] width 10 height 10
click at [841, 385] on icon "Record Again" at bounding box center [846, 390] width 10 height 10
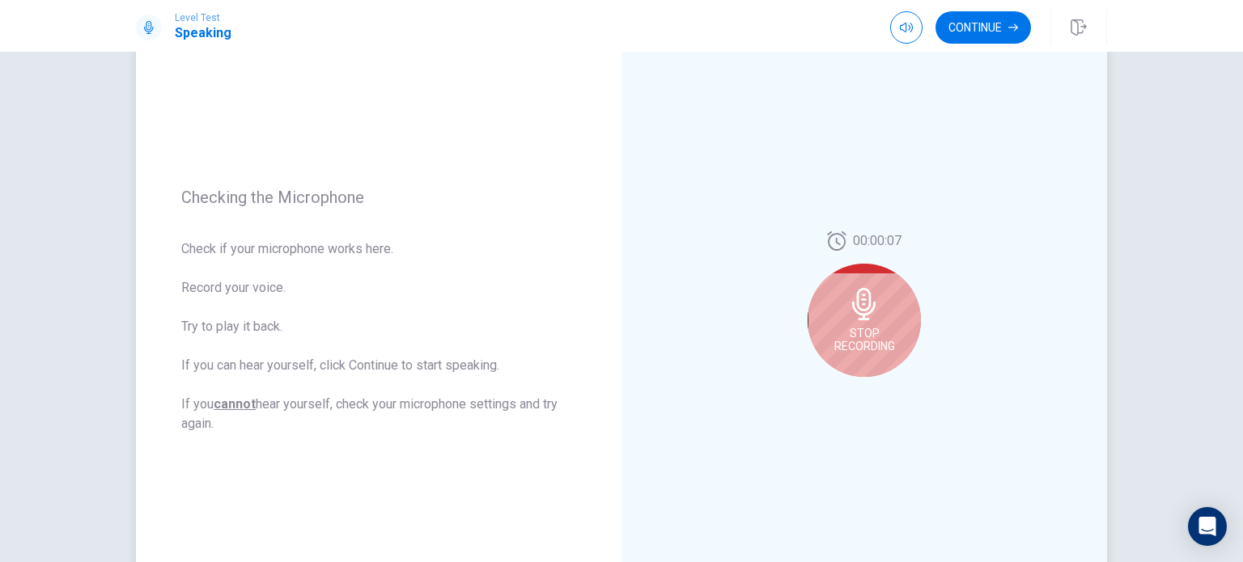
click at [849, 336] on span "Stop Recording" at bounding box center [864, 340] width 61 height 26
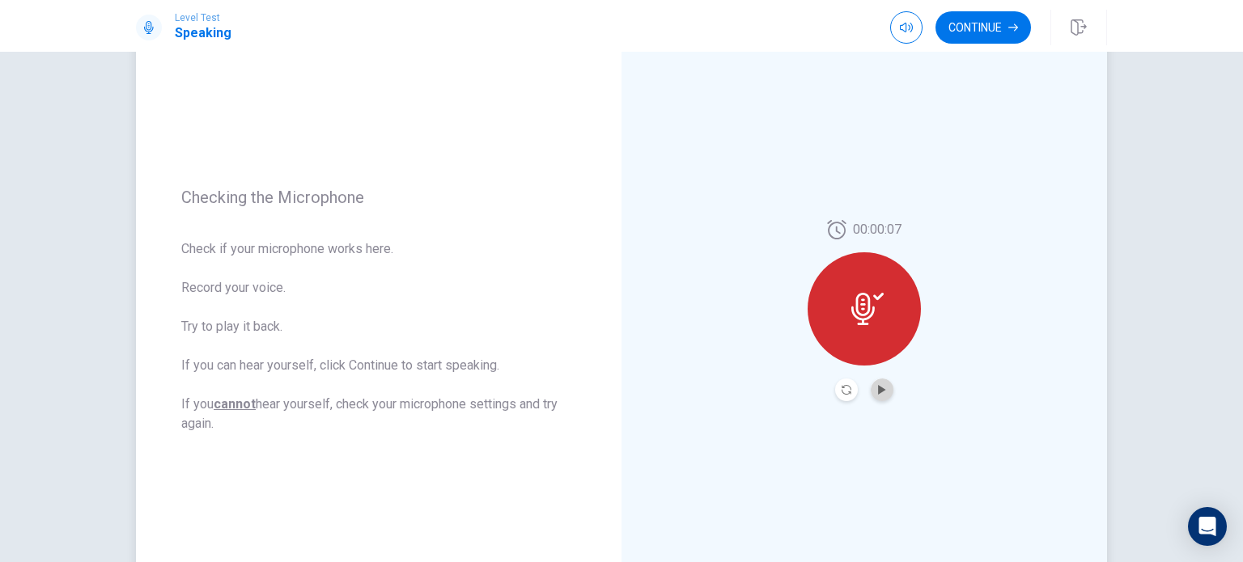
click at [877, 381] on button "Play Audio" at bounding box center [882, 390] width 23 height 23
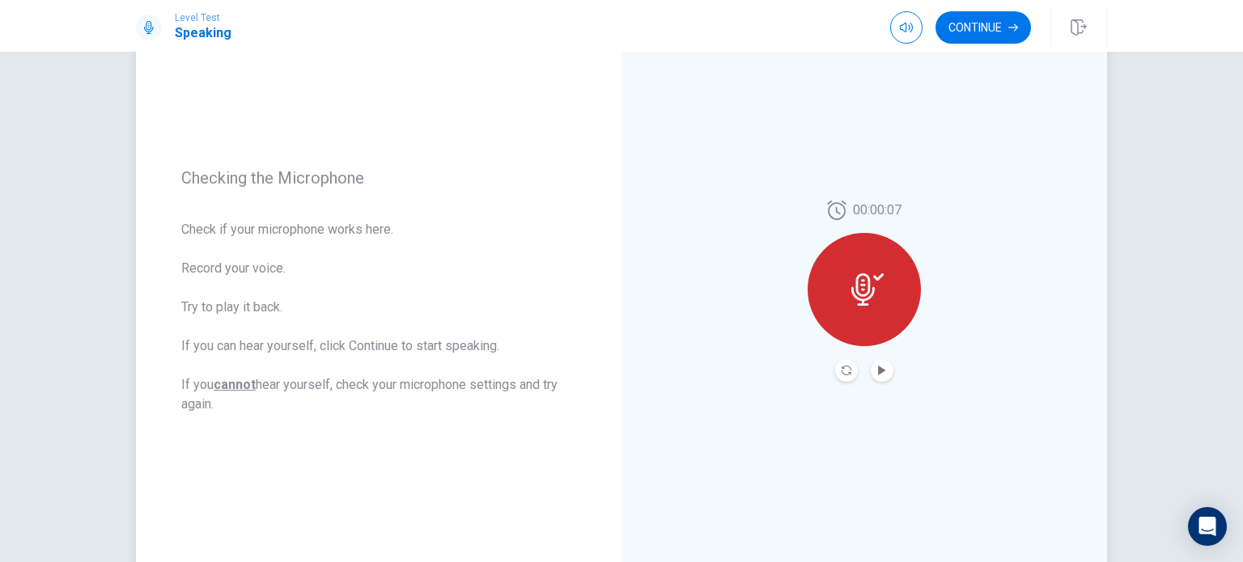
scroll to position [146, 0]
click at [1002, 28] on button "Continue" at bounding box center [982, 27] width 95 height 32
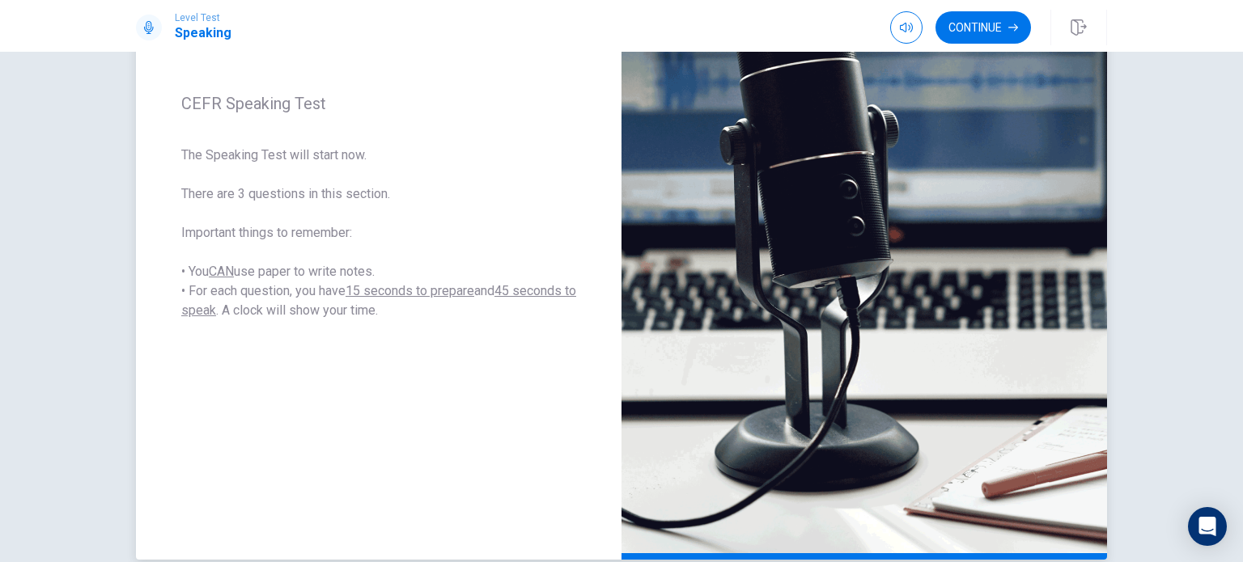
scroll to position [196, 0]
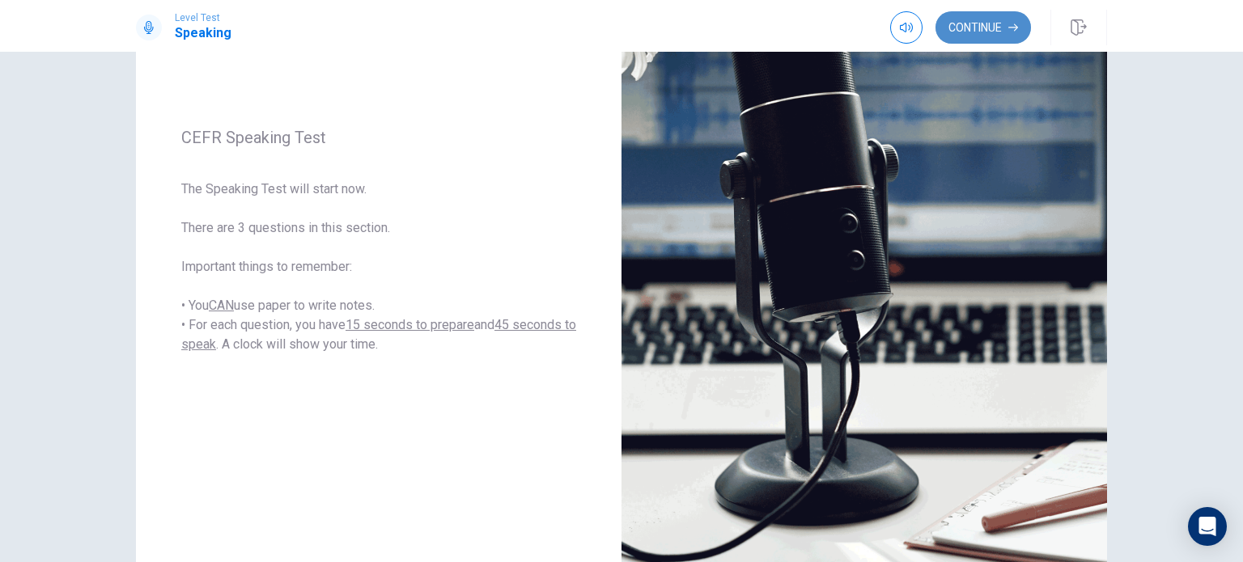
click at [999, 28] on button "Continue" at bounding box center [982, 27] width 95 height 32
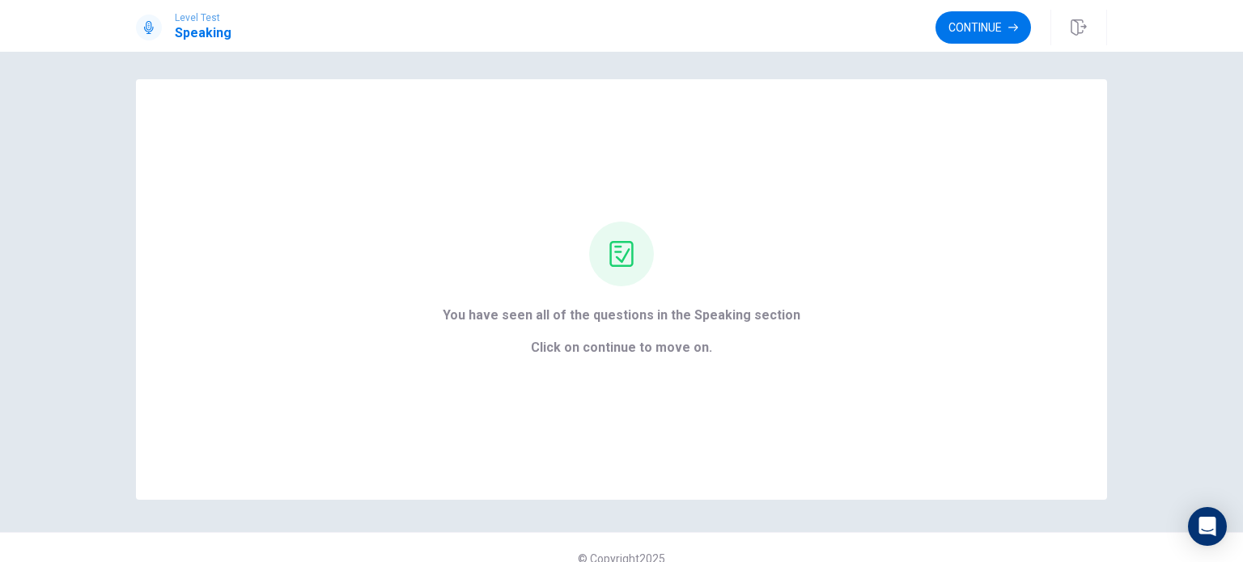
scroll to position [9, 0]
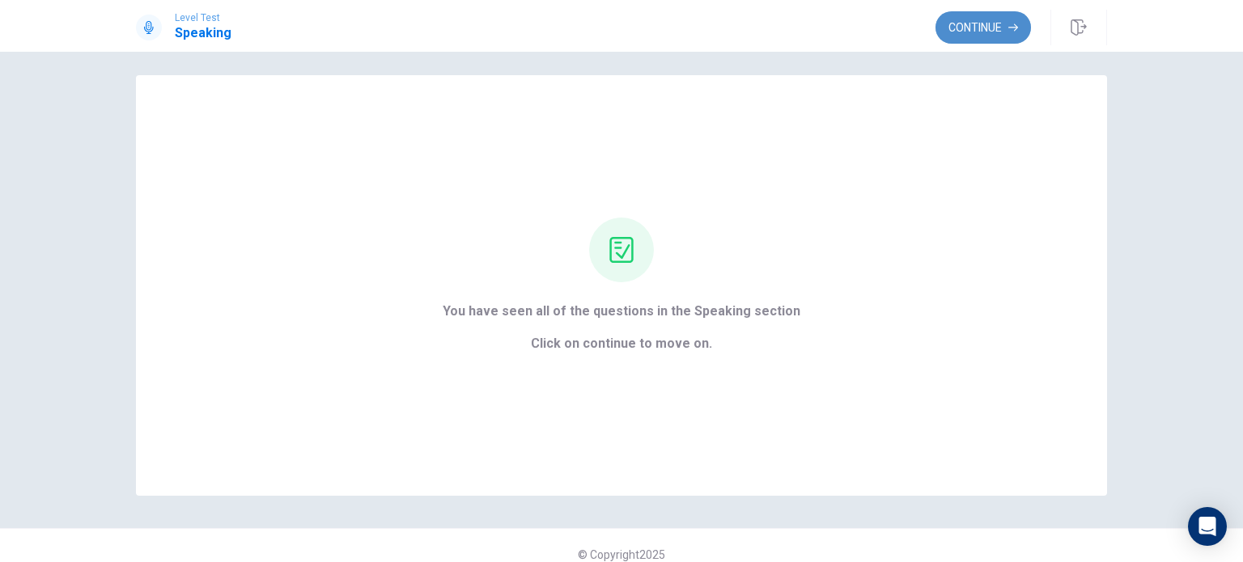
click at [964, 30] on button "Continue" at bounding box center [982, 27] width 95 height 32
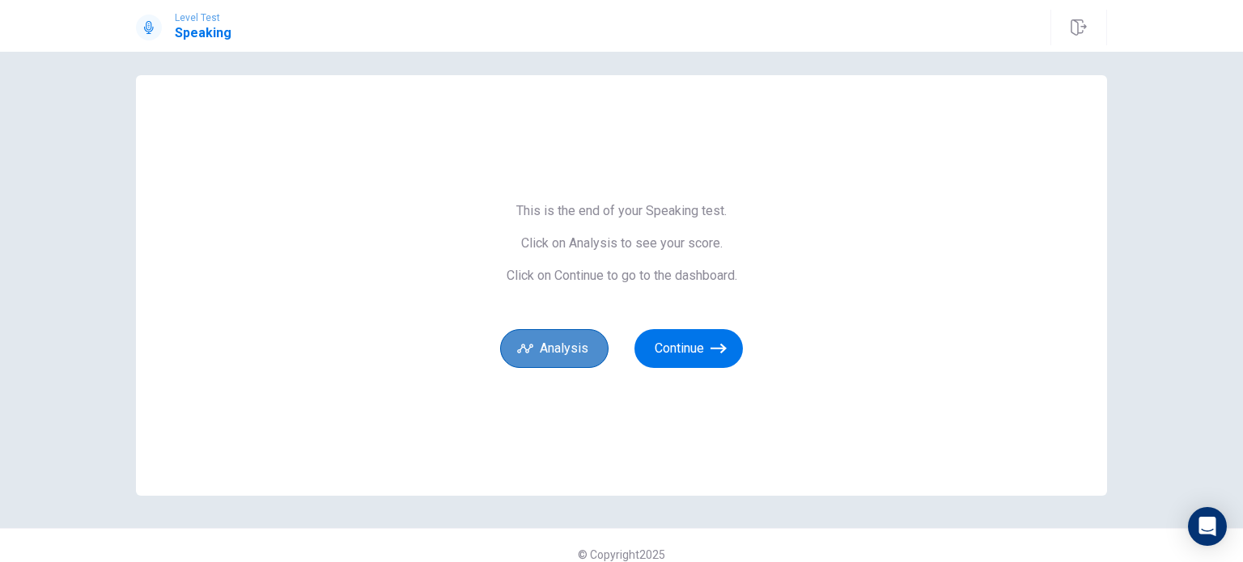
click at [527, 351] on icon "button" at bounding box center [525, 349] width 16 height 16
